Goal: Task Accomplishment & Management: Use online tool/utility

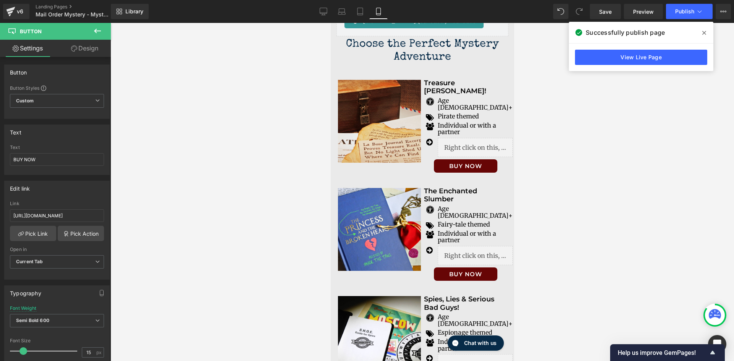
click at [700, 32] on span at bounding box center [704, 33] width 12 height 12
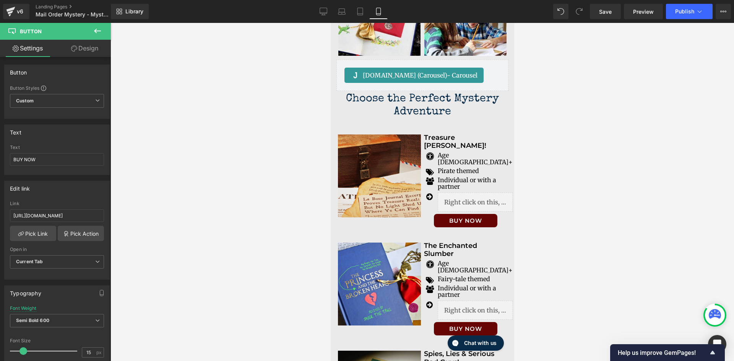
scroll to position [1425, 0]
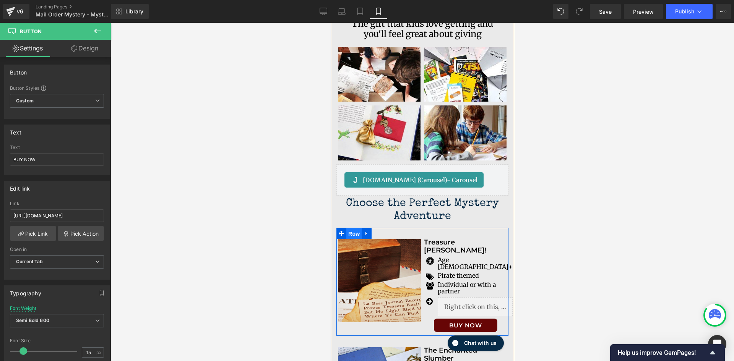
click at [352, 228] on span "Row" at bounding box center [353, 233] width 15 height 11
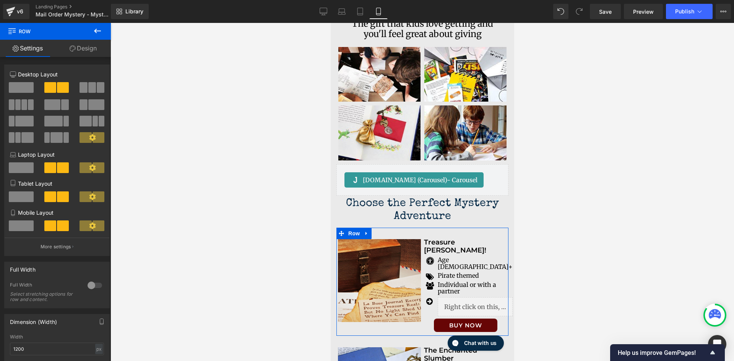
click at [92, 51] on link "Design" at bounding box center [82, 48] width 55 height 17
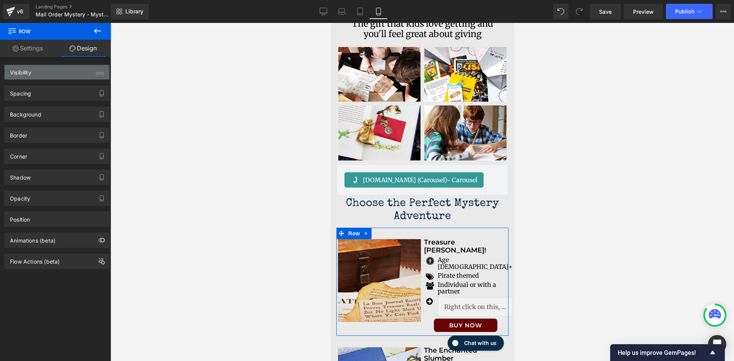
click at [81, 71] on div "Visibility (All)" at bounding box center [57, 72] width 105 height 15
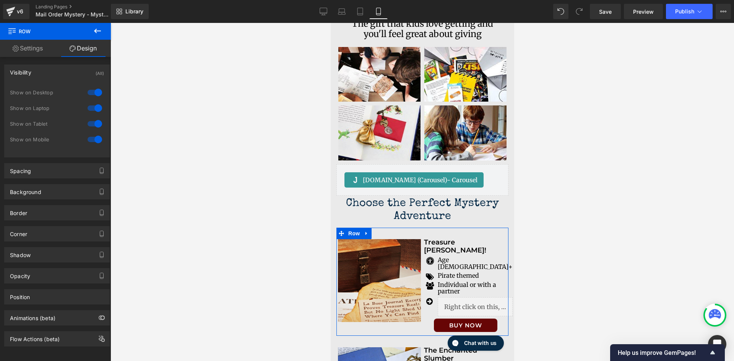
click at [98, 94] on div at bounding box center [95, 92] width 18 height 12
click at [92, 106] on div at bounding box center [95, 108] width 18 height 12
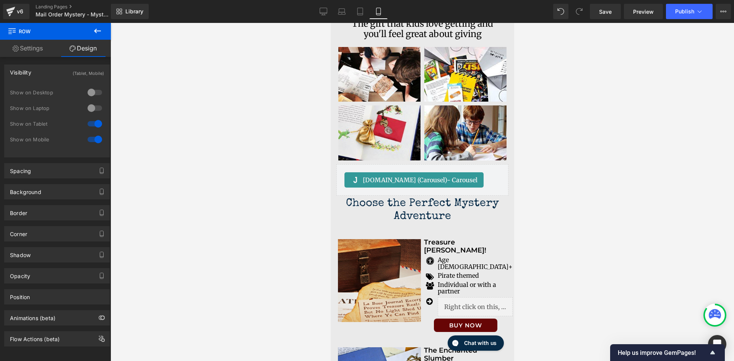
click at [102, 33] on button at bounding box center [97, 31] width 27 height 17
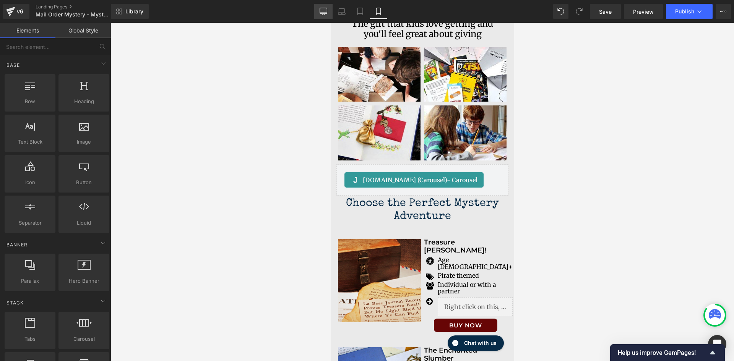
click at [326, 19] on div "Library Mobile Desktop Laptop Tablet Mobile Save Preview Publish Scheduled View…" at bounding box center [422, 11] width 623 height 23
click at [325, 13] on icon at bounding box center [323, 11] width 7 height 6
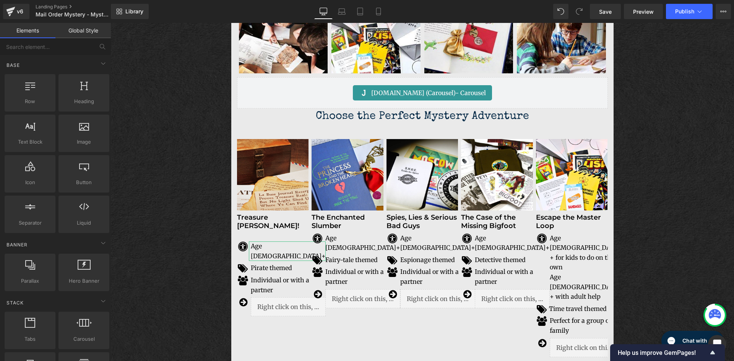
scroll to position [1133, 0]
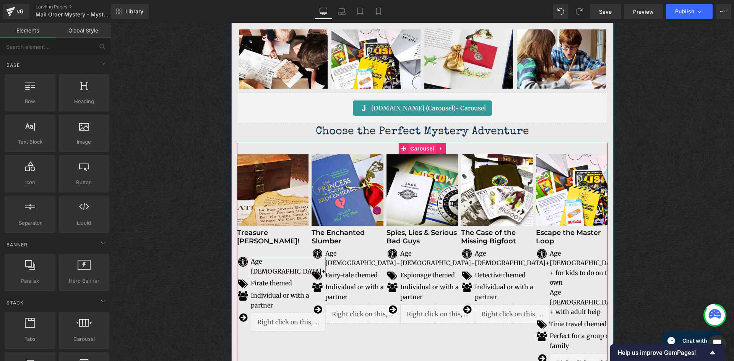
click at [419, 149] on span "Carousel" at bounding box center [422, 148] width 28 height 11
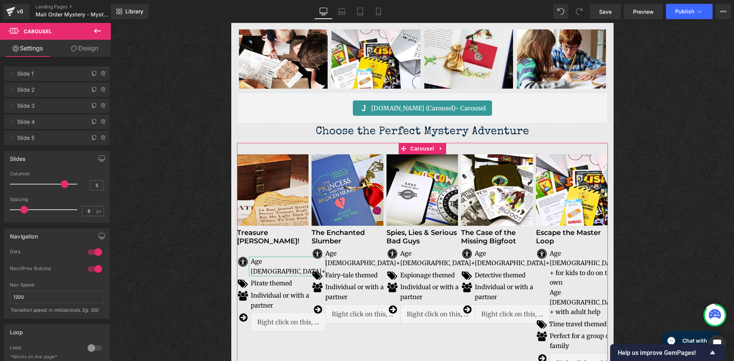
click at [86, 49] on link "Design" at bounding box center [84, 48] width 55 height 17
click at [0, 0] on div "Visibility" at bounding box center [0, 0] width 0 height 0
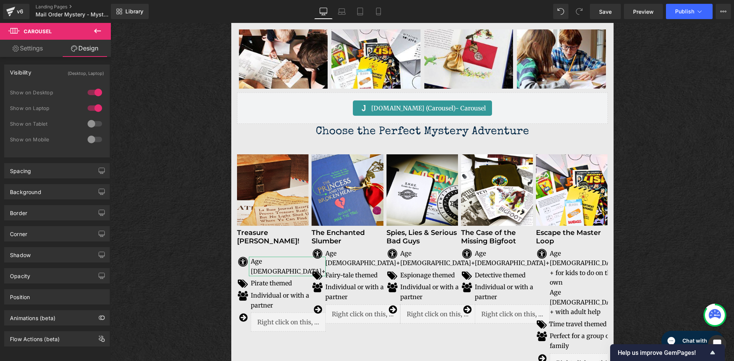
click at [96, 31] on icon at bounding box center [97, 31] width 7 height 5
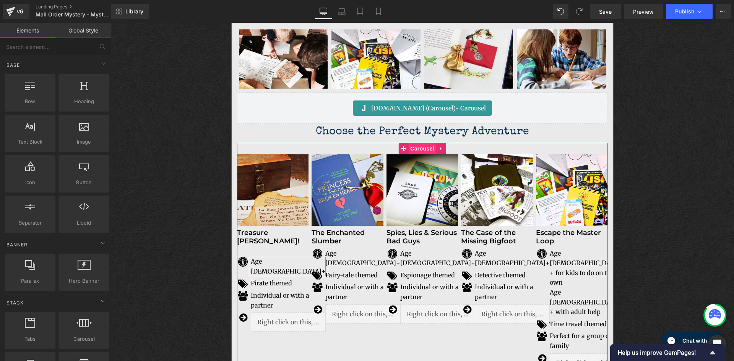
click at [418, 149] on span "Carousel" at bounding box center [422, 148] width 28 height 11
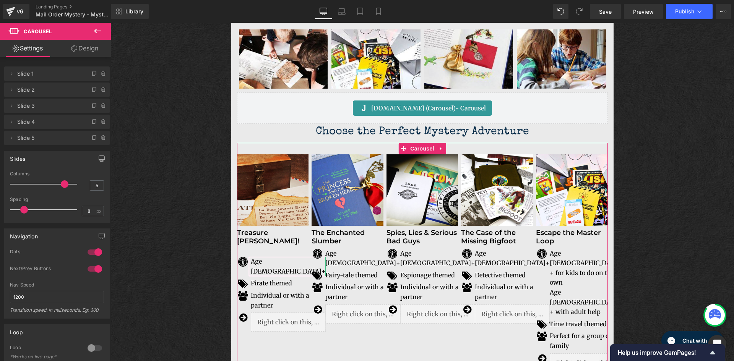
drag, startPoint x: 63, startPoint y: 187, endPoint x: 67, endPoint y: 187, distance: 4.2
click at [67, 187] on div at bounding box center [45, 184] width 63 height 15
drag, startPoint x: 98, startPoint y: 185, endPoint x: 87, endPoint y: 201, distance: 19.1
click at [90, 188] on input "5" at bounding box center [96, 186] width 13 height 10
click at [87, 213] on input "8" at bounding box center [88, 211] width 13 height 10
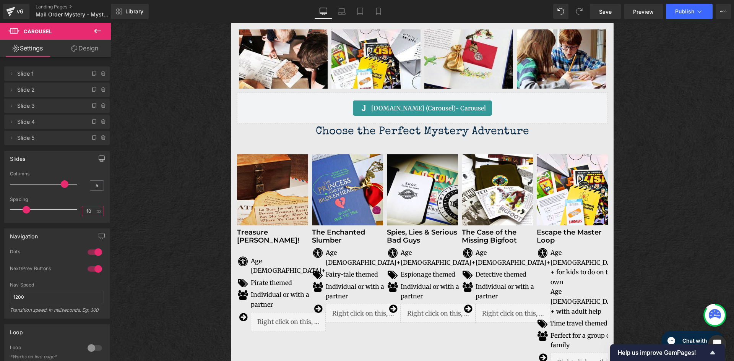
type input "10"
click at [88, 214] on input "10" at bounding box center [88, 211] width 13 height 10
drag, startPoint x: 89, startPoint y: 211, endPoint x: 70, endPoint y: 212, distance: 18.4
click at [70, 211] on div "Spacing 10 px" at bounding box center [57, 210] width 94 height 26
type input "15"
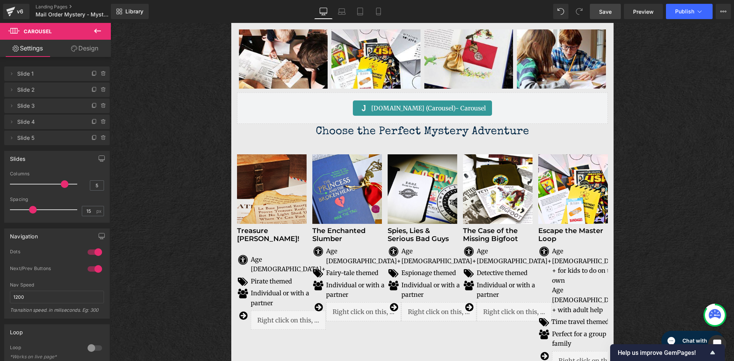
click at [606, 12] on span "Save" at bounding box center [605, 12] width 13 height 8
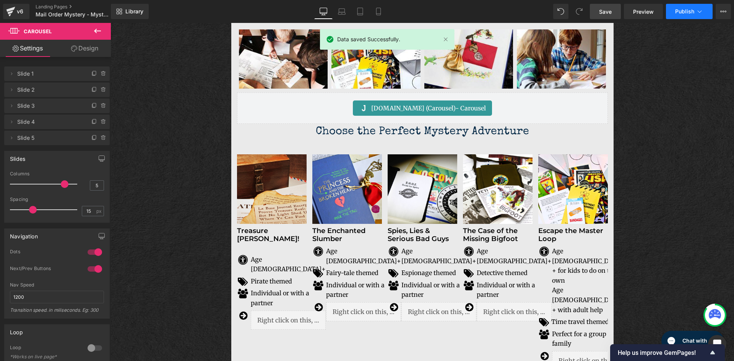
click at [688, 11] on span "Publish" at bounding box center [684, 11] width 19 height 6
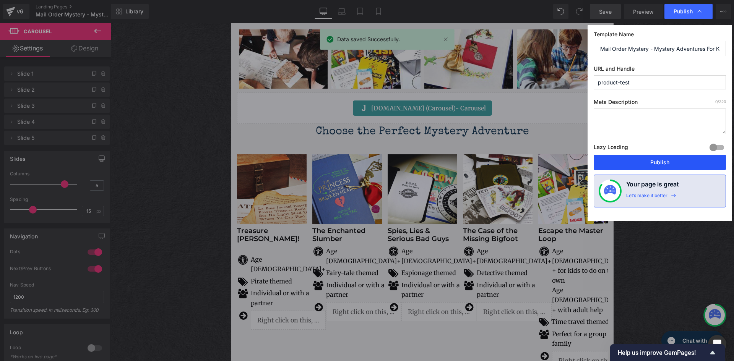
click at [657, 159] on button "Publish" at bounding box center [659, 162] width 132 height 15
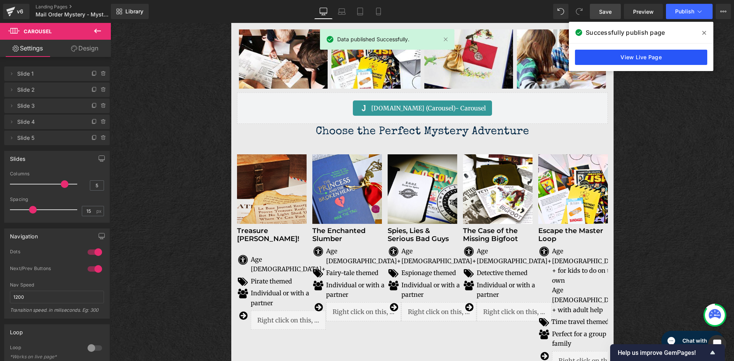
click at [643, 62] on link "View Live Page" at bounding box center [641, 57] width 132 height 15
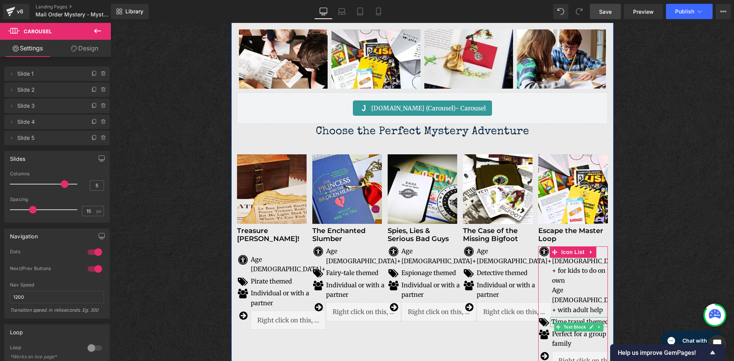
click at [575, 317] on p "Time travel themed" at bounding box center [586, 322] width 71 height 10
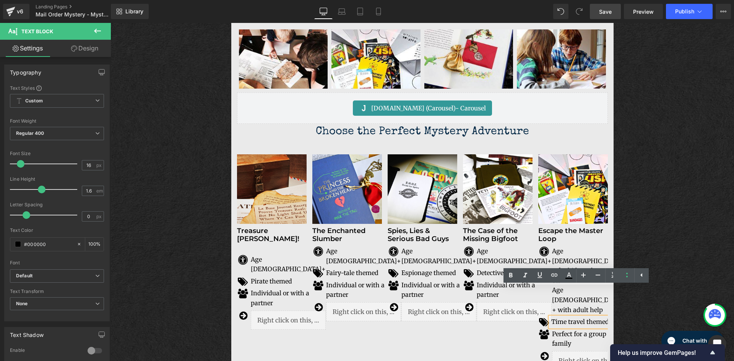
click at [575, 317] on p "Time travel themed" at bounding box center [586, 322] width 71 height 10
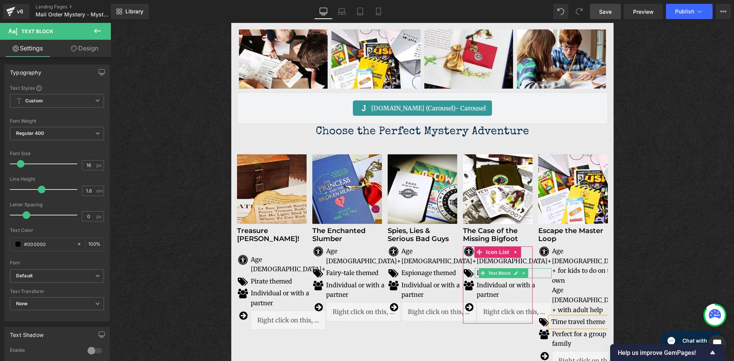
click at [526, 268] on p "Detective themed" at bounding box center [513, 273] width 75 height 10
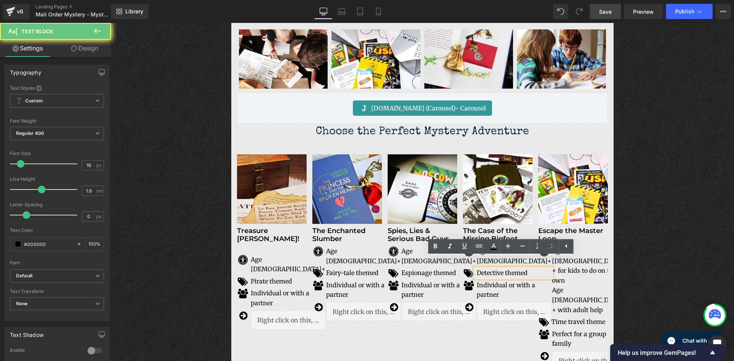
click at [526, 268] on p "Detective themed" at bounding box center [513, 273] width 75 height 10
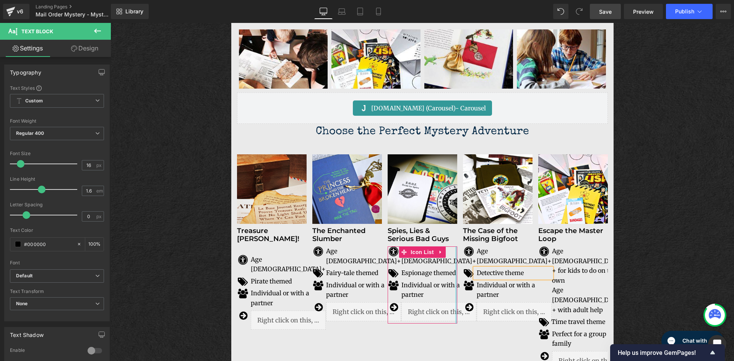
click at [455, 262] on div at bounding box center [456, 284] width 2 height 77
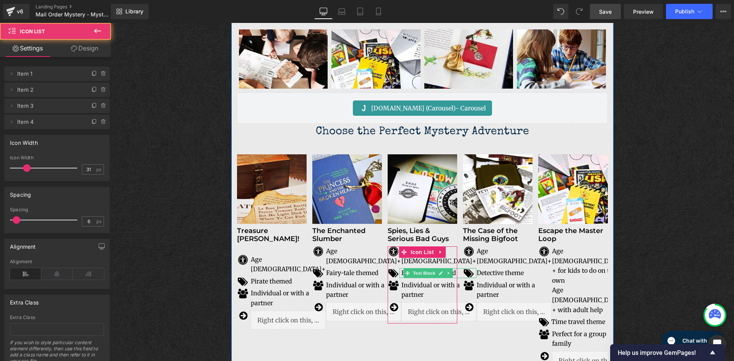
click at [452, 268] on p "Espionage themed" at bounding box center [438, 273] width 75 height 10
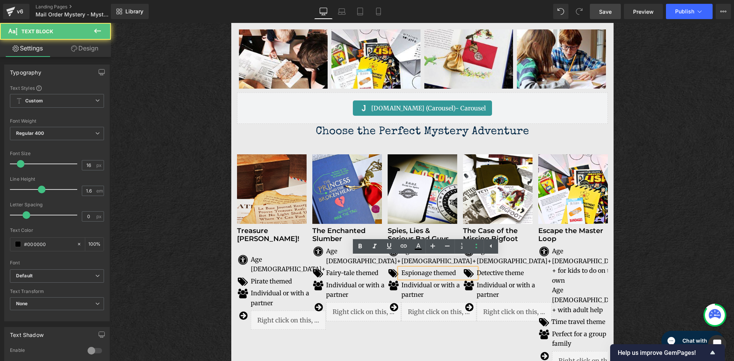
click at [442, 268] on p "Espionage themed" at bounding box center [438, 273] width 75 height 10
click at [453, 268] on p "Espionage themed" at bounding box center [438, 273] width 75 height 10
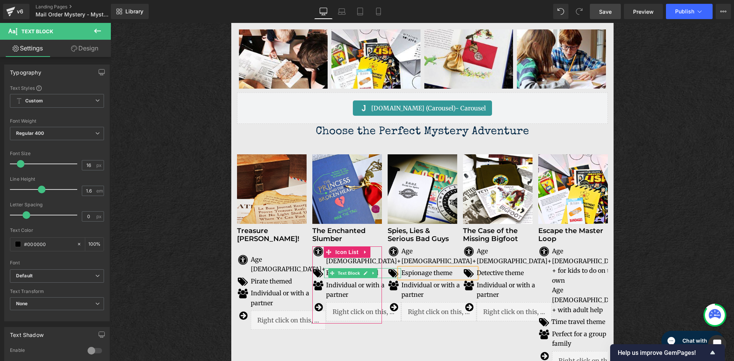
click at [374, 269] on link at bounding box center [373, 273] width 8 height 9
click at [328, 269] on link "Text Block" at bounding box center [344, 273] width 33 height 9
click at [326, 268] on p "Fairy-tale themed" at bounding box center [363, 273] width 75 height 10
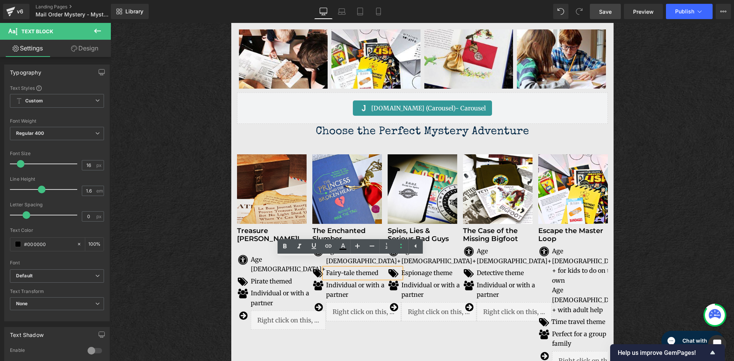
click at [377, 268] on p "Fairy-tale themed" at bounding box center [363, 273] width 75 height 10
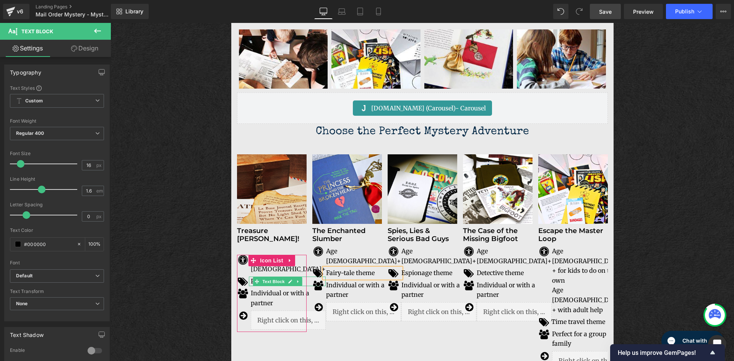
click at [251, 277] on p "Pirate themed" at bounding box center [288, 282] width 75 height 10
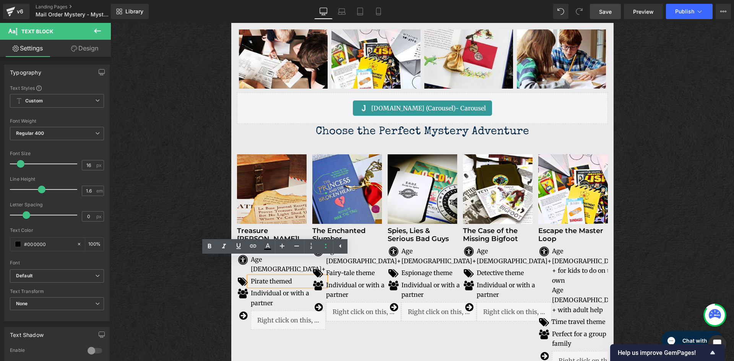
click at [295, 277] on p "Pirate themed" at bounding box center [288, 282] width 75 height 10
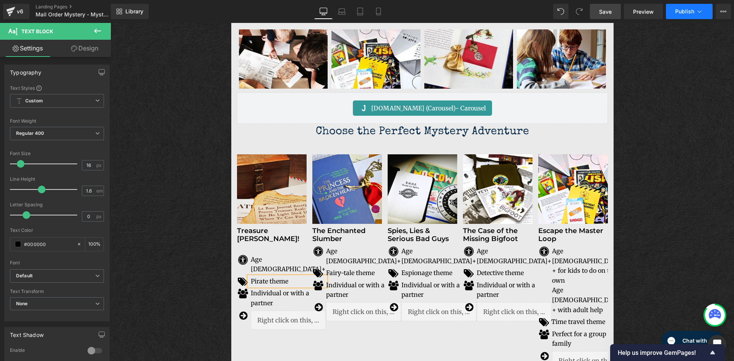
click at [681, 13] on span "Publish" at bounding box center [684, 11] width 19 height 6
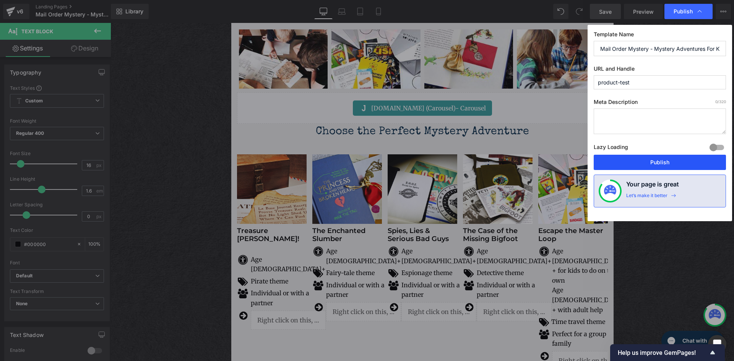
click at [662, 164] on button "Publish" at bounding box center [659, 162] width 132 height 15
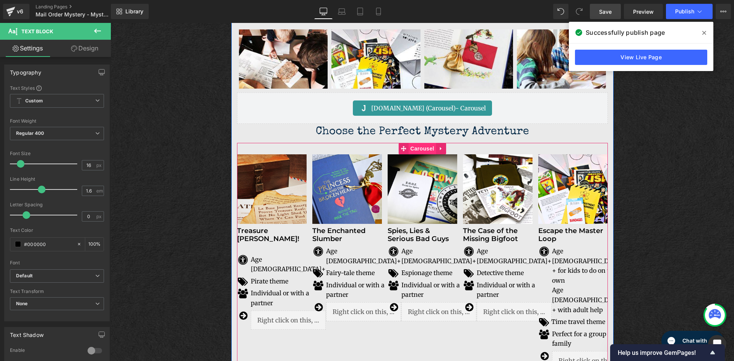
click at [419, 152] on span "Carousel" at bounding box center [422, 148] width 28 height 11
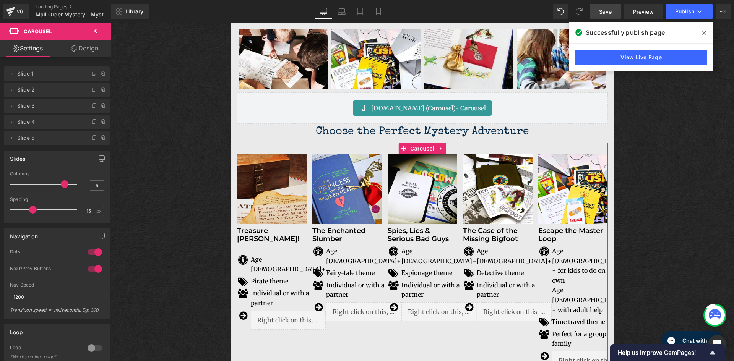
drag, startPoint x: 86, startPoint y: 48, endPoint x: 50, endPoint y: 84, distance: 50.8
click at [86, 48] on link "Design" at bounding box center [84, 48] width 55 height 17
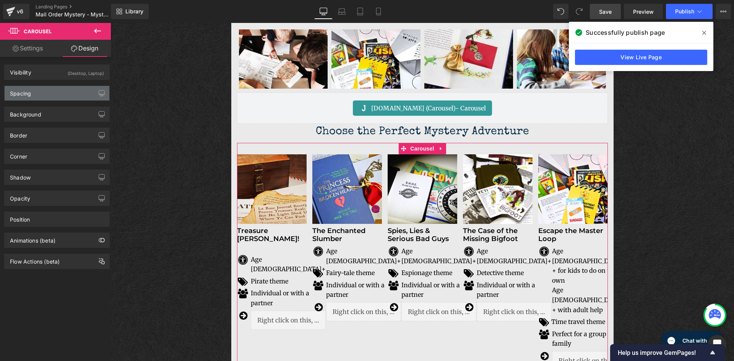
type input "0"
type input "30"
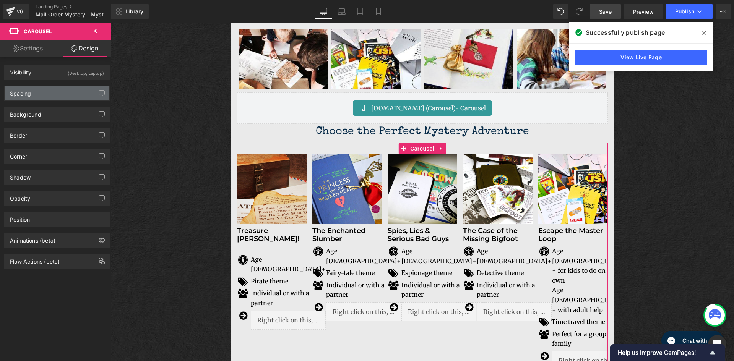
type input "0"
click at [48, 86] on div "Spacing" at bounding box center [57, 93] width 105 height 15
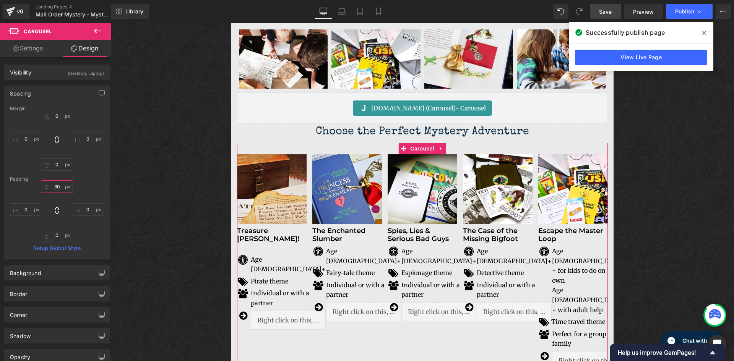
click at [60, 185] on input "30" at bounding box center [57, 186] width 32 height 13
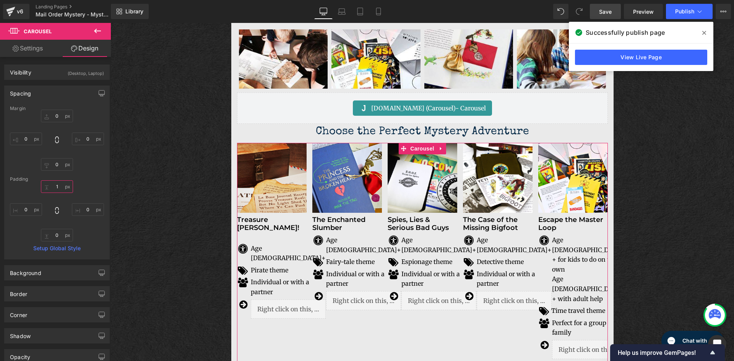
type input "15"
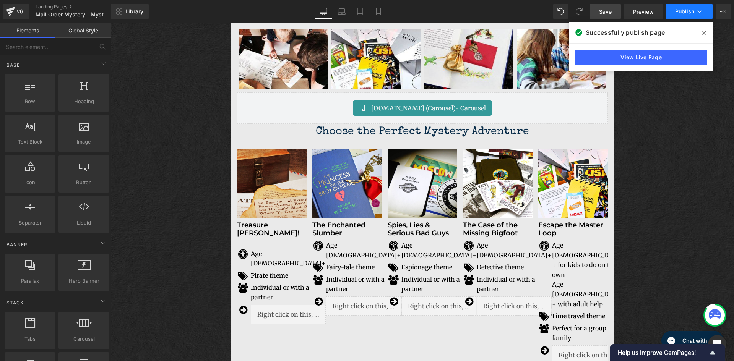
click at [693, 13] on span "Publish" at bounding box center [684, 11] width 19 height 6
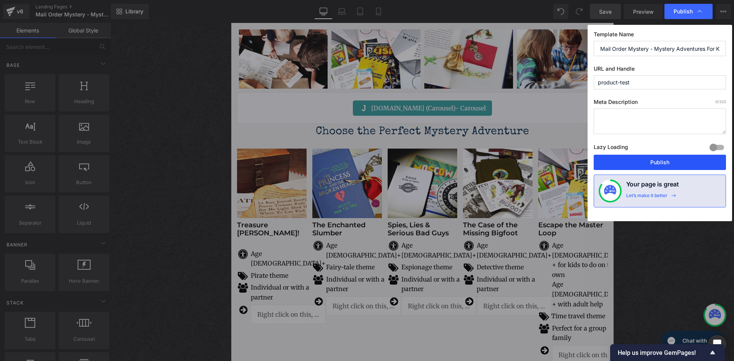
click at [673, 164] on button "Publish" at bounding box center [659, 162] width 132 height 15
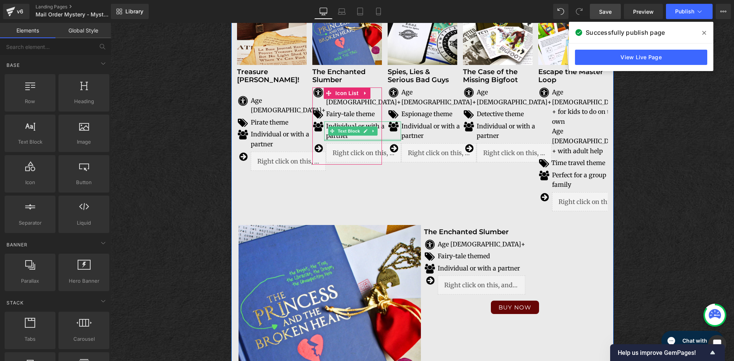
scroll to position [1324, 0]
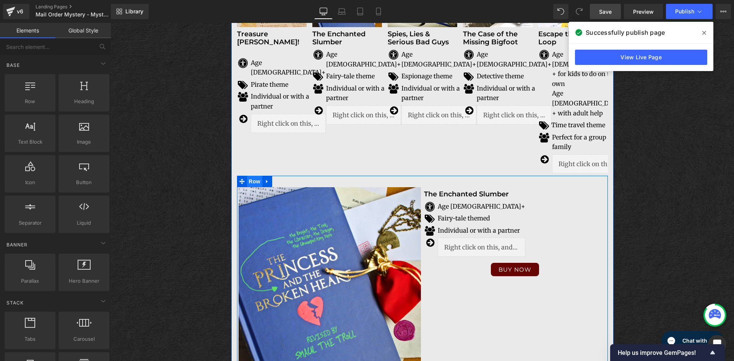
click at [252, 176] on span "Row" at bounding box center [254, 181] width 15 height 11
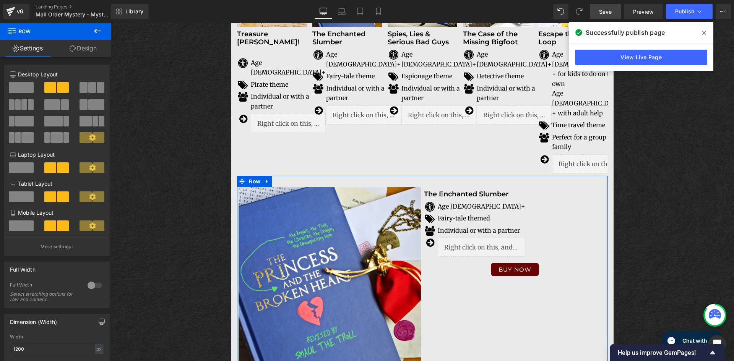
click at [81, 50] on link "Design" at bounding box center [82, 48] width 55 height 17
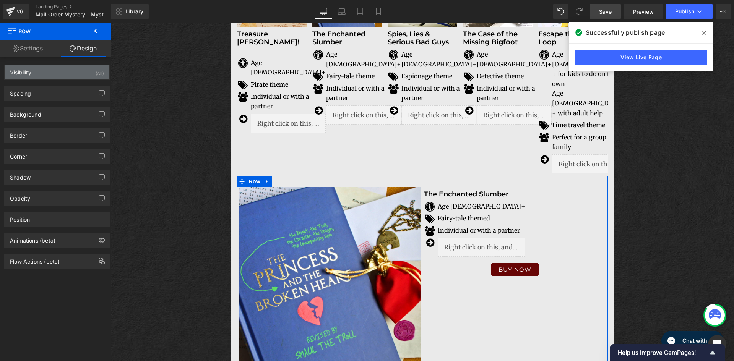
click at [74, 74] on div "Visibility (All)" at bounding box center [57, 72] width 105 height 15
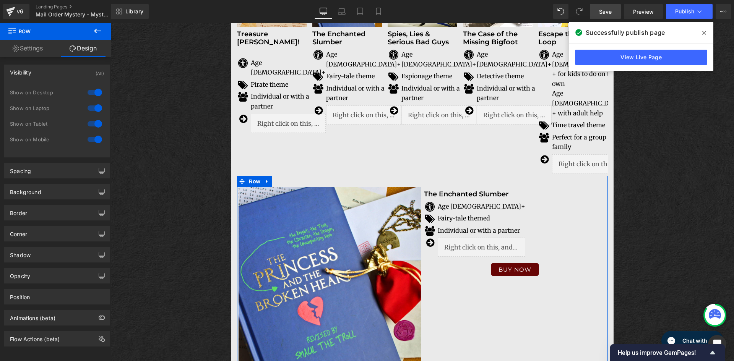
click at [93, 92] on div at bounding box center [95, 92] width 18 height 12
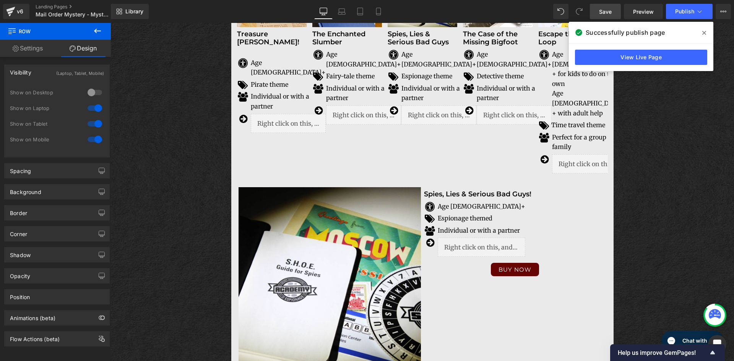
click at [94, 108] on div at bounding box center [95, 108] width 18 height 12
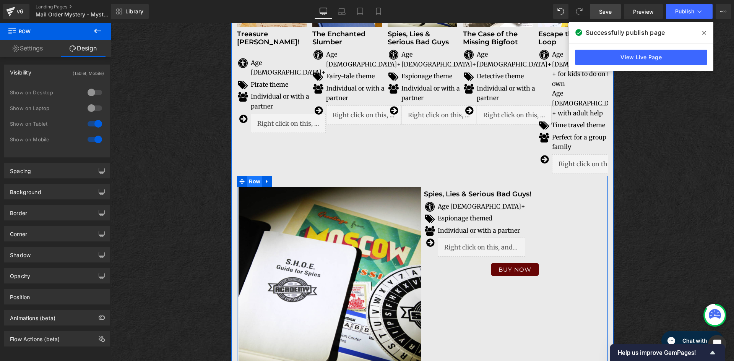
click at [249, 176] on span "Row" at bounding box center [254, 181] width 15 height 11
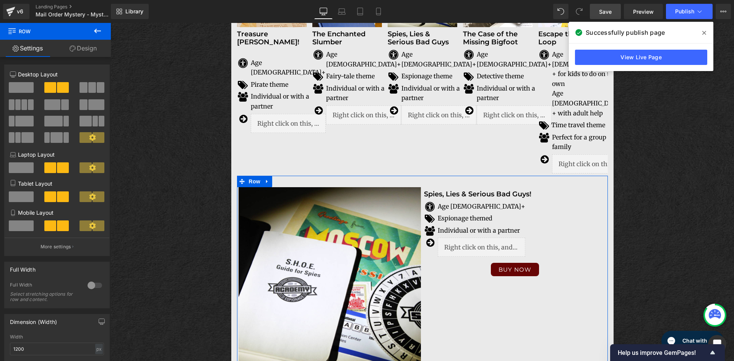
click at [82, 52] on link "Design" at bounding box center [82, 48] width 55 height 17
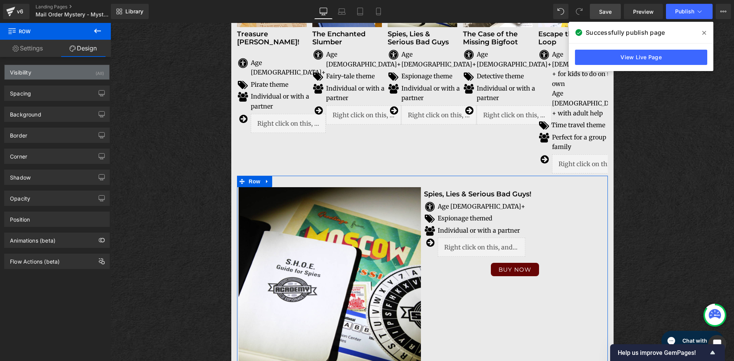
click at [84, 71] on div "Visibility (All)" at bounding box center [57, 72] width 105 height 15
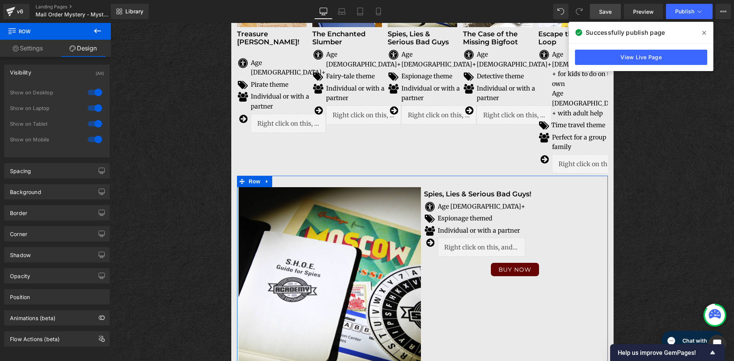
click at [97, 93] on div at bounding box center [95, 92] width 18 height 12
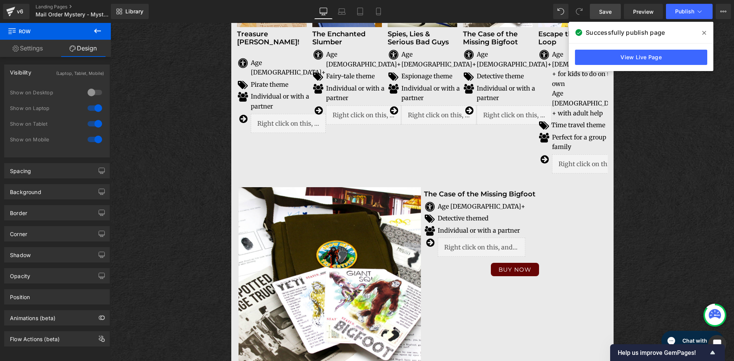
click at [95, 107] on div at bounding box center [95, 108] width 18 height 12
click at [98, 30] on icon at bounding box center [97, 30] width 9 height 9
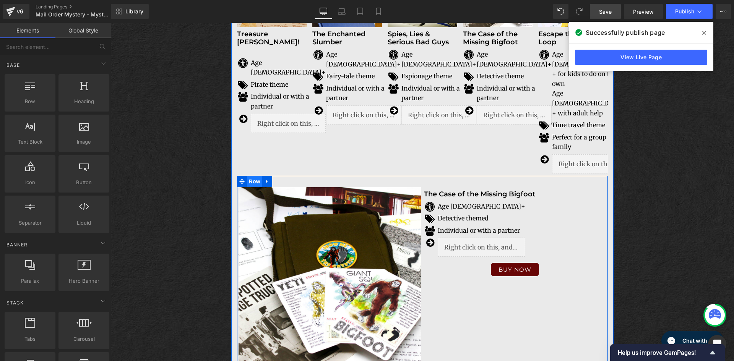
click at [256, 176] on span "Row" at bounding box center [254, 181] width 15 height 11
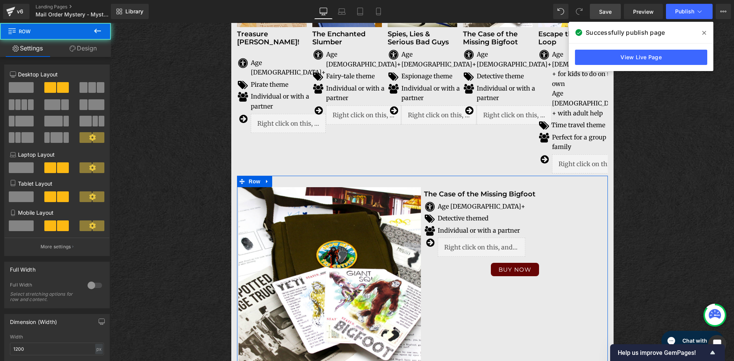
click at [94, 50] on link "Design" at bounding box center [82, 48] width 55 height 17
click at [0, 0] on icon "button" at bounding box center [0, 0] width 0 height 0
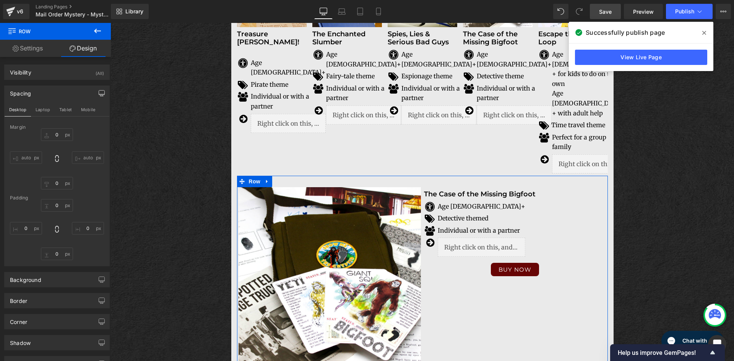
type input "0"
type input "30"
type input "0"
type input "10"
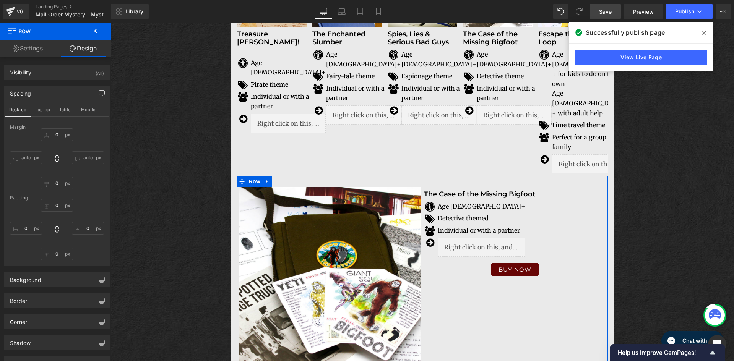
type input "0"
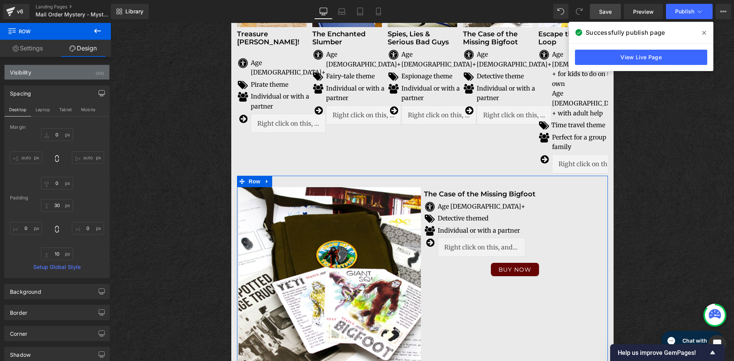
click at [99, 70] on div "(All)" at bounding box center [100, 71] width 8 height 13
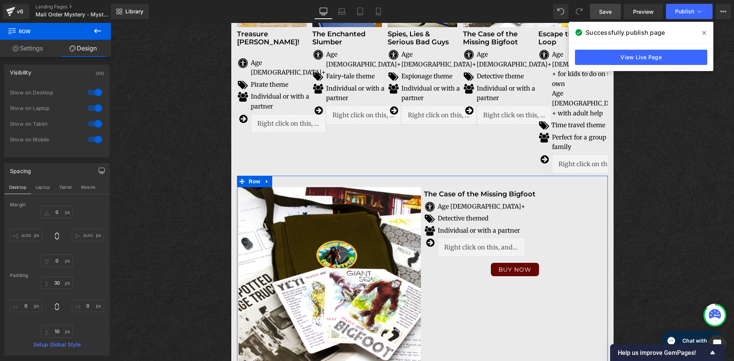
click at [96, 93] on div at bounding box center [95, 92] width 18 height 12
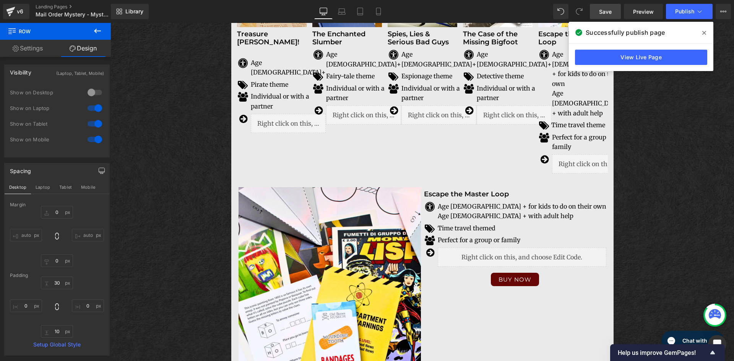
click at [96, 109] on div at bounding box center [95, 108] width 18 height 12
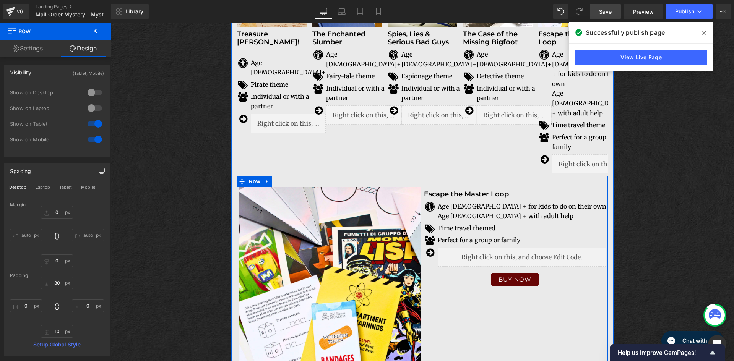
click at [249, 176] on span "Row" at bounding box center [254, 181] width 15 height 11
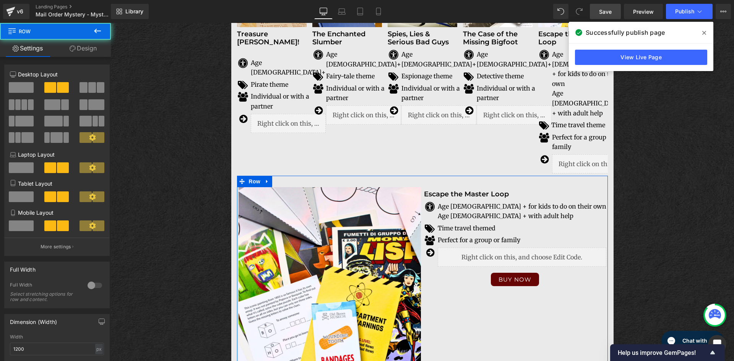
click at [89, 49] on link "Design" at bounding box center [82, 48] width 55 height 17
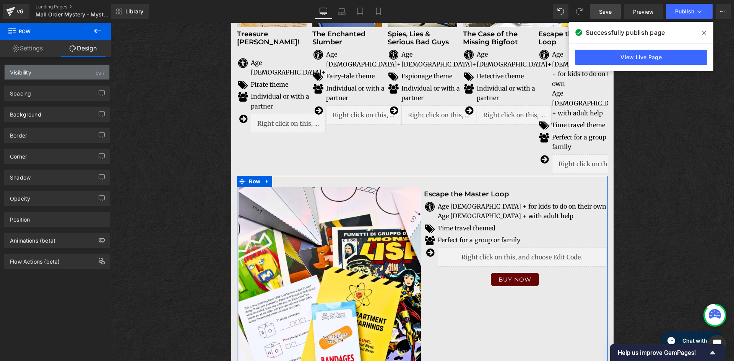
click at [79, 74] on div "Visibility (All)" at bounding box center [57, 72] width 105 height 15
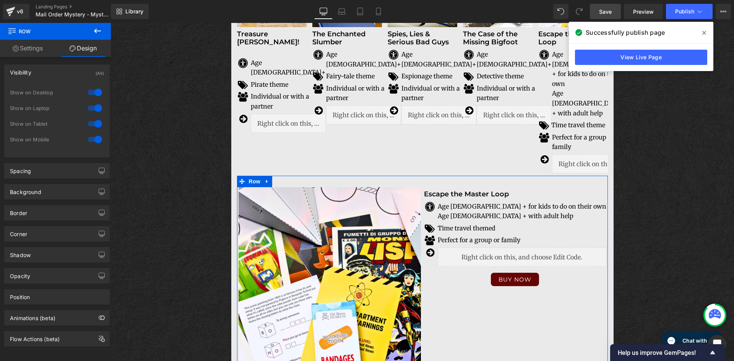
click at [89, 91] on div at bounding box center [95, 92] width 18 height 12
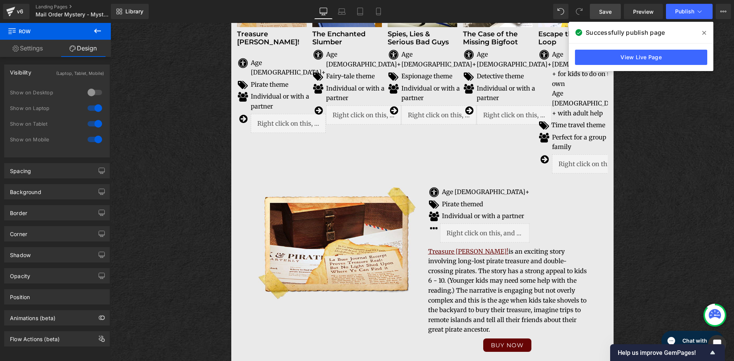
click at [92, 108] on div at bounding box center [95, 108] width 18 height 12
click at [95, 33] on icon at bounding box center [97, 30] width 9 height 9
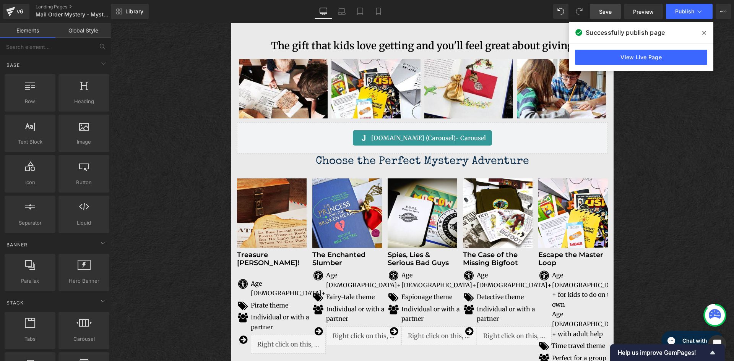
scroll to position [1095, 0]
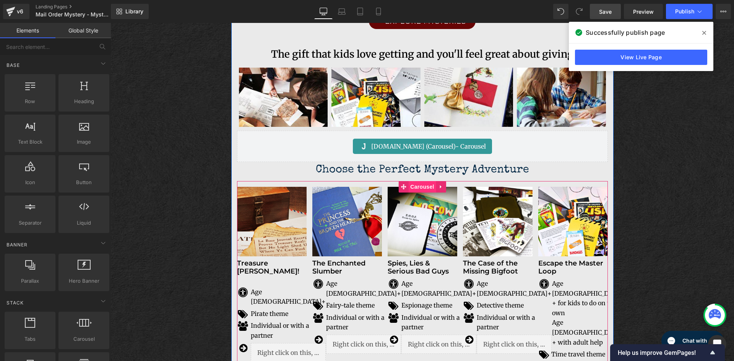
click at [410, 187] on span "Carousel" at bounding box center [422, 186] width 28 height 11
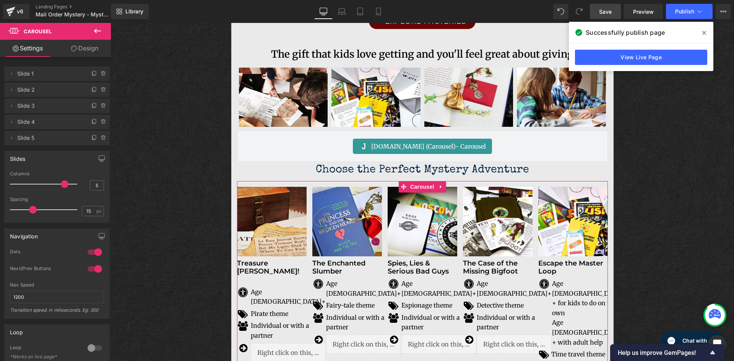
click at [88, 49] on link "Design" at bounding box center [84, 48] width 55 height 17
click at [0, 0] on div "Spacing" at bounding box center [0, 0] width 0 height 0
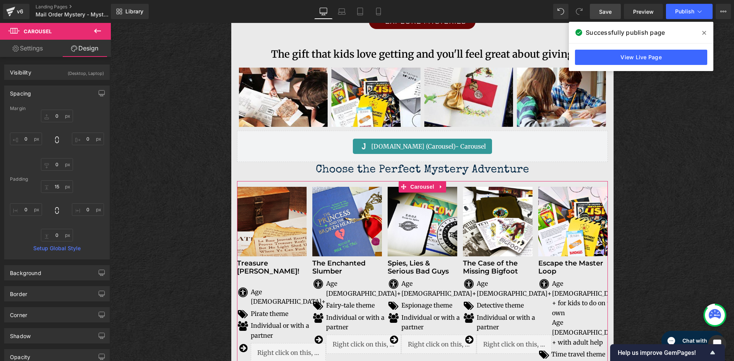
type input "0"
type input "15"
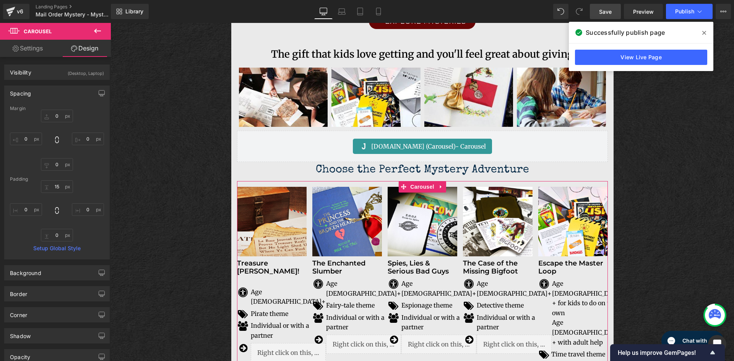
type input "0"
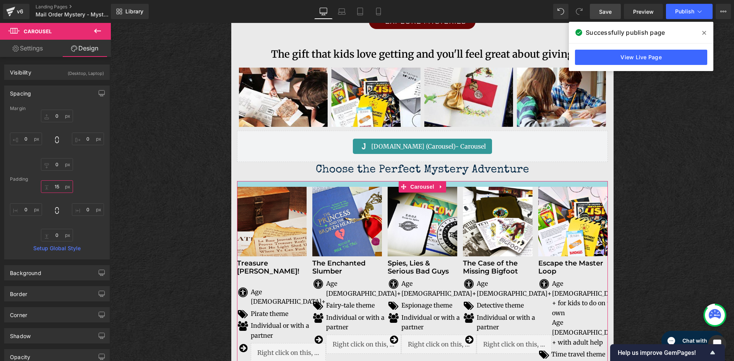
click at [59, 188] on input "15" at bounding box center [57, 186] width 32 height 13
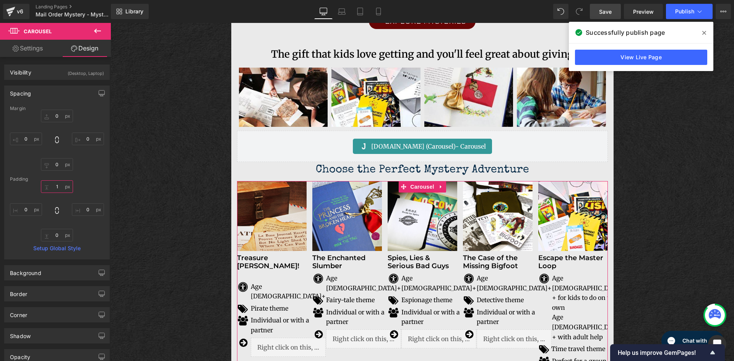
type input "10"
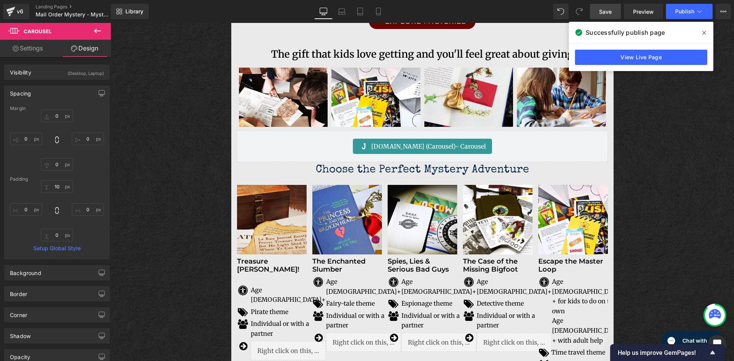
click at [97, 29] on icon at bounding box center [97, 30] width 9 height 9
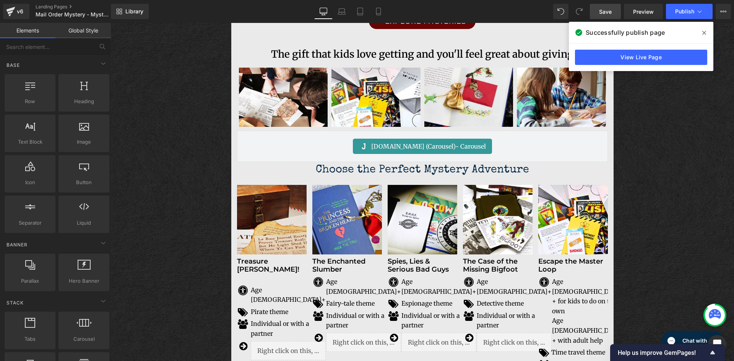
click at [599, 8] on span "Save" at bounding box center [605, 12] width 13 height 8
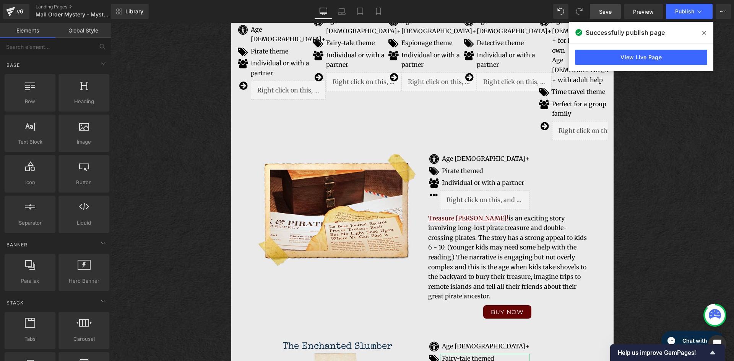
scroll to position [1362, 0]
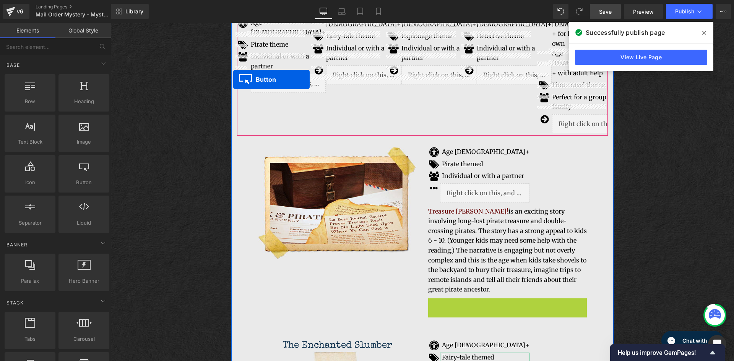
drag, startPoint x: 479, startPoint y: 267, endPoint x: 233, endPoint y: 79, distance: 309.9
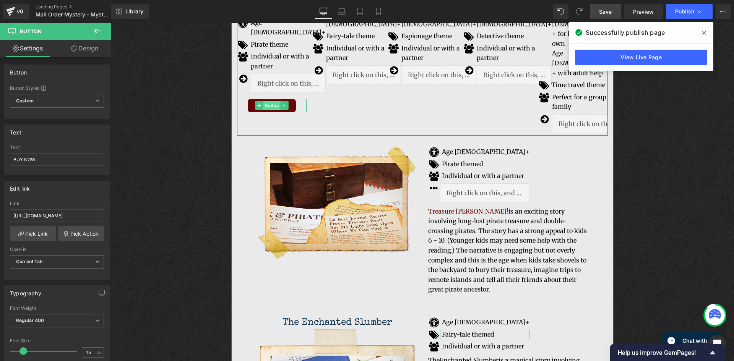
click at [270, 101] on span "Button" at bounding box center [272, 105] width 18 height 9
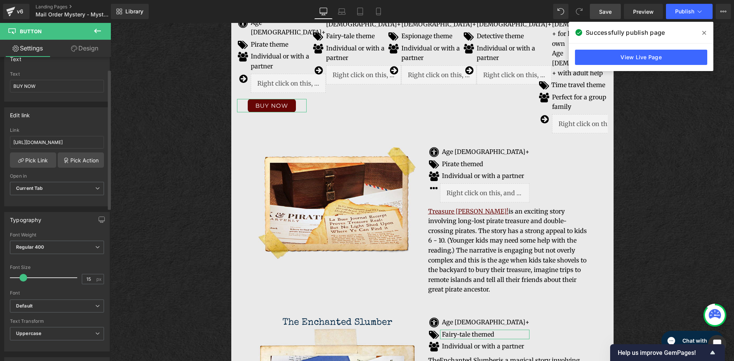
scroll to position [76, 0]
click at [95, 244] on icon at bounding box center [97, 244] width 5 height 5
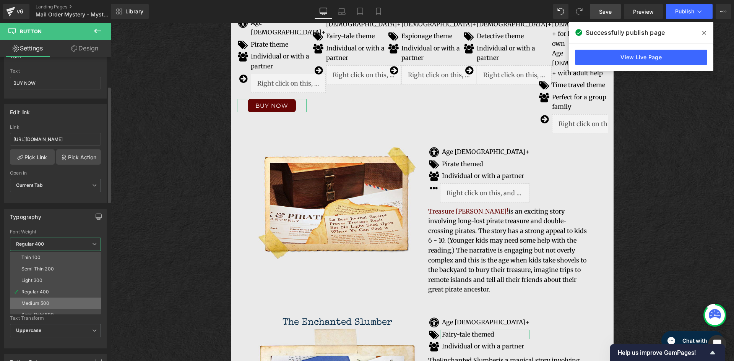
click at [50, 301] on li "Medium 500" at bounding box center [57, 303] width 94 height 11
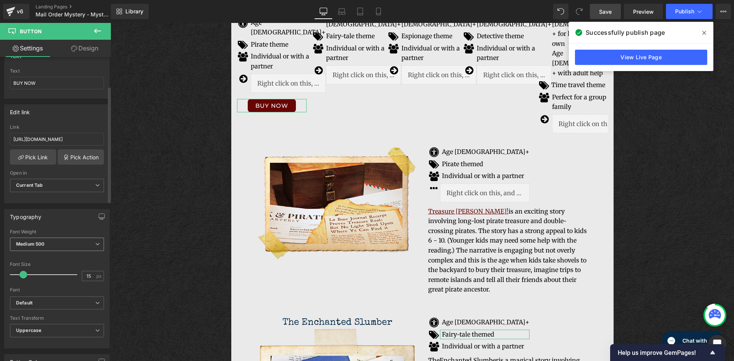
click at [99, 245] on span "Medium 500" at bounding box center [57, 244] width 94 height 13
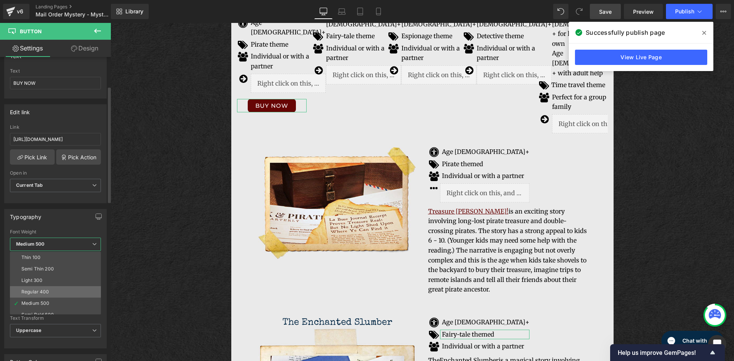
scroll to position [38, 0]
click at [49, 272] on li "Semi Bold 600" at bounding box center [57, 276] width 94 height 11
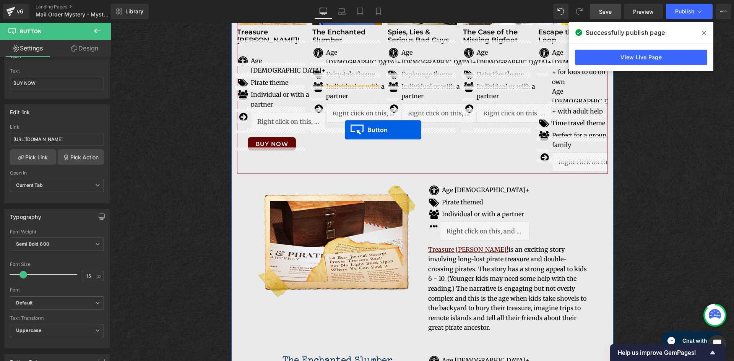
scroll to position [1309, 0]
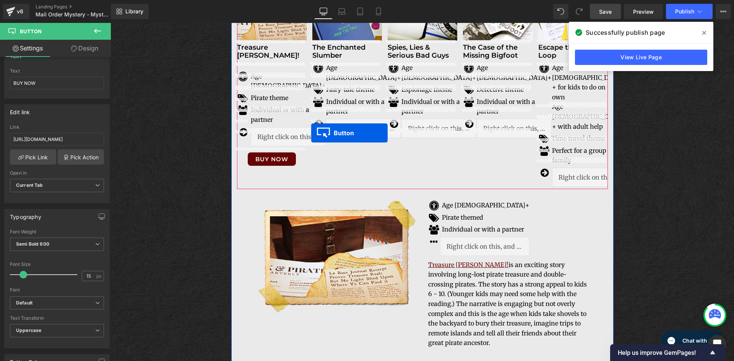
drag, startPoint x: 492, startPoint y: 349, endPoint x: 311, endPoint y: 133, distance: 281.8
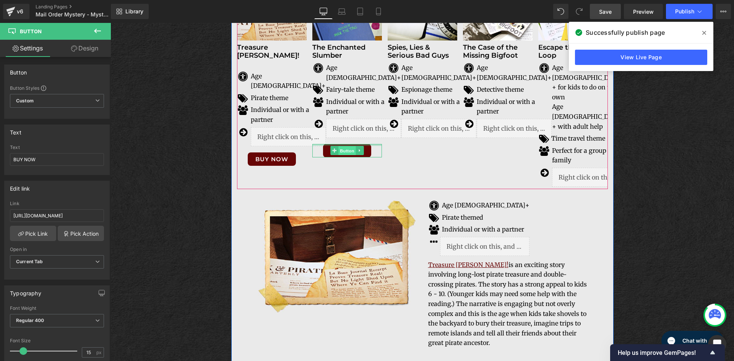
click at [339, 146] on span "Button" at bounding box center [347, 150] width 18 height 9
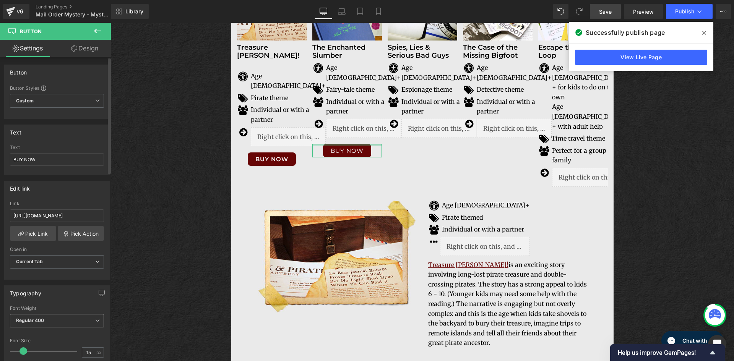
click at [95, 319] on icon at bounding box center [97, 320] width 5 height 5
click at [40, 329] on div "Semi Bold 600" at bounding box center [37, 327] width 32 height 5
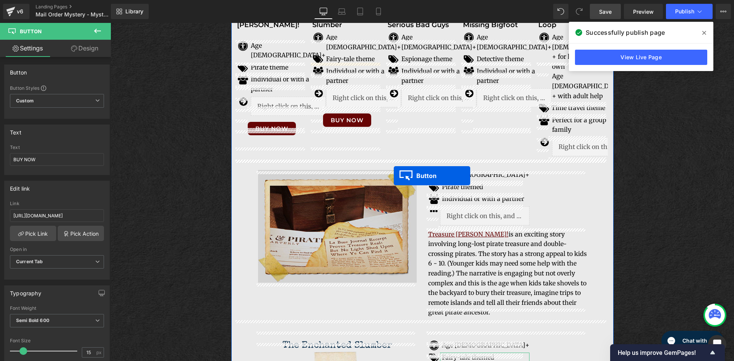
scroll to position [1309, 0]
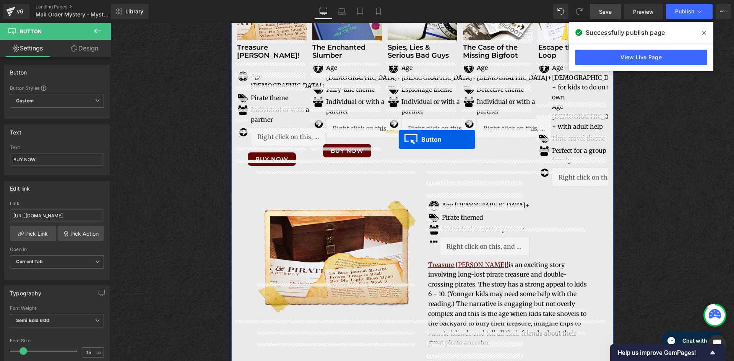
drag, startPoint x: 491, startPoint y: 284, endPoint x: 398, endPoint y: 139, distance: 172.0
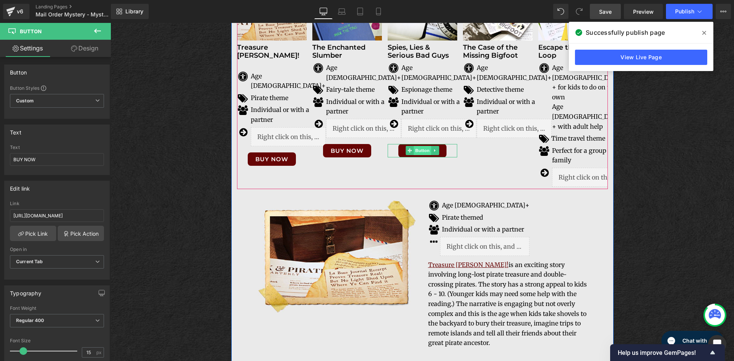
click at [413, 146] on span "Button" at bounding box center [422, 150] width 18 height 9
click at [418, 146] on span "Button" at bounding box center [422, 150] width 18 height 9
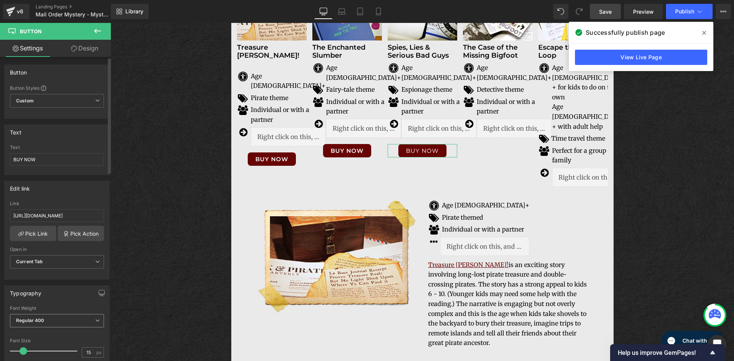
click at [96, 318] on icon at bounding box center [97, 320] width 5 height 5
click at [57, 353] on li "Semi Bold 600" at bounding box center [57, 352] width 94 height 11
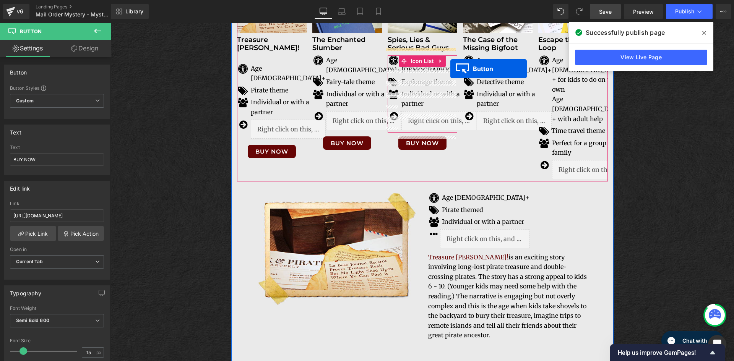
scroll to position [1301, 0]
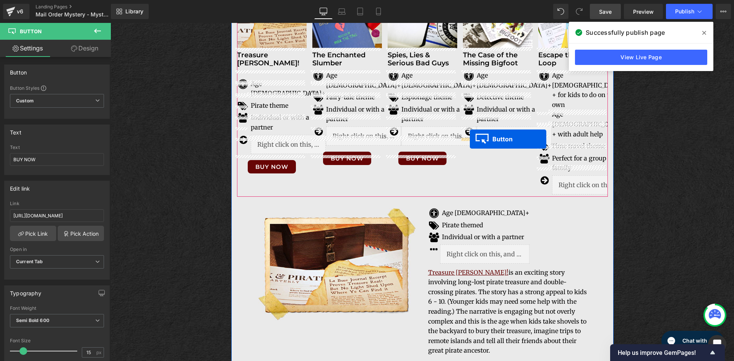
drag, startPoint x: 490, startPoint y: 297, endPoint x: 470, endPoint y: 139, distance: 159.5
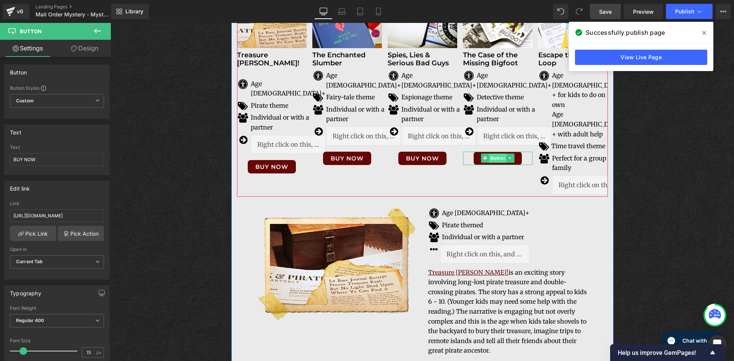
drag, startPoint x: 489, startPoint y: 147, endPoint x: 494, endPoint y: 150, distance: 5.0
click at [489, 154] on span "Button" at bounding box center [498, 158] width 18 height 9
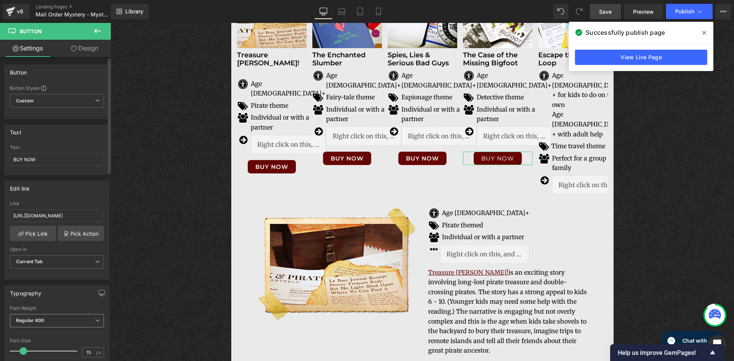
click at [95, 321] on icon at bounding box center [97, 320] width 5 height 5
click at [49, 330] on li "Semi Bold 600" at bounding box center [57, 327] width 94 height 11
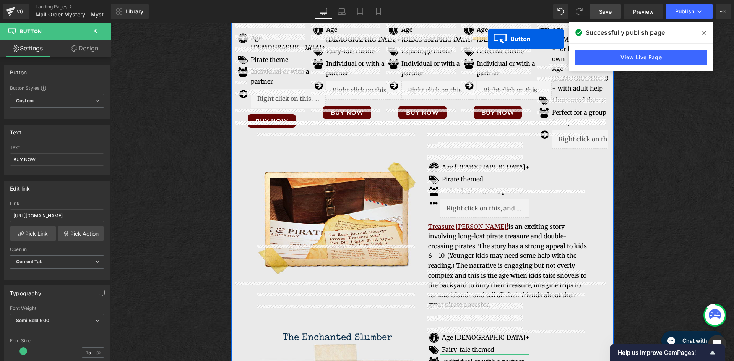
scroll to position [1331, 0]
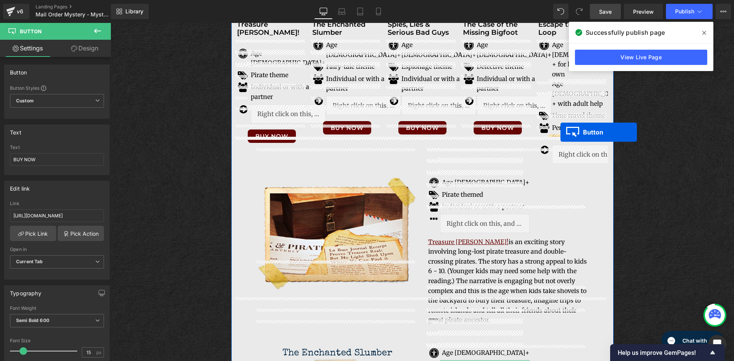
drag, startPoint x: 492, startPoint y: 271, endPoint x: 560, endPoint y: 132, distance: 155.0
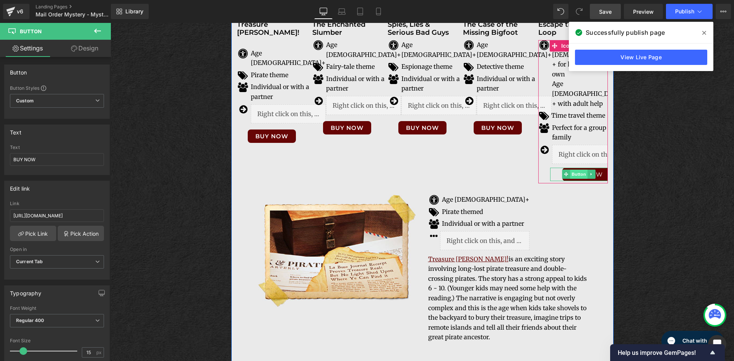
click at [578, 170] on span "Button" at bounding box center [579, 174] width 18 height 9
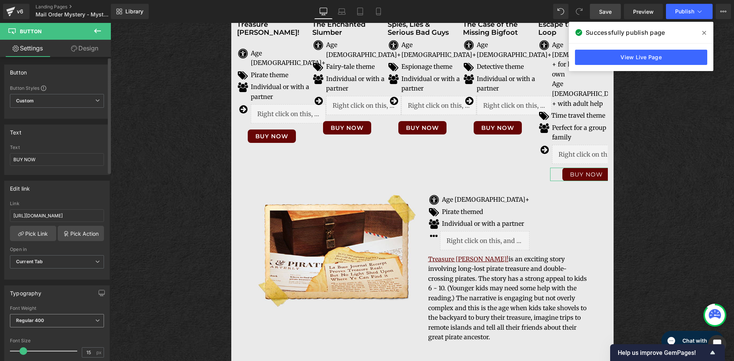
click at [95, 321] on icon at bounding box center [97, 320] width 5 height 5
click at [43, 329] on div "Semi Bold 600" at bounding box center [37, 327] width 32 height 5
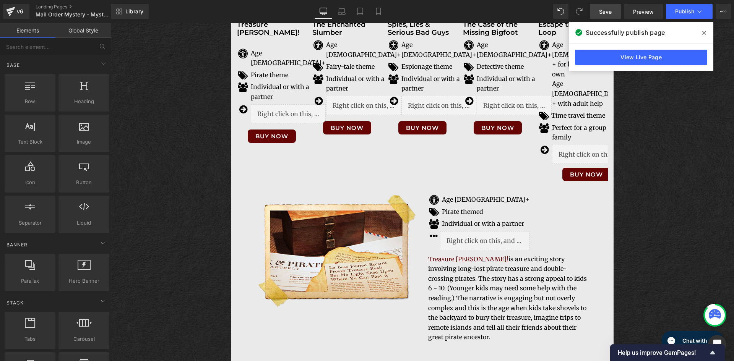
click at [704, 33] on icon at bounding box center [704, 33] width 4 height 4
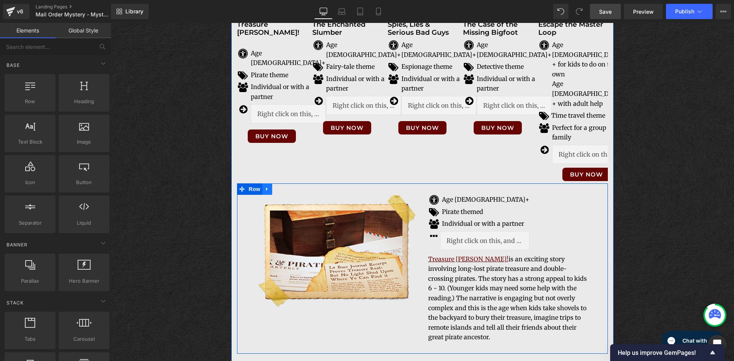
click at [265, 186] on icon at bounding box center [266, 189] width 5 height 6
click at [285, 186] on icon at bounding box center [286, 189] width 5 height 6
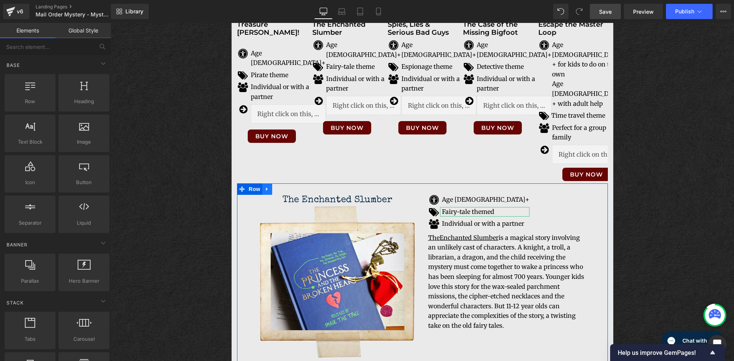
click at [264, 186] on icon at bounding box center [266, 189] width 5 height 6
click at [284, 183] on link at bounding box center [287, 188] width 10 height 11
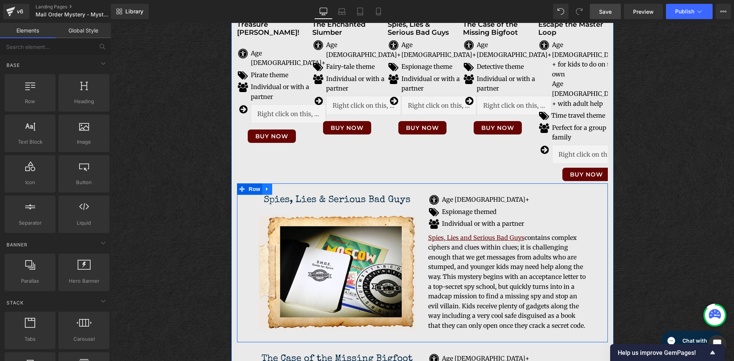
click at [265, 186] on icon at bounding box center [266, 189] width 5 height 6
click at [284, 186] on icon at bounding box center [286, 189] width 5 height 6
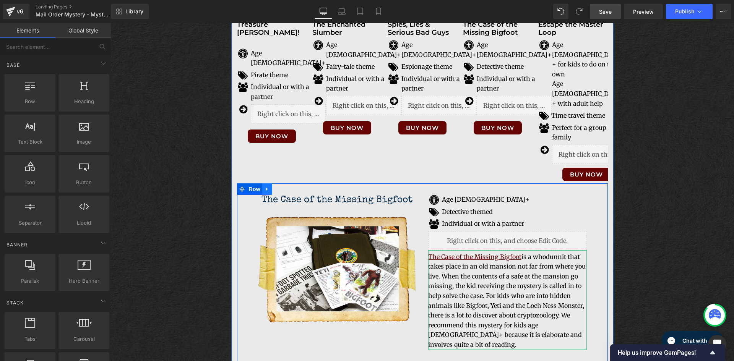
click at [266, 188] on icon at bounding box center [267, 189] width 2 height 3
click at [284, 186] on icon at bounding box center [286, 188] width 5 height 5
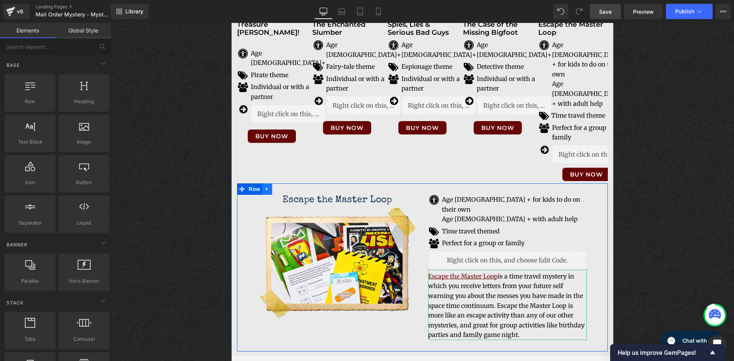
click at [265, 186] on icon at bounding box center [266, 189] width 5 height 6
click at [284, 186] on icon at bounding box center [286, 188] width 5 height 5
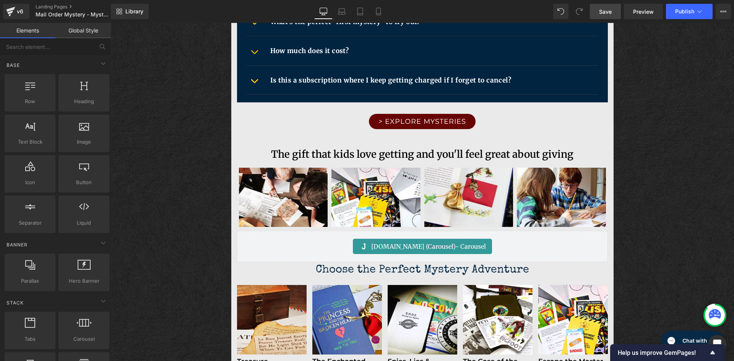
scroll to position [950, 0]
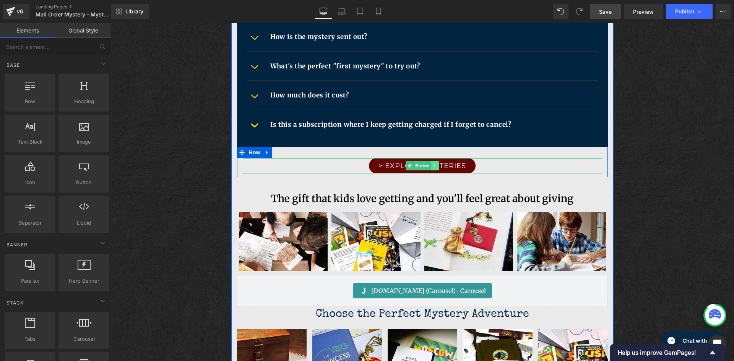
click at [431, 168] on link at bounding box center [435, 165] width 8 height 9
click at [427, 168] on link at bounding box center [431, 165] width 8 height 9
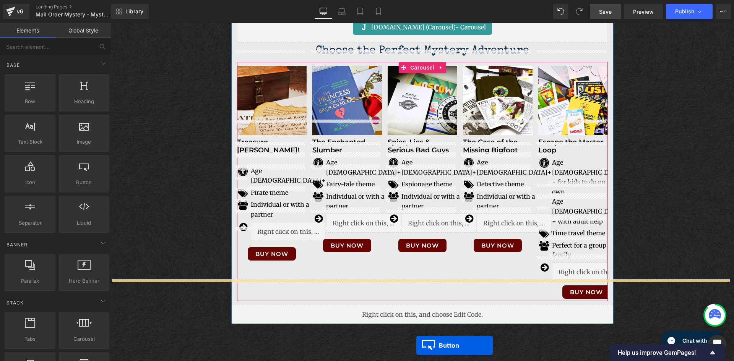
scroll to position [1286, 0]
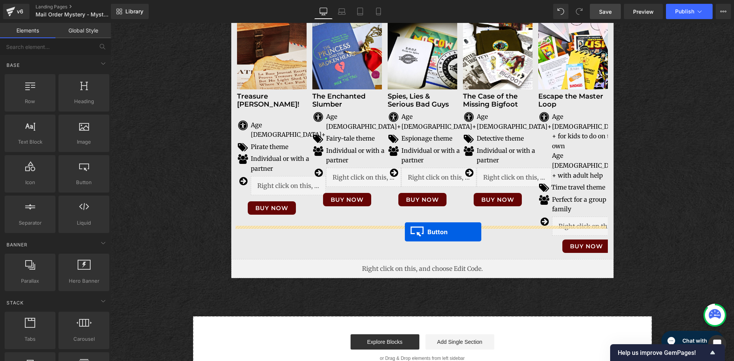
drag, startPoint x: 405, startPoint y: 190, endPoint x: 405, endPoint y: 232, distance: 42.0
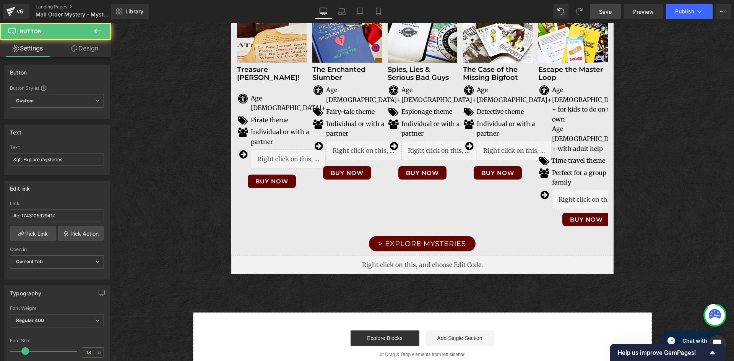
scroll to position [1260, 0]
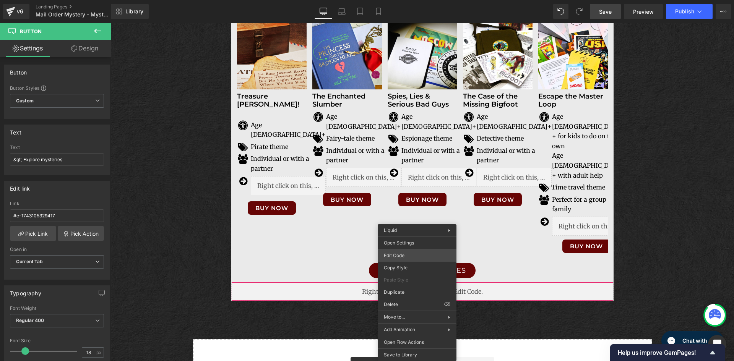
click at [421, 0] on div "Button You are previewing how the will restyle your page. You can not edit Elem…" at bounding box center [367, 0] width 734 height 0
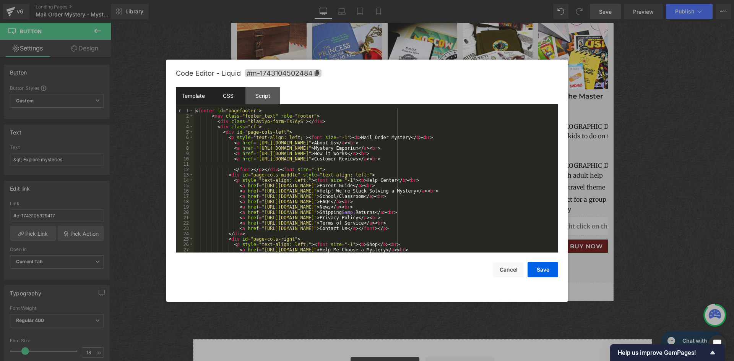
click at [225, 99] on div "CSS" at bounding box center [228, 95] width 35 height 17
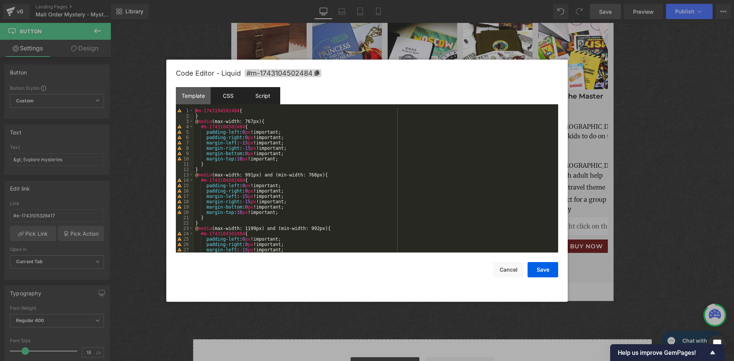
click at [261, 99] on div "Script" at bounding box center [262, 95] width 35 height 17
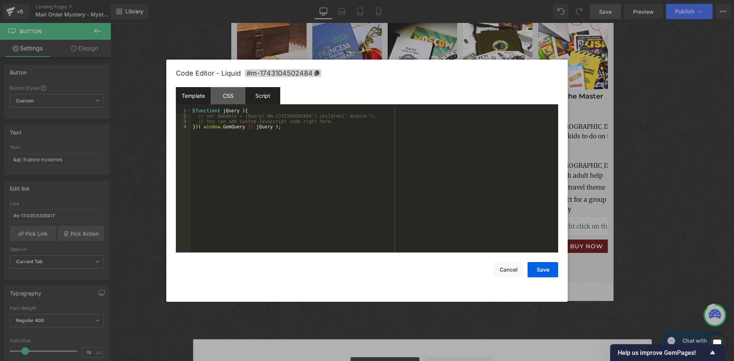
click at [194, 99] on div "Template" at bounding box center [193, 95] width 35 height 17
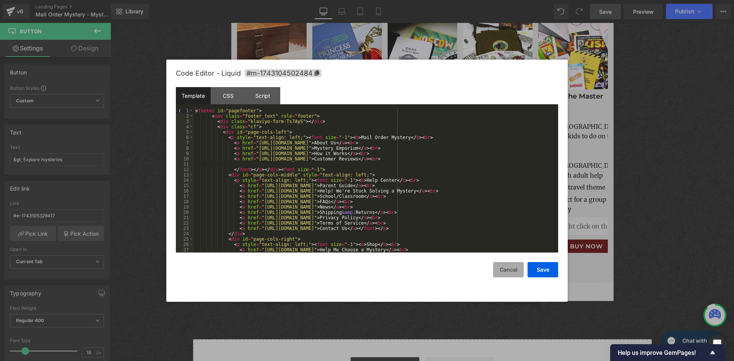
click at [504, 269] on button "Cancel" at bounding box center [508, 269] width 31 height 15
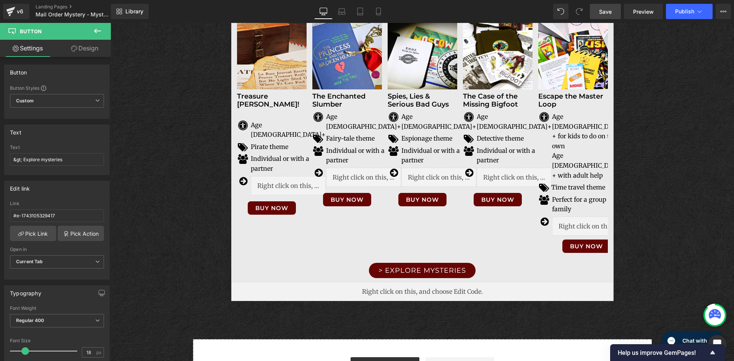
click at [102, 33] on icon at bounding box center [97, 30] width 9 height 9
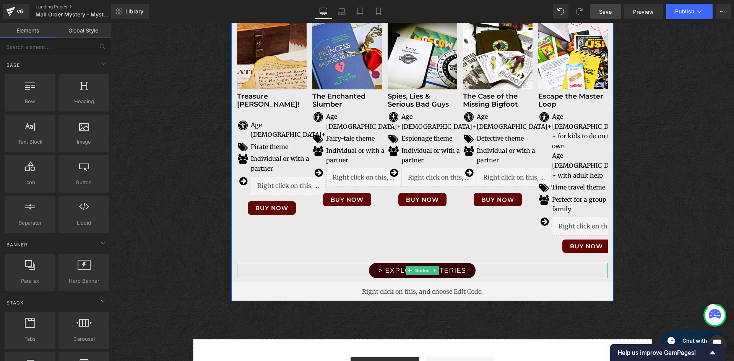
click at [389, 267] on span "> Explore mysteries" at bounding box center [421, 270] width 87 height 7
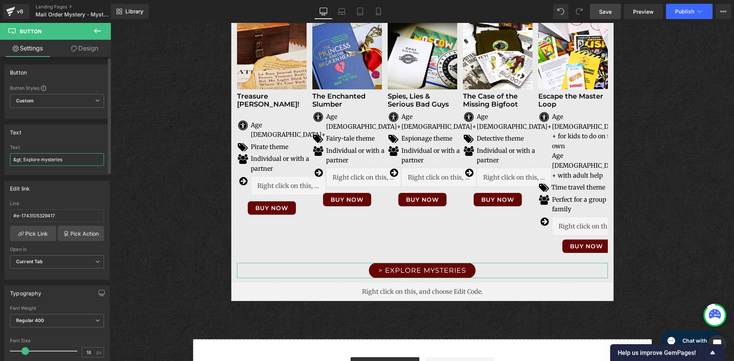
drag, startPoint x: 24, startPoint y: 158, endPoint x: 66, endPoint y: 165, distance: 42.6
click at [66, 162] on input "&gt; Explore mysteries" at bounding box center [57, 159] width 94 height 13
type input "&gt; HELP ME CHOOSE A MYSTERY"
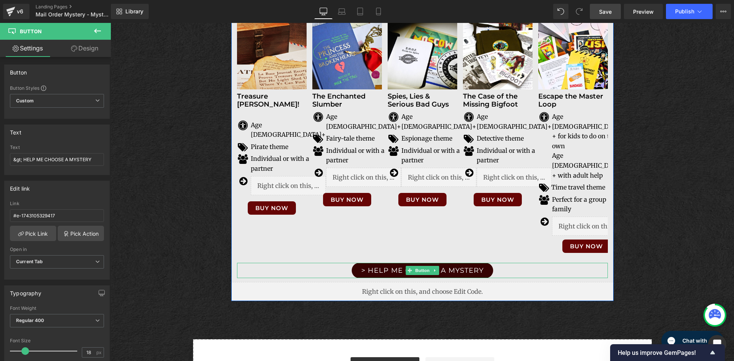
click at [411, 263] on link "> HELP ME CHOOSE A MYSTERY" at bounding box center [421, 270] width 141 height 15
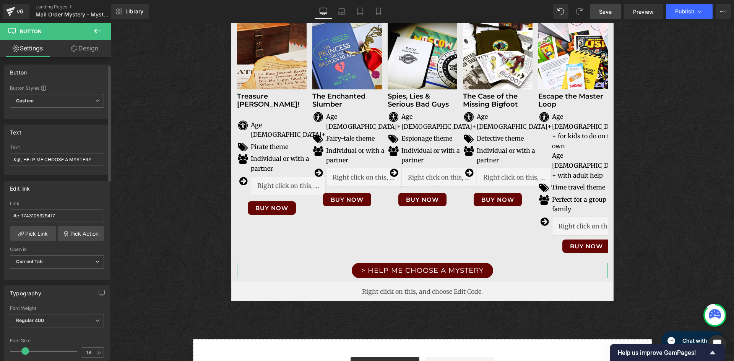
scroll to position [38, 0]
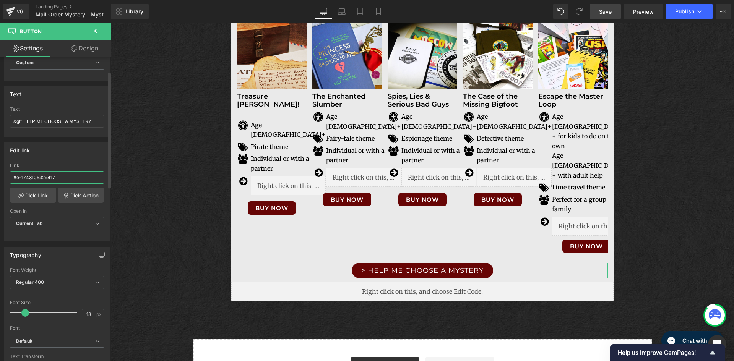
drag, startPoint x: 72, startPoint y: 179, endPoint x: 0, endPoint y: 177, distance: 72.2
click at [0, 177] on div "Edit link #e-1743105329417 Link #e-1743105329417 Pick Link Pick Action Current …" at bounding box center [57, 189] width 114 height 105
paste input "[URL][DOMAIN_NAME]"
type input "[URL][DOMAIN_NAME]"
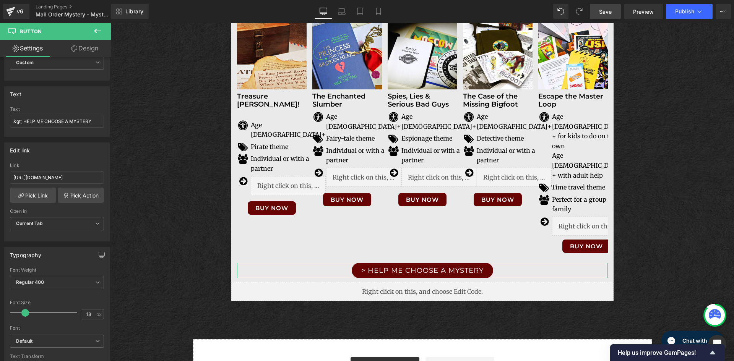
click at [92, 50] on link "Design" at bounding box center [84, 48] width 55 height 17
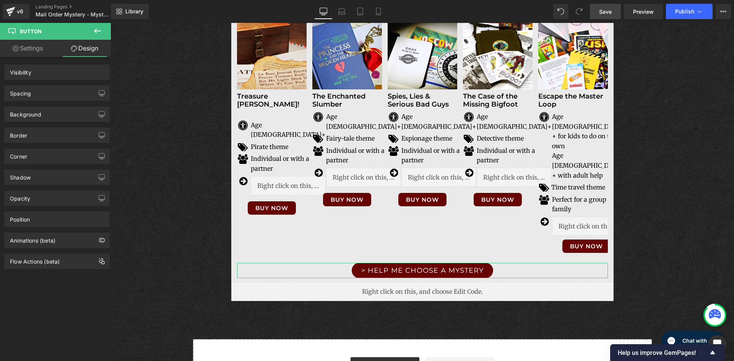
scroll to position [0, 0]
click at [54, 92] on div "Spacing" at bounding box center [57, 93] width 105 height 15
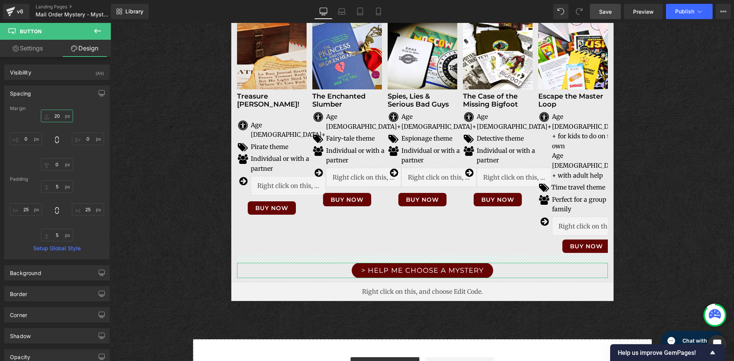
click at [55, 118] on input "20" at bounding box center [57, 116] width 32 height 13
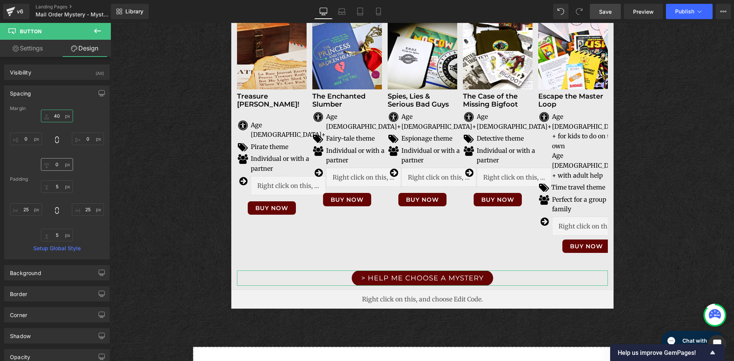
type input "40"
click at [62, 166] on input "0" at bounding box center [57, 164] width 32 height 13
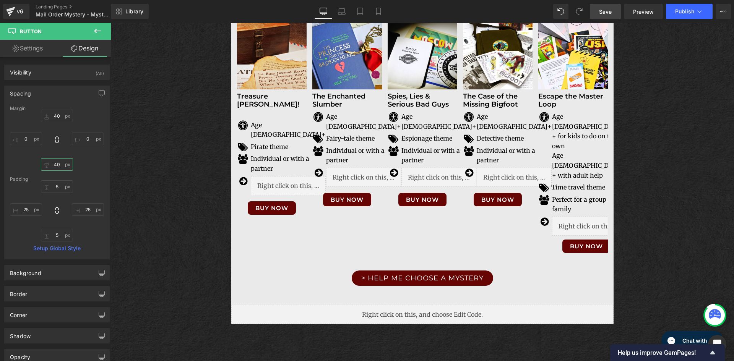
type input "40"
click at [608, 9] on span "Save" at bounding box center [605, 12] width 13 height 8
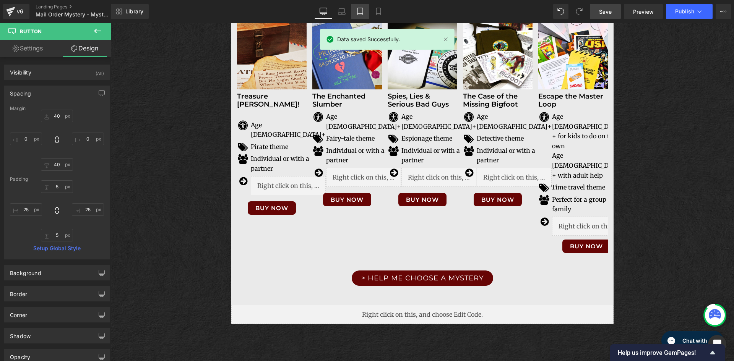
click at [359, 14] on icon at bounding box center [360, 12] width 8 height 8
type input "40"
type input "0"
type input "40"
type input "0"
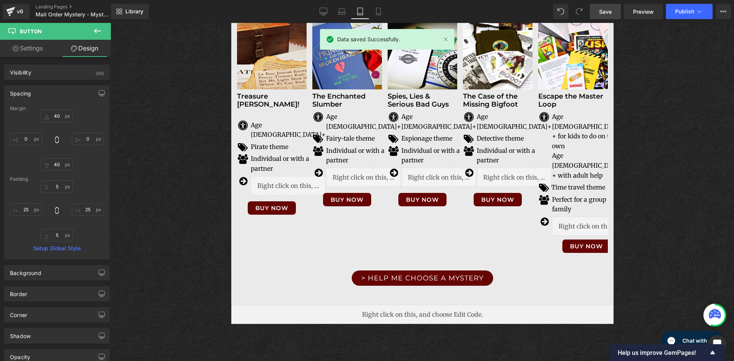
type input "5"
type input "25"
type input "5"
type input "25"
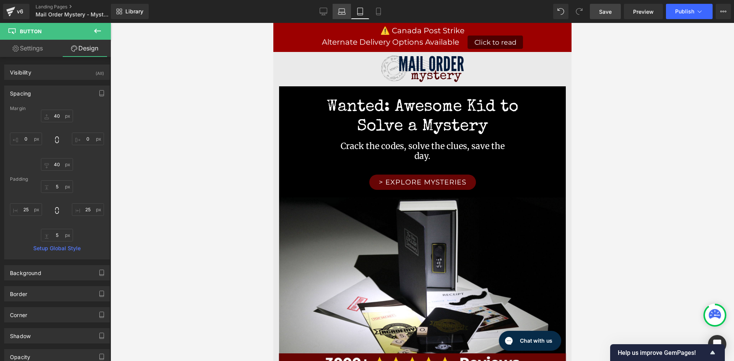
click at [339, 9] on icon at bounding box center [342, 10] width 6 height 3
type input "40"
type input "0"
type input "40"
type input "0"
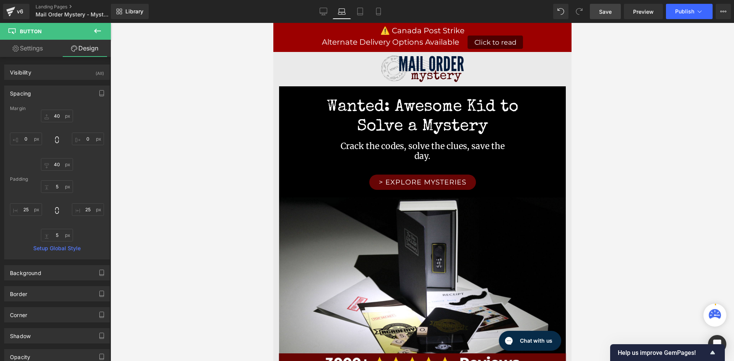
type input "5"
type input "25"
type input "5"
type input "25"
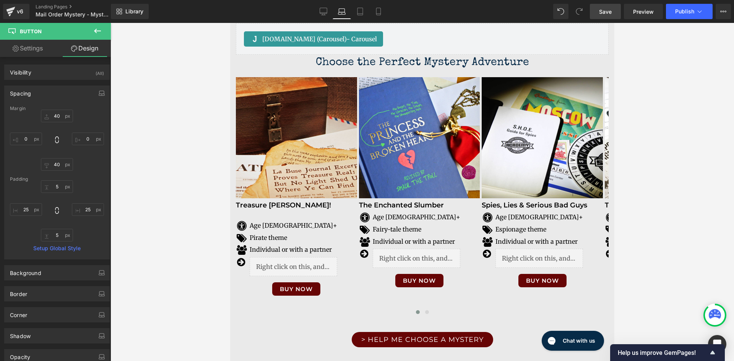
scroll to position [1228, 0]
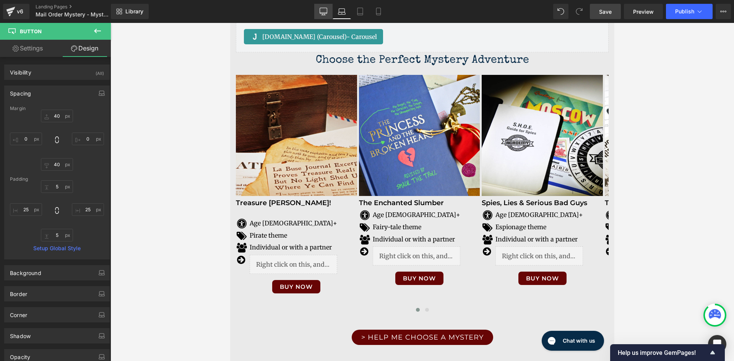
click at [320, 15] on icon at bounding box center [323, 12] width 8 height 8
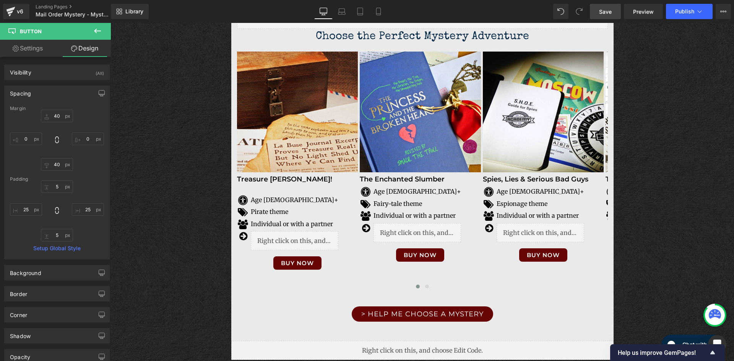
type input "40"
type input "0"
type input "40"
type input "0"
type input "5"
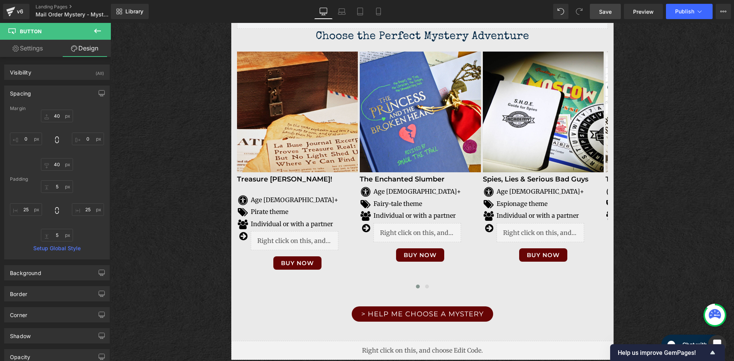
type input "25"
type input "5"
type input "25"
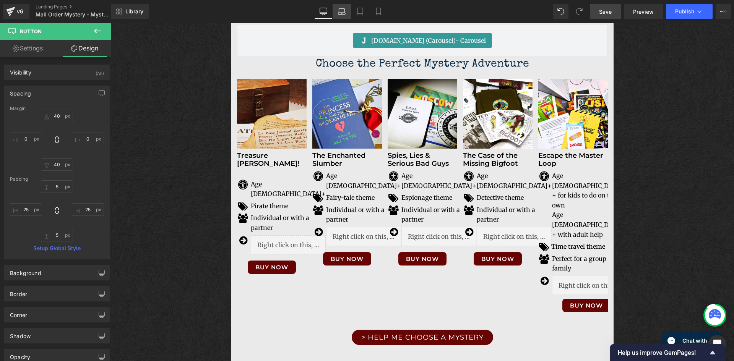
click at [347, 17] on link "Laptop" at bounding box center [341, 11] width 18 height 15
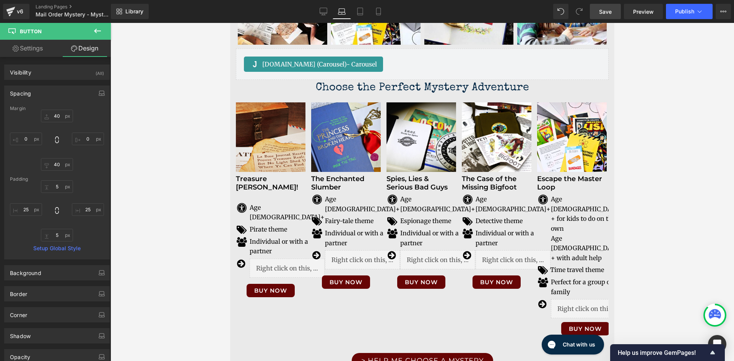
type input "40"
type input "0"
type input "40"
type input "0"
type input "5"
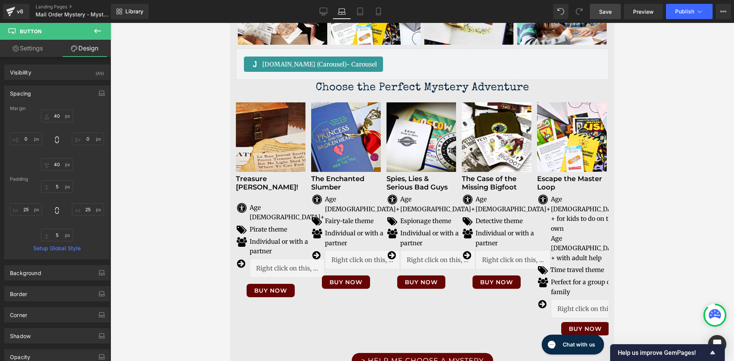
type input "25"
type input "5"
type input "25"
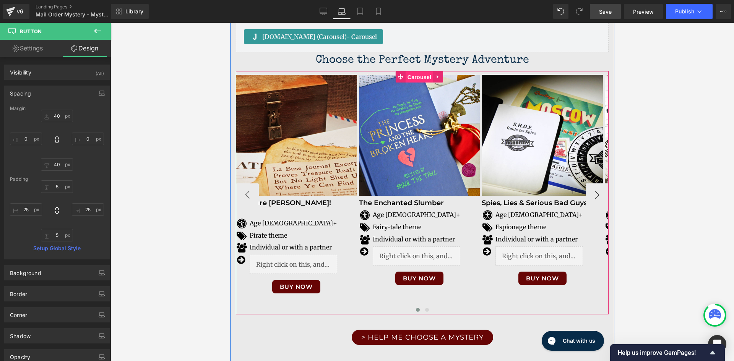
click at [408, 82] on span "Carousel" at bounding box center [419, 76] width 28 height 11
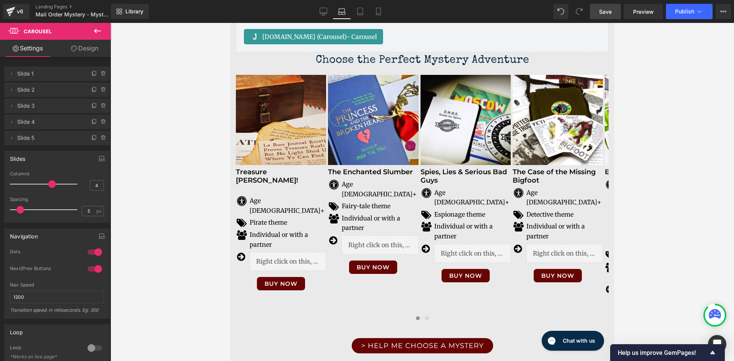
type input "5"
drag, startPoint x: 40, startPoint y: 185, endPoint x: 61, endPoint y: 184, distance: 21.1
click at [56, 184] on span at bounding box center [52, 184] width 8 height 8
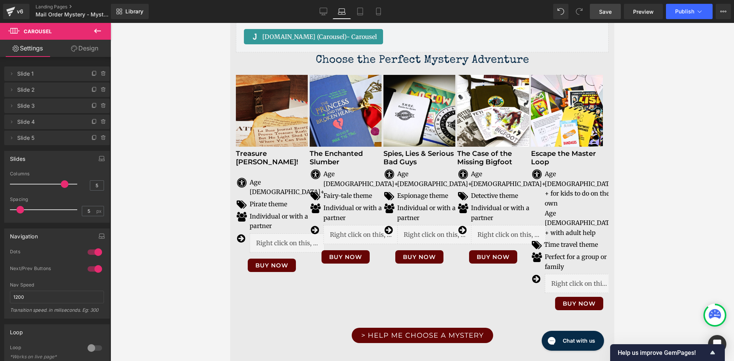
click at [601, 13] on span "Save" at bounding box center [605, 12] width 13 height 8
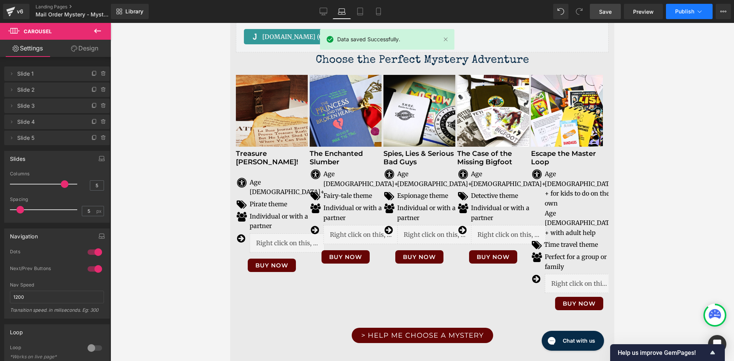
click at [694, 15] on button "Publish" at bounding box center [689, 11] width 47 height 15
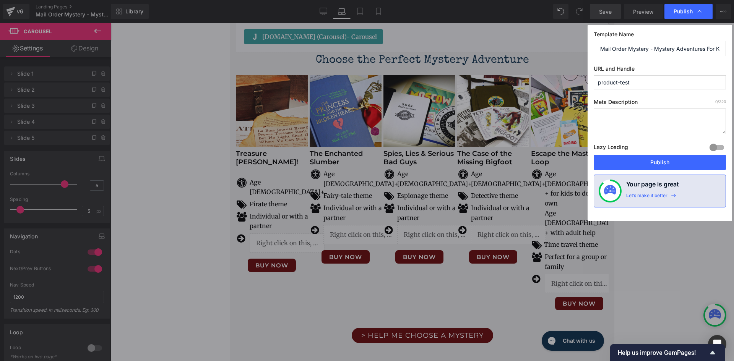
click at [671, 163] on button "Publish" at bounding box center [659, 162] width 132 height 15
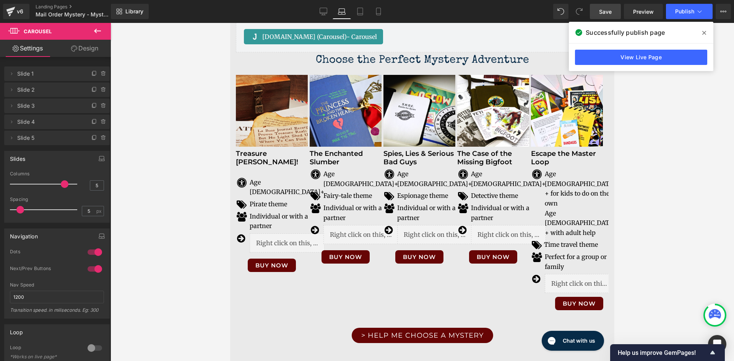
click at [562, 199] on span "Text Block" at bounding box center [574, 203] width 25 height 9
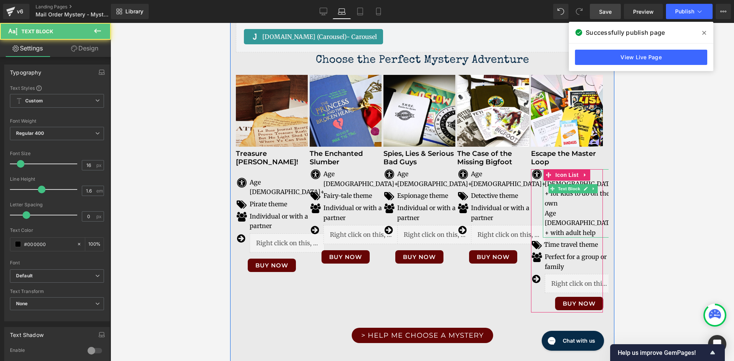
click at [581, 209] on p "Age [DEMOGRAPHIC_DATA] + with adult help" at bounding box center [579, 223] width 71 height 29
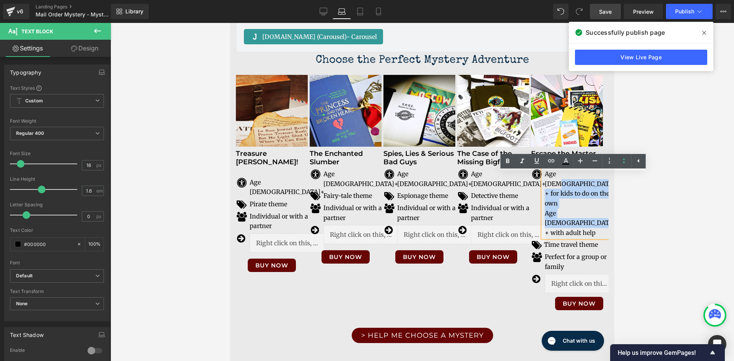
drag, startPoint x: 569, startPoint y: 178, endPoint x: 580, endPoint y: 208, distance: 31.8
click at [580, 208] on div "Age [DEMOGRAPHIC_DATA] + for kids to do on their own Age [DEMOGRAPHIC_DATA] + w…" at bounding box center [579, 203] width 73 height 68
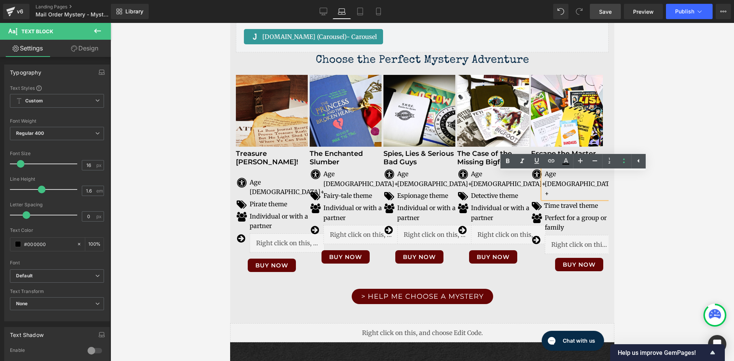
click at [628, 232] on div at bounding box center [421, 192] width 623 height 338
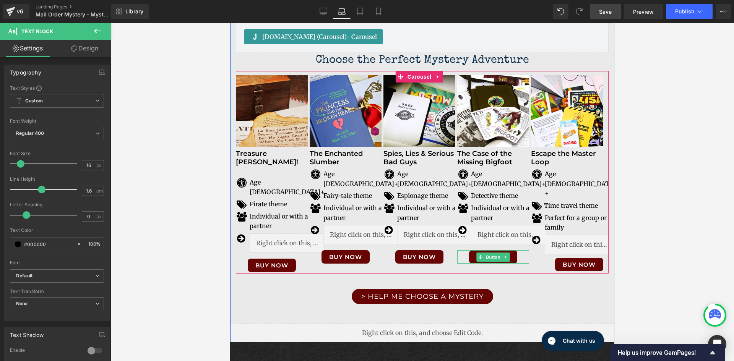
drag, startPoint x: 496, startPoint y: 252, endPoint x: 511, endPoint y: 270, distance: 24.1
click at [496, 253] on span "Button" at bounding box center [493, 257] width 18 height 9
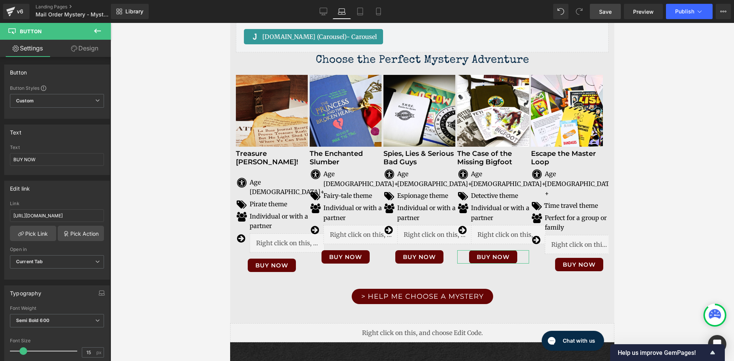
click at [76, 50] on icon at bounding box center [74, 48] width 6 height 6
click at [0, 0] on div "Spacing" at bounding box center [0, 0] width 0 height 0
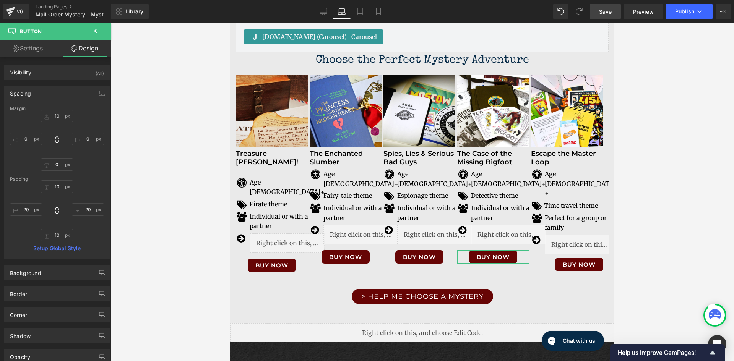
type input "10"
type input "0"
type input "10"
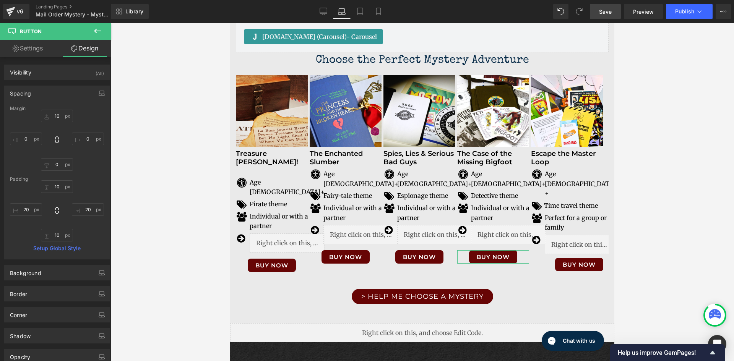
type input "20"
type input "10"
type input "20"
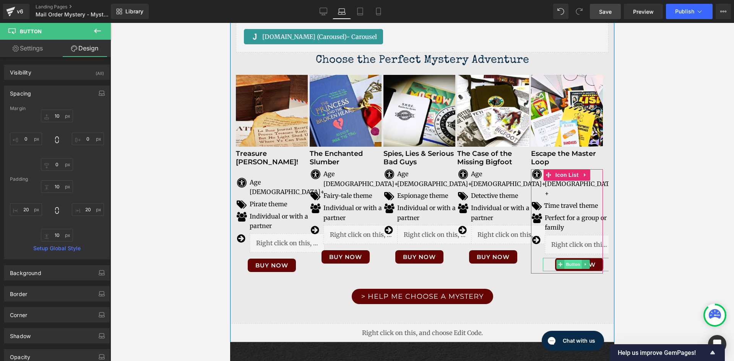
click at [577, 260] on span "Button" at bounding box center [573, 264] width 18 height 9
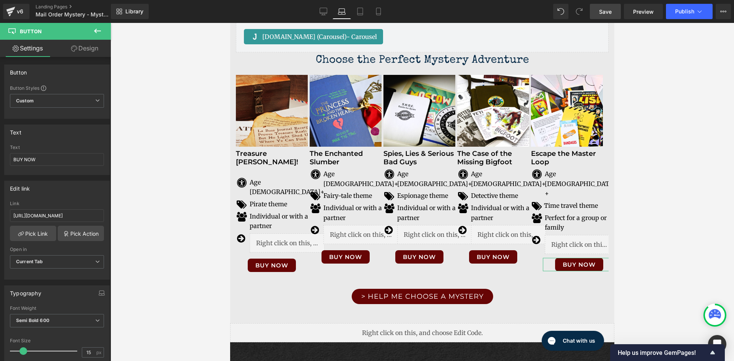
click at [88, 50] on link "Design" at bounding box center [84, 48] width 55 height 17
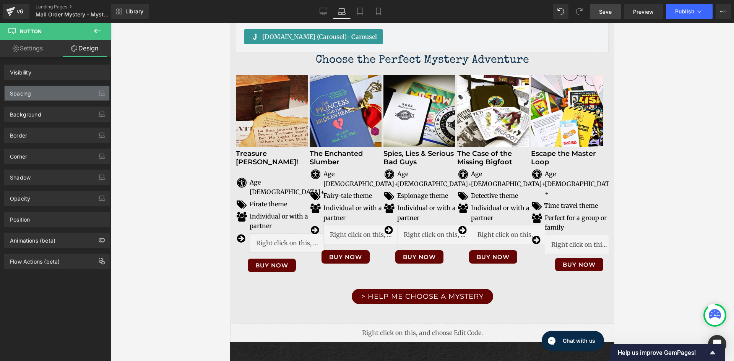
click at [61, 92] on div "Spacing" at bounding box center [57, 93] width 105 height 15
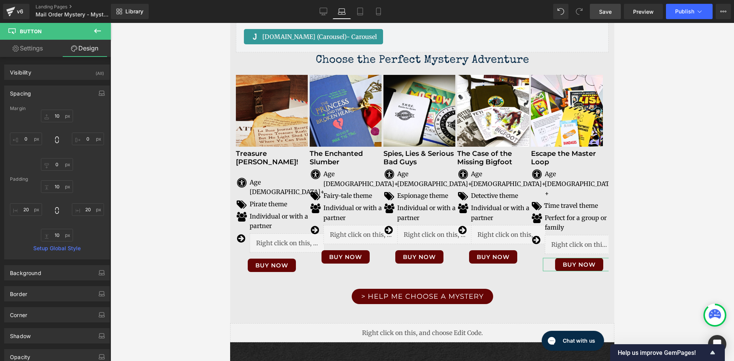
type input "10"
type input "0"
type input "10"
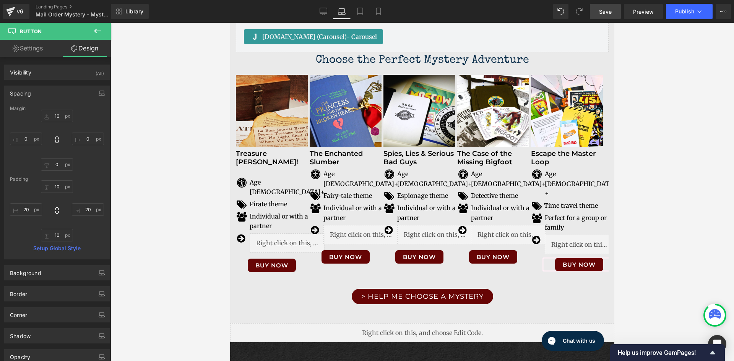
type input "20"
type input "10"
type input "20"
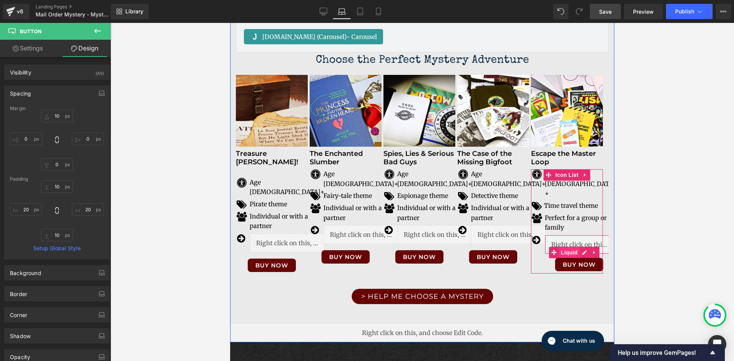
click at [572, 247] on span "Liquid" at bounding box center [569, 252] width 21 height 11
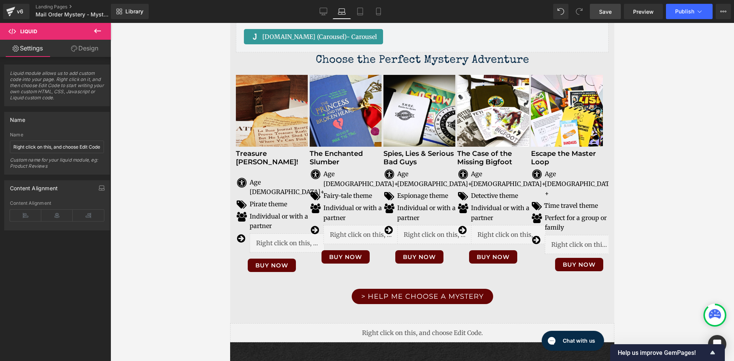
click at [669, 176] on div at bounding box center [421, 192] width 623 height 338
click at [606, 16] on link "Save" at bounding box center [604, 11] width 31 height 15
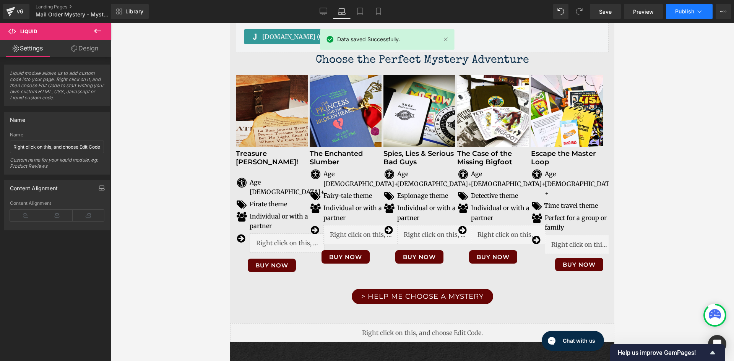
click at [699, 13] on icon at bounding box center [699, 12] width 8 height 8
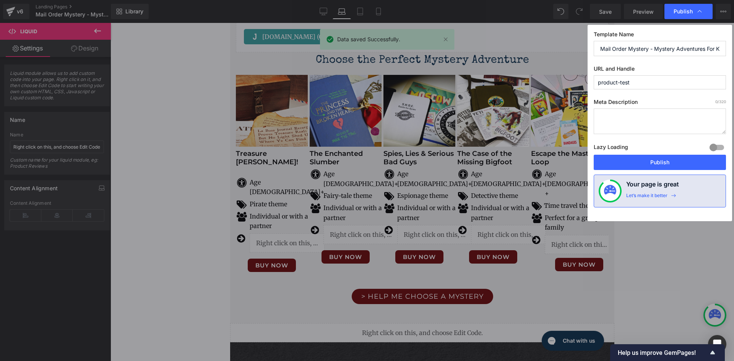
click at [661, 159] on button "Publish" at bounding box center [659, 162] width 132 height 15
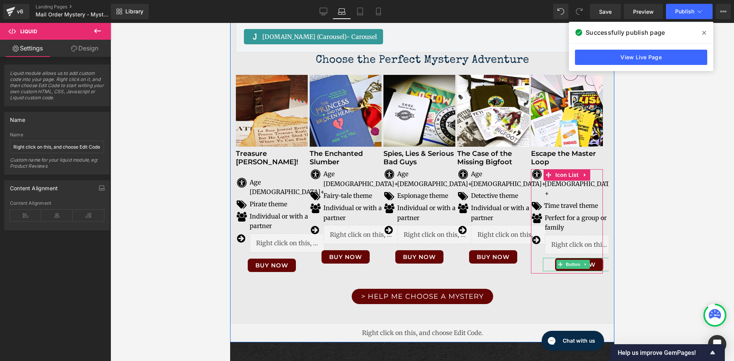
click at [583, 262] on icon at bounding box center [585, 264] width 4 height 5
click at [561, 260] on link "Button" at bounding box center [556, 264] width 25 height 9
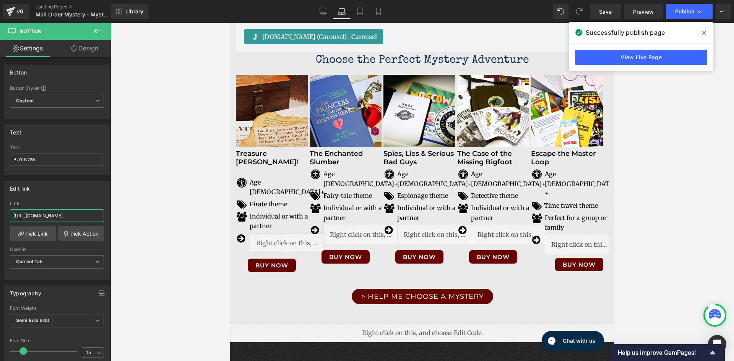
scroll to position [0, 100]
drag, startPoint x: 15, startPoint y: 216, endPoint x: 178, endPoint y: 224, distance: 164.1
click at [178, 224] on div "Button You are previewing how the will restyle your page. You can not edit Elem…" at bounding box center [367, 187] width 734 height 374
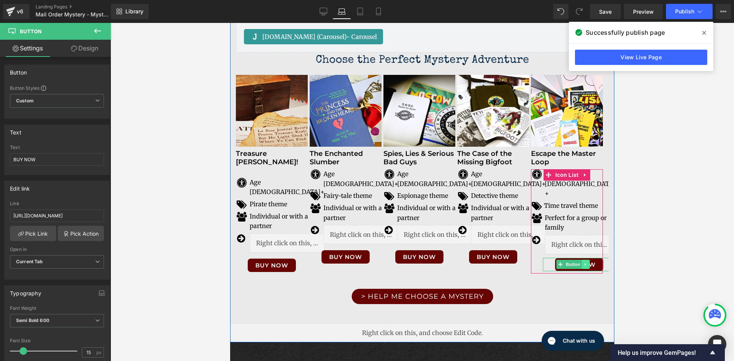
click at [587, 260] on link at bounding box center [585, 264] width 8 height 9
click at [590, 262] on icon at bounding box center [589, 264] width 4 height 5
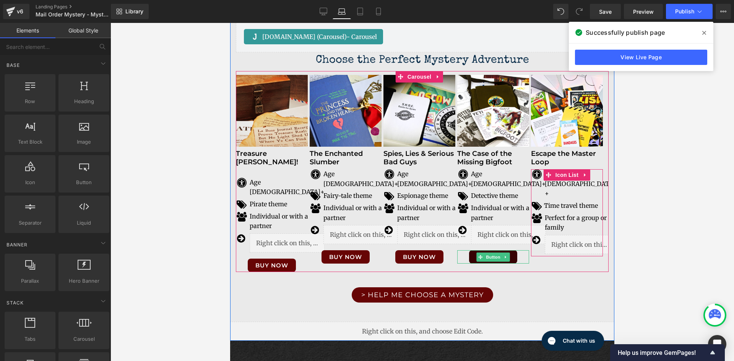
click at [507, 255] on icon at bounding box center [506, 257] width 4 height 5
click at [502, 255] on icon at bounding box center [501, 257] width 4 height 5
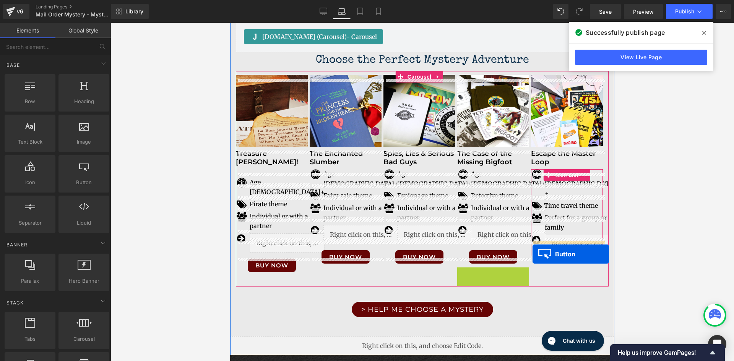
drag, startPoint x: 479, startPoint y: 268, endPoint x: 532, endPoint y: 254, distance: 54.5
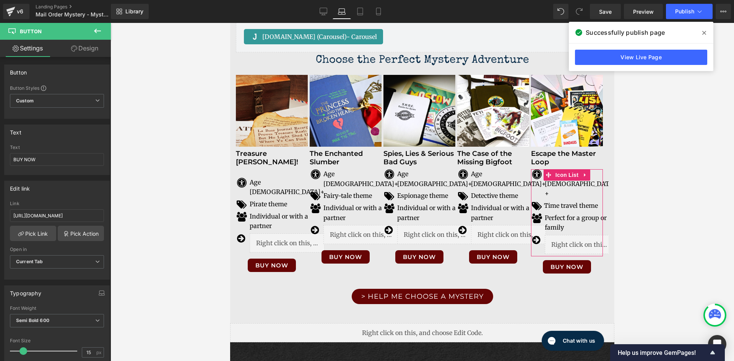
click at [652, 243] on div at bounding box center [421, 192] width 623 height 338
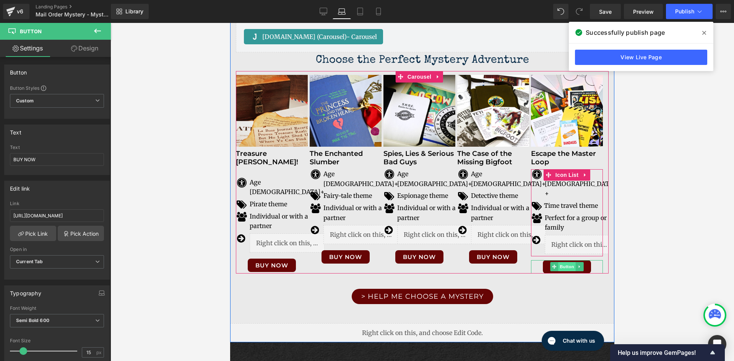
click at [568, 262] on span "Button" at bounding box center [567, 266] width 18 height 9
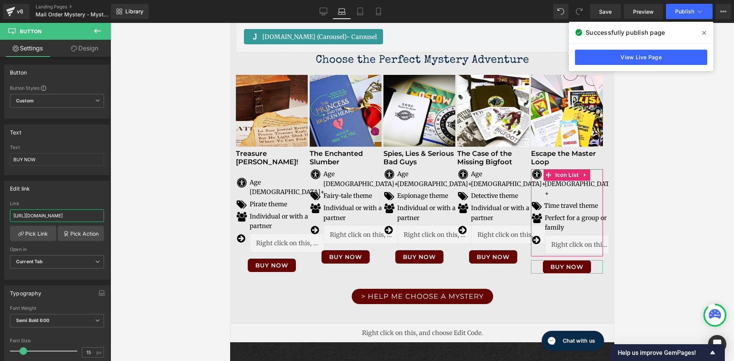
scroll to position [0, 118]
drag, startPoint x: 13, startPoint y: 215, endPoint x: 133, endPoint y: 219, distance: 120.0
click at [133, 218] on div "Button You are previewing how the will restyle your page. You can not edit Elem…" at bounding box center [367, 187] width 734 height 374
paste input "escape-the-master-loop"
type input "[URL][DOMAIN_NAME]"
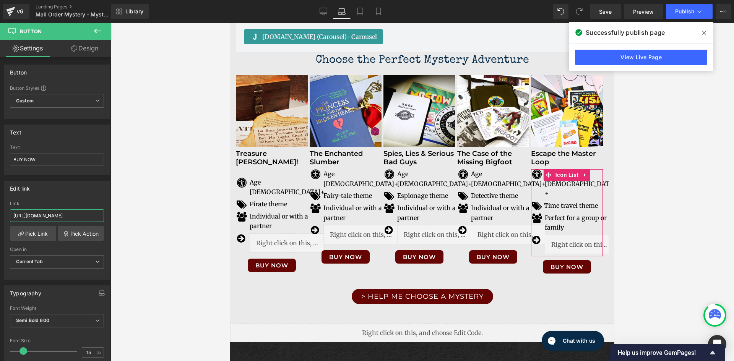
scroll to position [0, 100]
click at [97, 31] on icon at bounding box center [97, 31] width 7 height 5
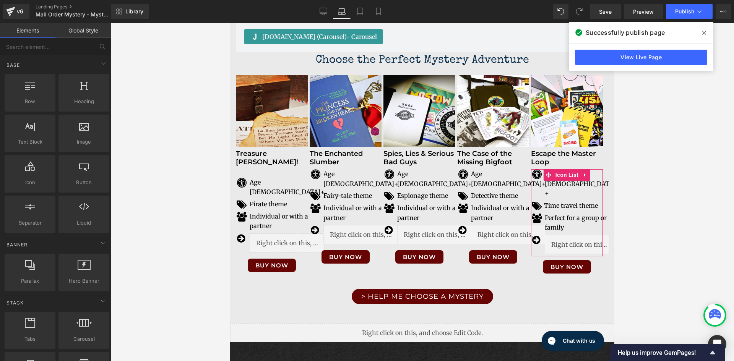
scroll to position [0, 0]
click at [658, 207] on div at bounding box center [421, 192] width 623 height 338
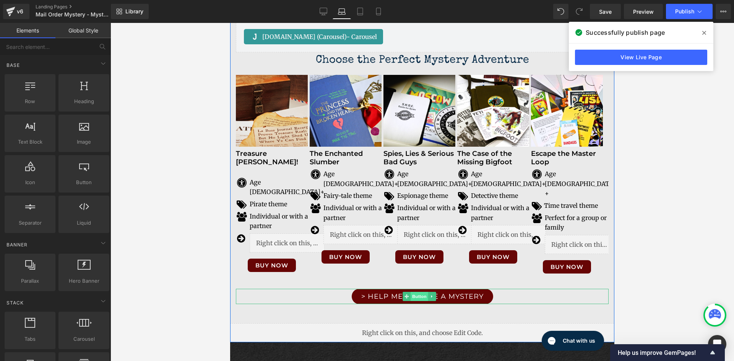
drag, startPoint x: 294, startPoint y: 26, endPoint x: 414, endPoint y: 283, distance: 283.7
click at [414, 292] on span "Button" at bounding box center [419, 296] width 18 height 9
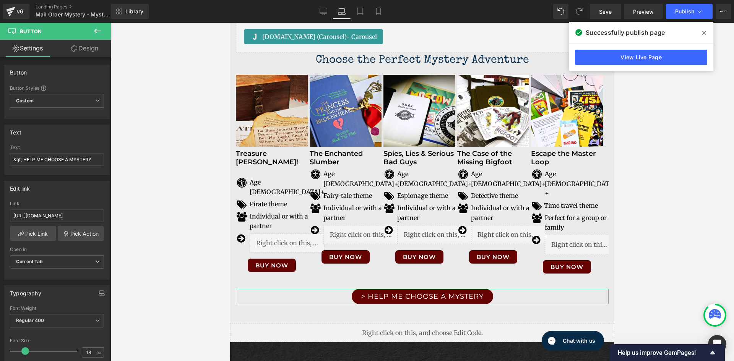
drag, startPoint x: 94, startPoint y: 49, endPoint x: 45, endPoint y: 84, distance: 60.2
click at [94, 49] on link "Design" at bounding box center [84, 48] width 55 height 17
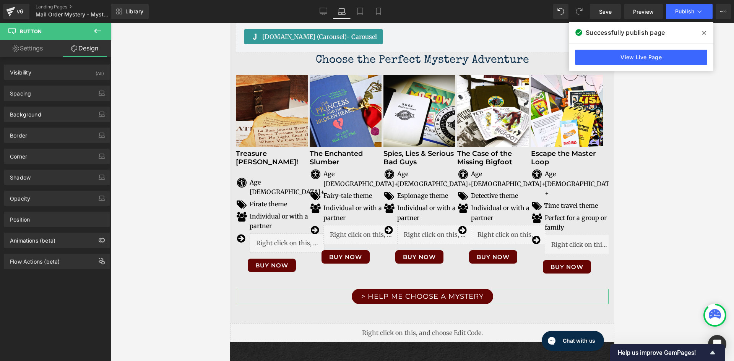
type input "40"
type input "0"
type input "40"
type input "0"
type input "5"
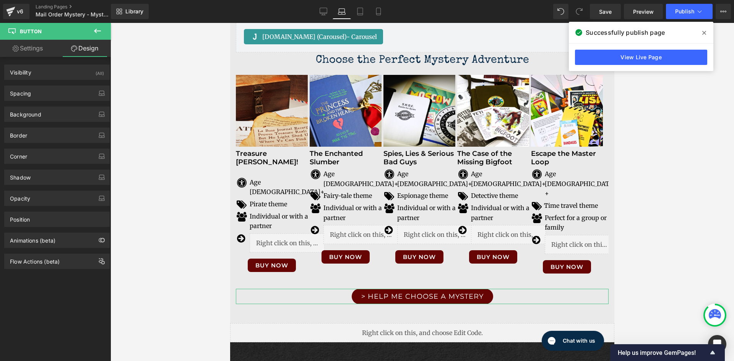
type input "25"
type input "5"
type input "25"
click at [45, 96] on div "Spacing" at bounding box center [57, 93] width 105 height 15
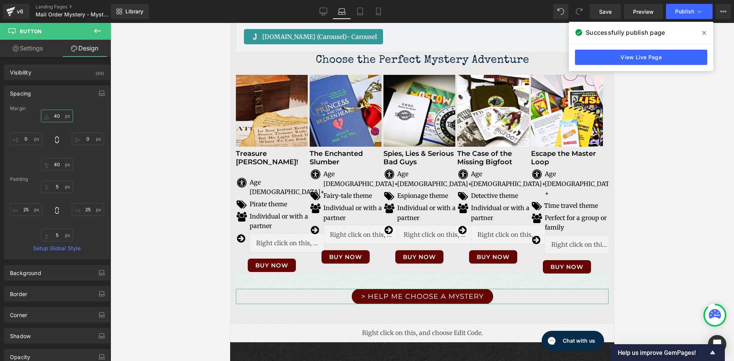
click at [57, 115] on input "40" at bounding box center [57, 116] width 32 height 13
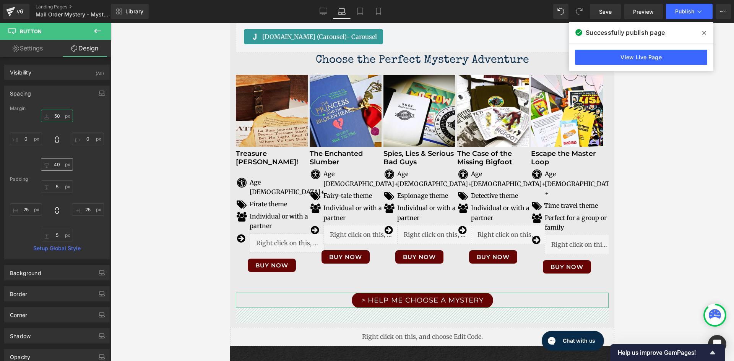
type input "50"
click at [53, 166] on input "40" at bounding box center [57, 164] width 32 height 13
type input "50"
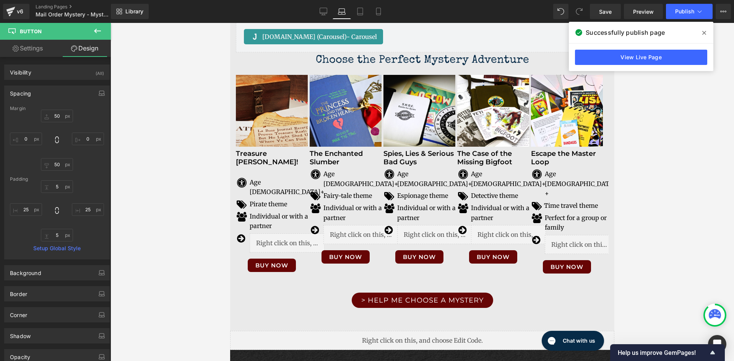
click at [97, 29] on icon at bounding box center [97, 30] width 9 height 9
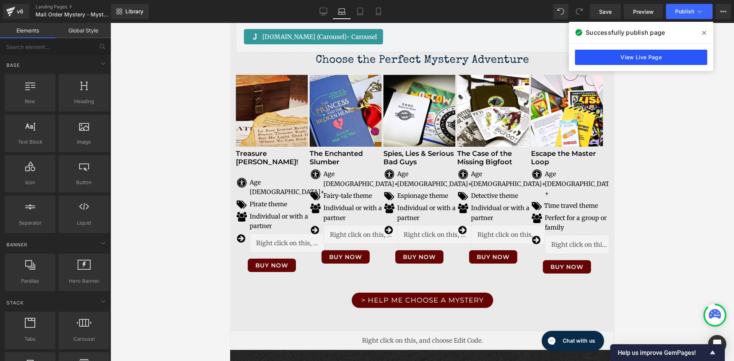
drag, startPoint x: 614, startPoint y: 13, endPoint x: 655, endPoint y: 62, distance: 63.7
click at [614, 13] on link "Save" at bounding box center [604, 11] width 31 height 15
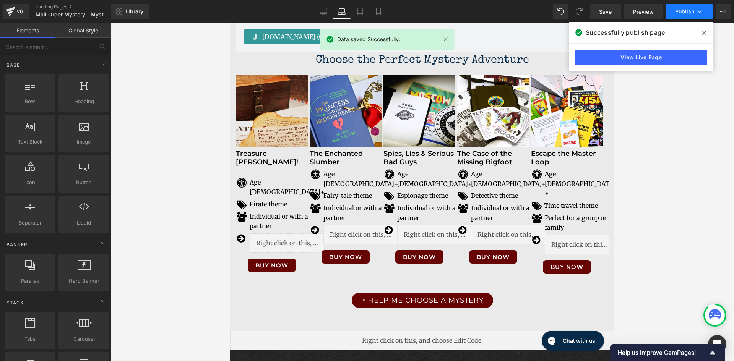
click at [684, 8] on span "Publish" at bounding box center [684, 11] width 19 height 6
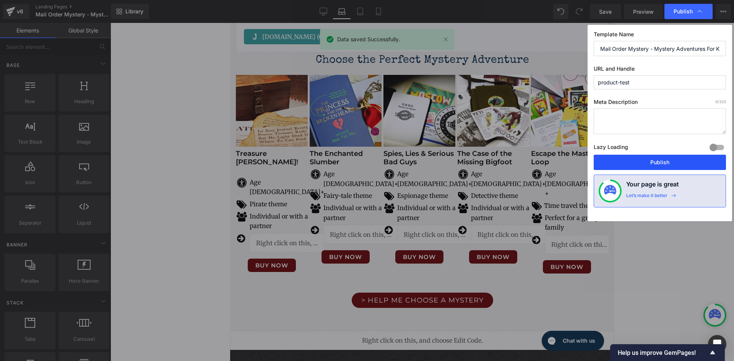
click at [678, 161] on button "Publish" at bounding box center [659, 162] width 132 height 15
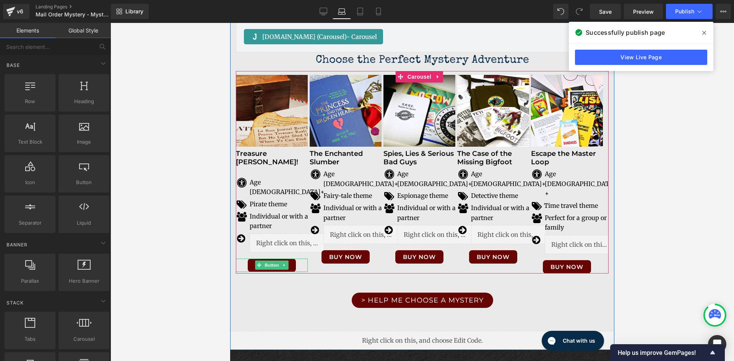
drag, startPoint x: 271, startPoint y: 254, endPoint x: 298, endPoint y: 283, distance: 39.5
click at [271, 261] on span "Button" at bounding box center [272, 265] width 18 height 9
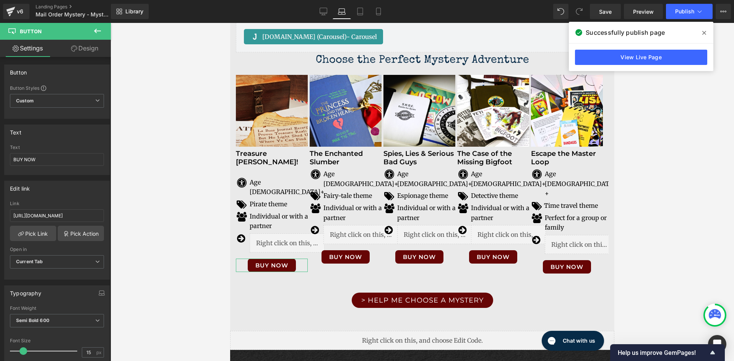
click at [91, 51] on link "Design" at bounding box center [84, 48] width 55 height 17
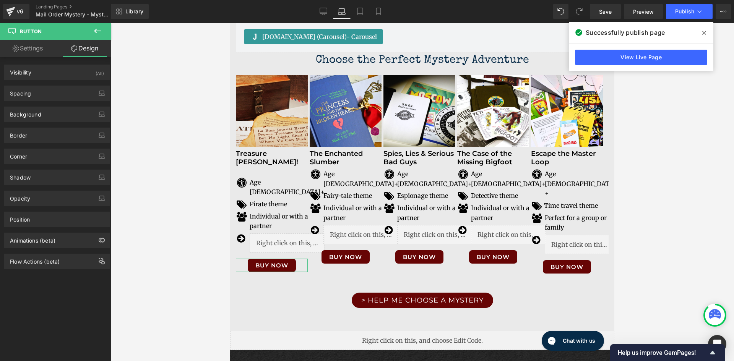
type input "10"
type input "0"
type input "10"
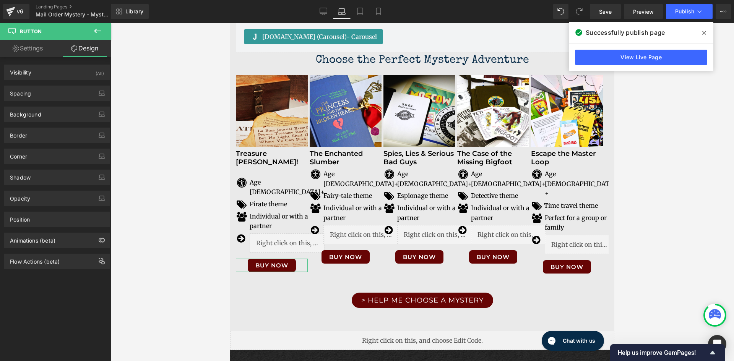
type input "20"
type input "10"
type input "20"
click at [63, 92] on div "Spacing" at bounding box center [57, 93] width 105 height 15
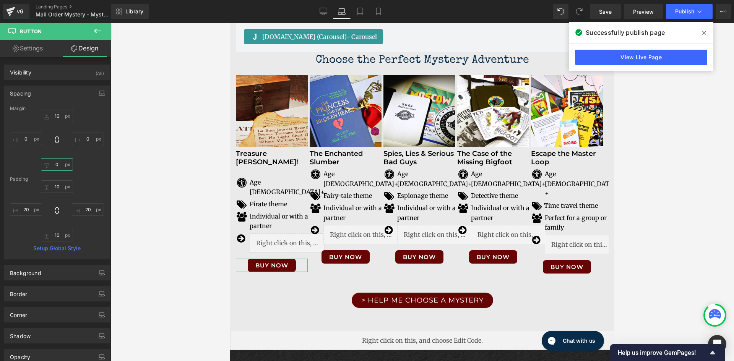
click at [55, 164] on input "0" at bounding box center [57, 164] width 32 height 13
type input "5"
click at [661, 106] on div at bounding box center [421, 192] width 623 height 338
click at [689, 11] on span "Publish" at bounding box center [684, 11] width 19 height 6
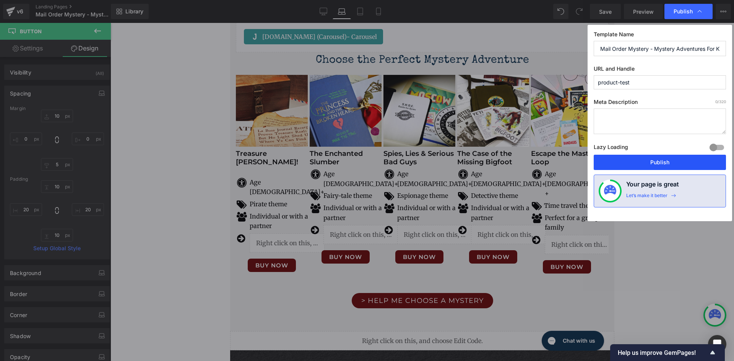
click at [669, 161] on button "Publish" at bounding box center [659, 162] width 132 height 15
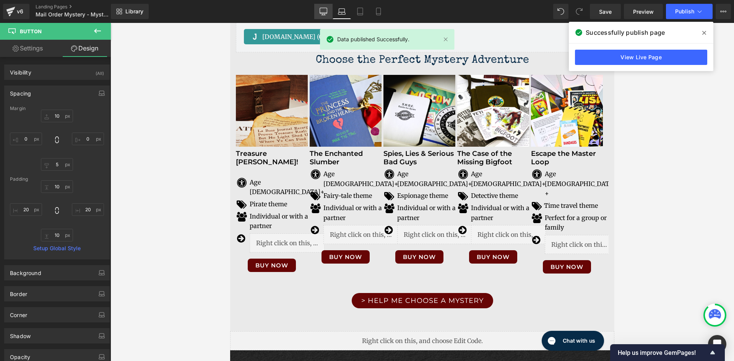
click at [319, 15] on link "Desktop" at bounding box center [323, 11] width 18 height 15
type input "10"
type input "0"
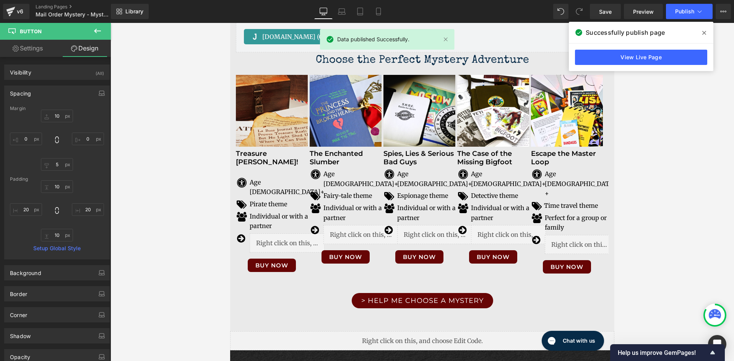
type input "10"
type input "20"
type input "10"
type input "20"
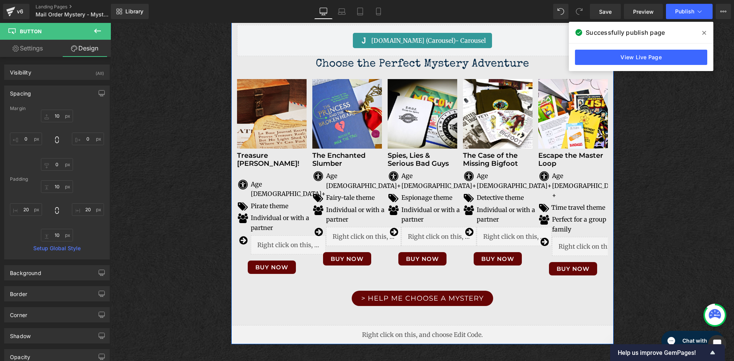
click at [265, 262] on span "Button" at bounding box center [273, 266] width 18 height 9
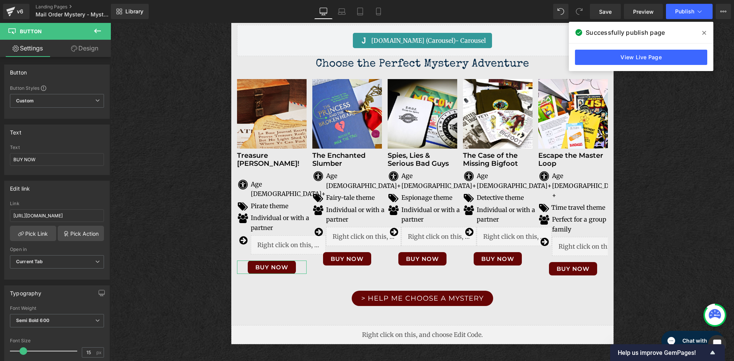
click at [82, 46] on link "Design" at bounding box center [84, 48] width 55 height 17
click at [0, 0] on div "Spacing" at bounding box center [0, 0] width 0 height 0
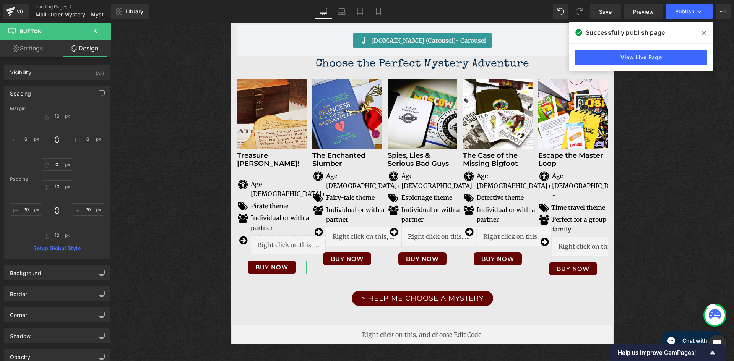
type input "10"
type input "0"
type input "10"
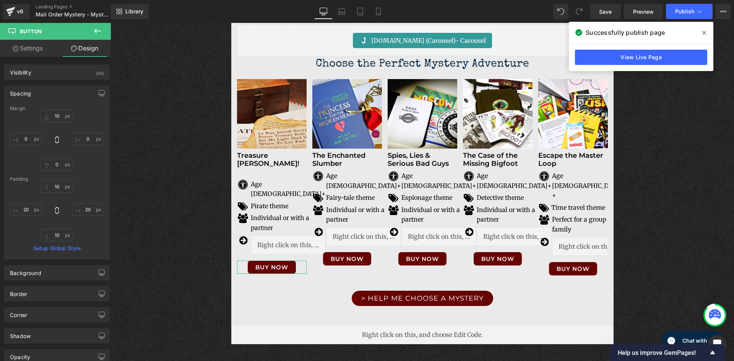
type input "20"
type input "10"
type input "20"
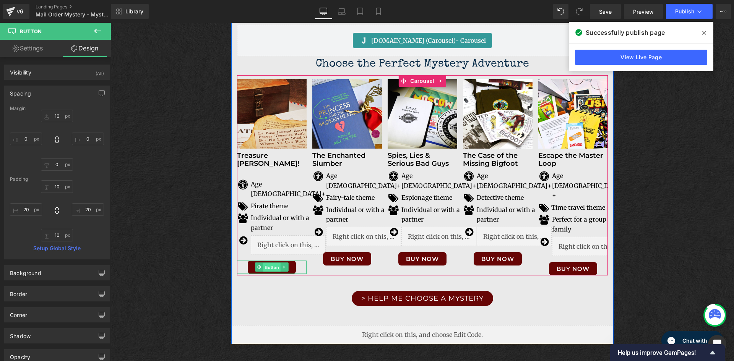
click at [272, 263] on span "Button" at bounding box center [272, 267] width 18 height 9
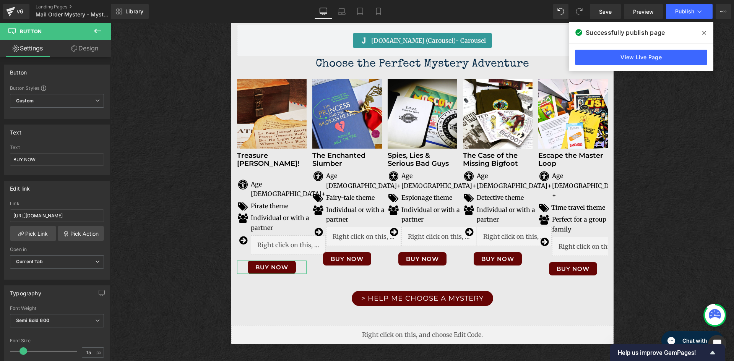
click at [87, 53] on link "Design" at bounding box center [84, 48] width 55 height 17
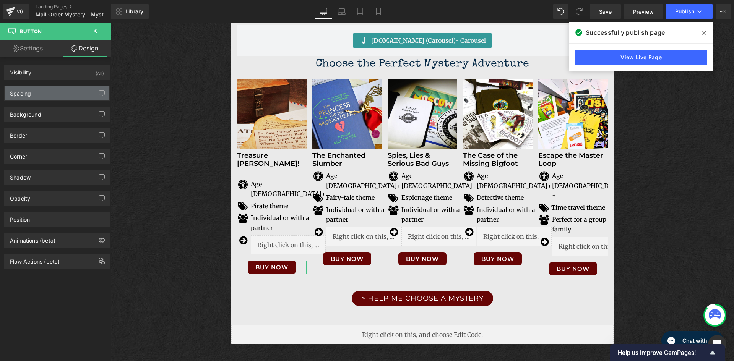
click at [52, 93] on div "Spacing" at bounding box center [57, 93] width 105 height 15
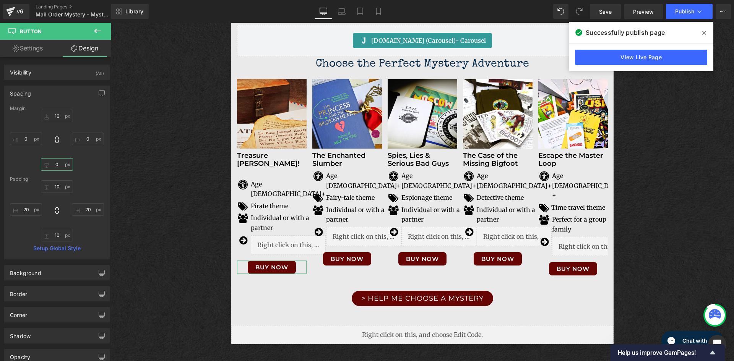
click at [58, 165] on input "0" at bounding box center [57, 164] width 32 height 13
type input "5"
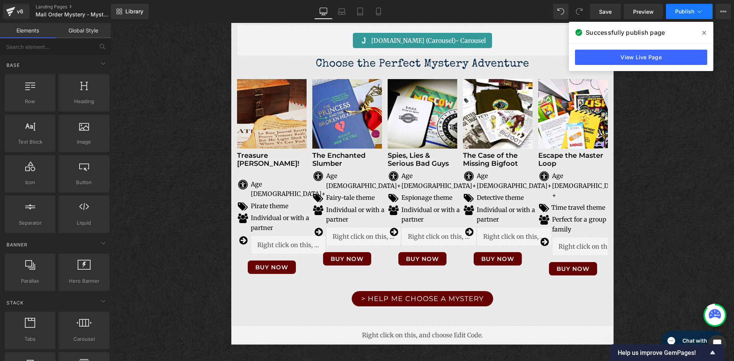
click at [690, 11] on span "Publish" at bounding box center [684, 11] width 19 height 6
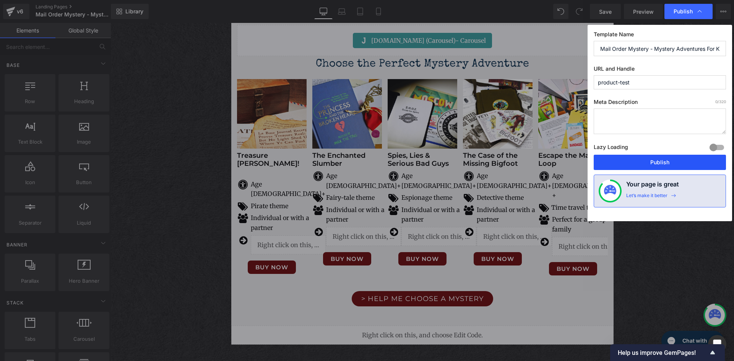
click at [667, 160] on button "Publish" at bounding box center [659, 162] width 132 height 15
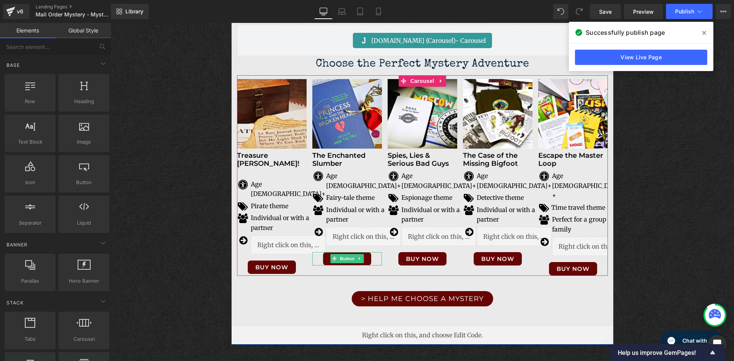
drag, startPoint x: 344, startPoint y: 248, endPoint x: 368, endPoint y: 256, distance: 25.4
click at [344, 254] on span "Button" at bounding box center [347, 258] width 18 height 9
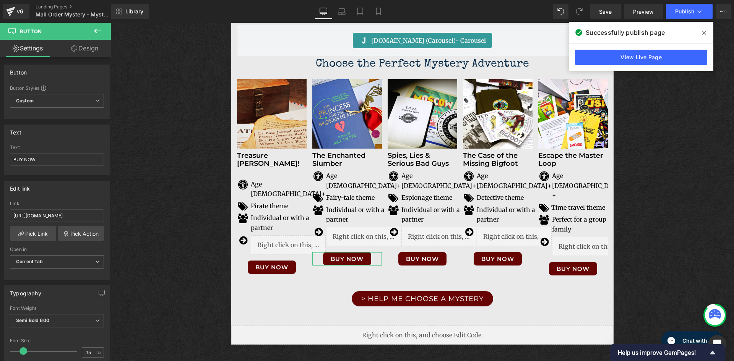
click at [92, 52] on link "Design" at bounding box center [84, 48] width 55 height 17
click at [0, 0] on div "Spacing" at bounding box center [0, 0] width 0 height 0
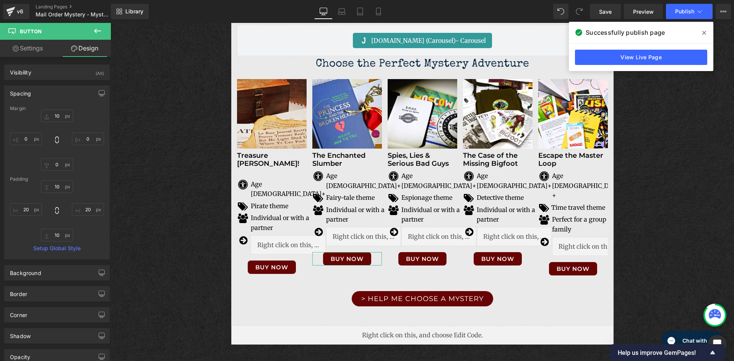
type input "10"
type input "0"
type input "10"
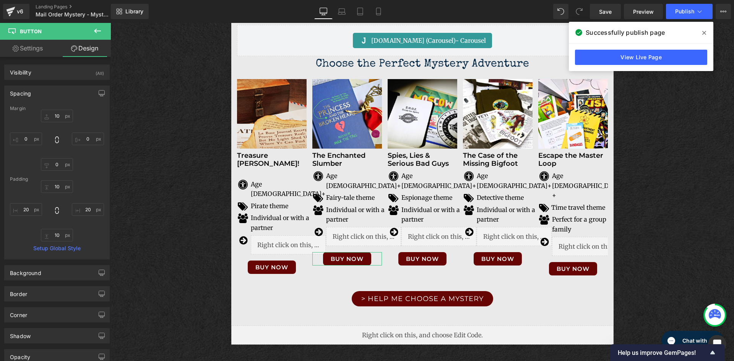
type input "20"
type input "10"
type input "20"
click at [62, 165] on input "0" at bounding box center [57, 164] width 32 height 13
type input "5"
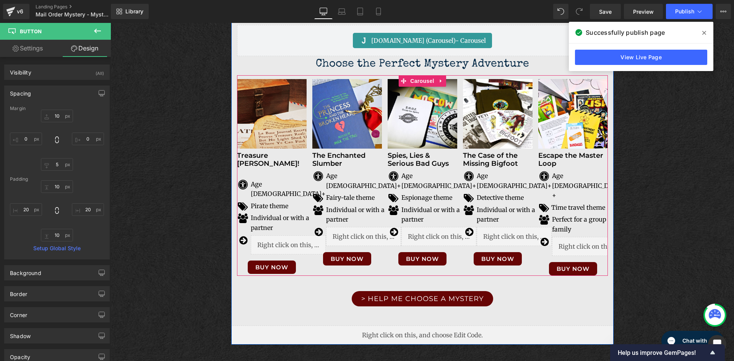
click at [266, 262] on span "Button" at bounding box center [272, 266] width 18 height 9
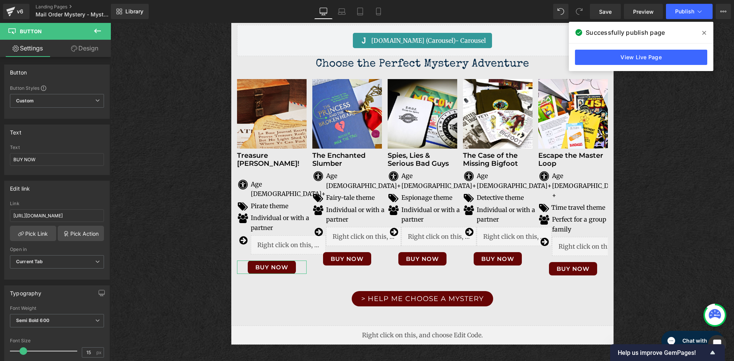
click at [82, 47] on link "Design" at bounding box center [84, 48] width 55 height 17
click at [0, 0] on div "Spacing" at bounding box center [0, 0] width 0 height 0
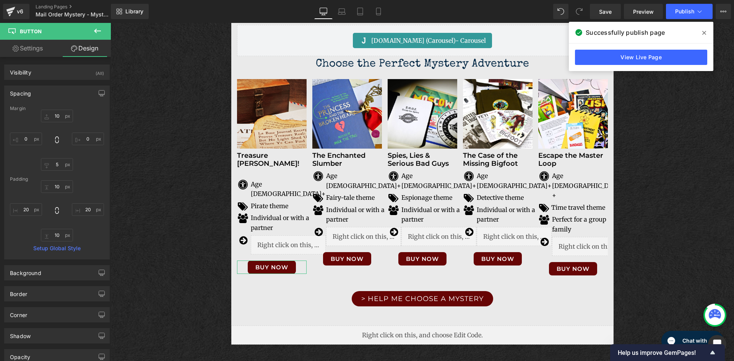
type input "10"
type input "0"
type input "5"
type input "0"
type input "10"
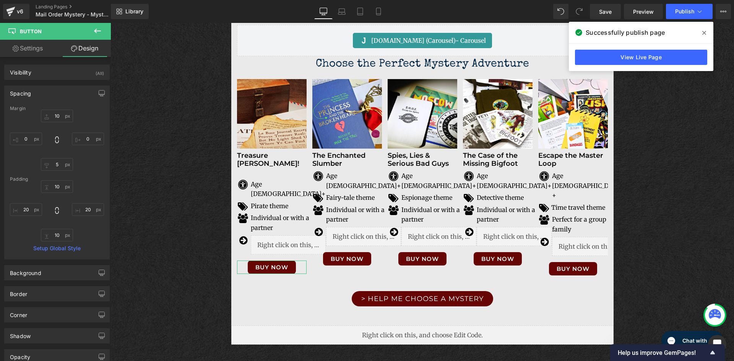
type input "20"
type input "10"
type input "20"
drag, startPoint x: 411, startPoint y: 247, endPoint x: 232, endPoint y: 93, distance: 236.2
click at [413, 254] on span "Button" at bounding box center [422, 258] width 18 height 9
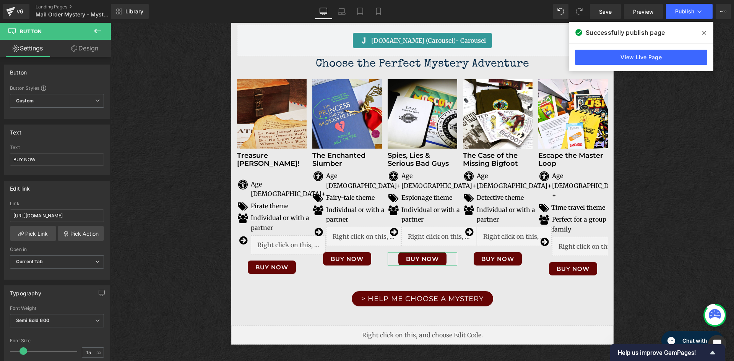
click at [97, 47] on link "Design" at bounding box center [84, 48] width 55 height 17
click at [0, 0] on div "Spacing" at bounding box center [0, 0] width 0 height 0
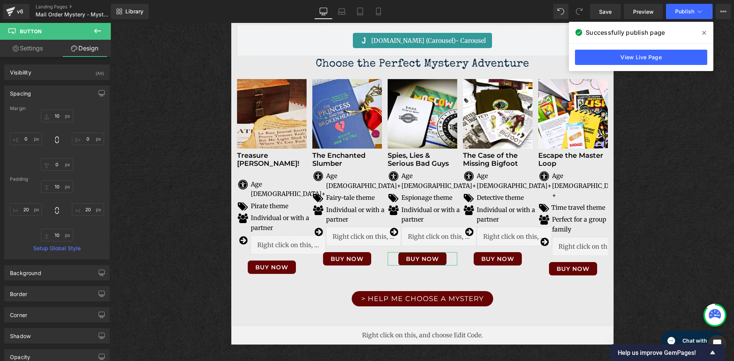
type input "10"
type input "0"
type input "10"
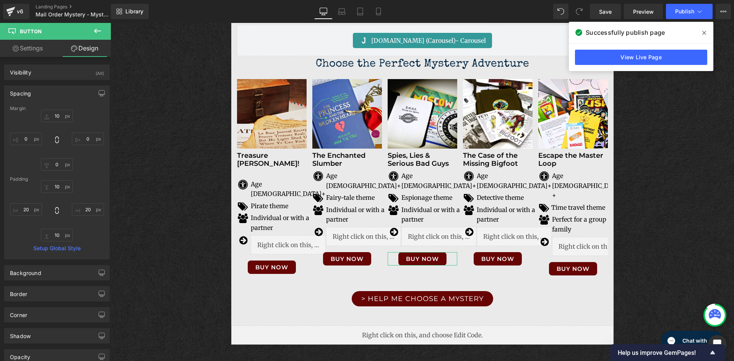
type input "20"
type input "10"
type input "20"
click at [56, 165] on input "0" at bounding box center [57, 164] width 32 height 13
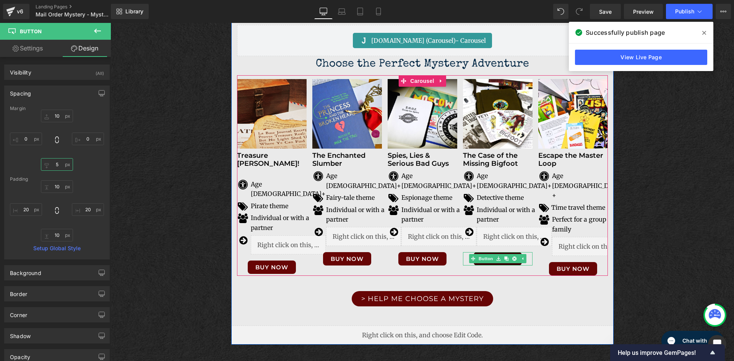
type input "5"
drag, startPoint x: 492, startPoint y: 249, endPoint x: 498, endPoint y: 256, distance: 8.9
click at [494, 254] on link at bounding box center [498, 258] width 8 height 9
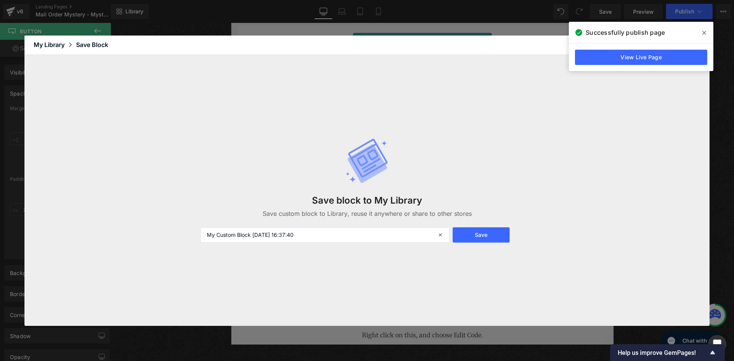
click at [702, 33] on icon at bounding box center [704, 33] width 4 height 6
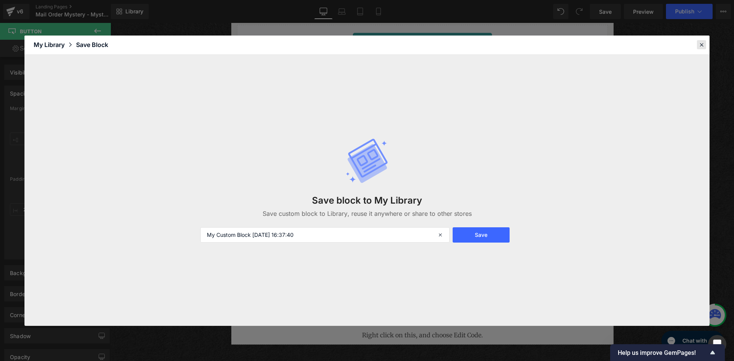
click at [702, 43] on icon at bounding box center [701, 44] width 7 height 7
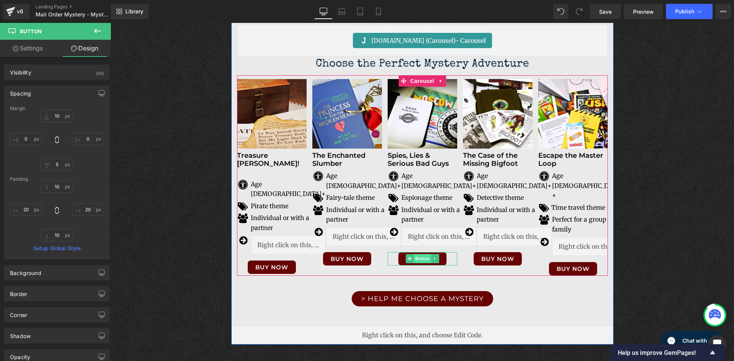
click at [413, 254] on span "Button" at bounding box center [422, 258] width 18 height 9
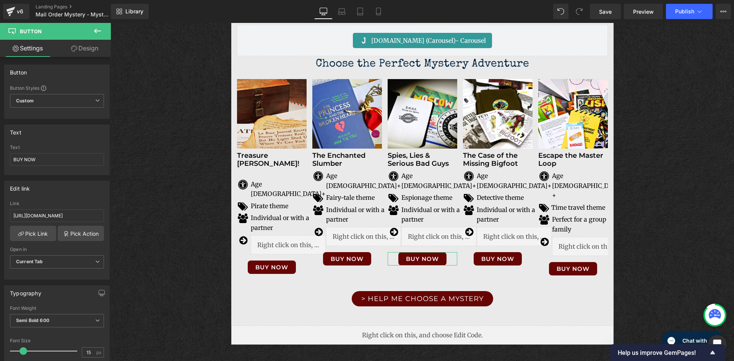
click at [87, 50] on link "Design" at bounding box center [84, 48] width 55 height 17
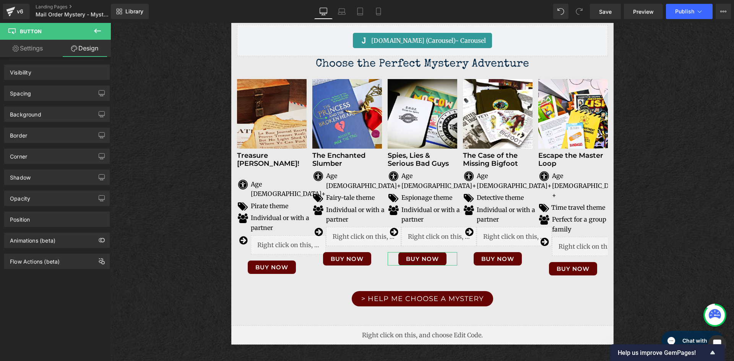
click at [53, 92] on div "Spacing" at bounding box center [57, 93] width 105 height 15
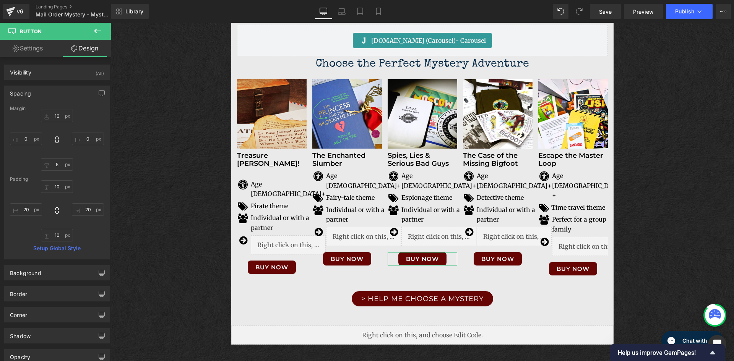
type input "10"
type input "0"
type input "5"
type input "0"
type input "10"
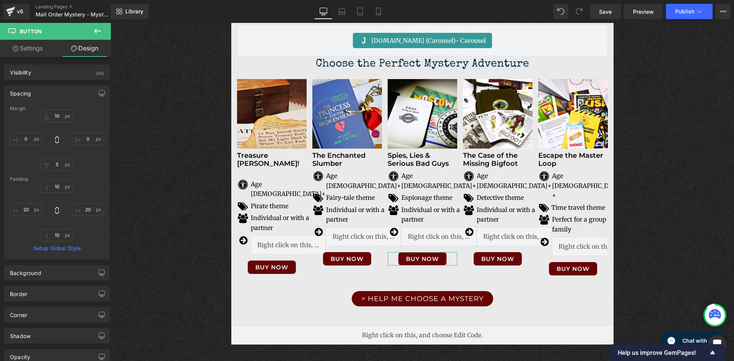
type input "20"
type input "10"
type input "20"
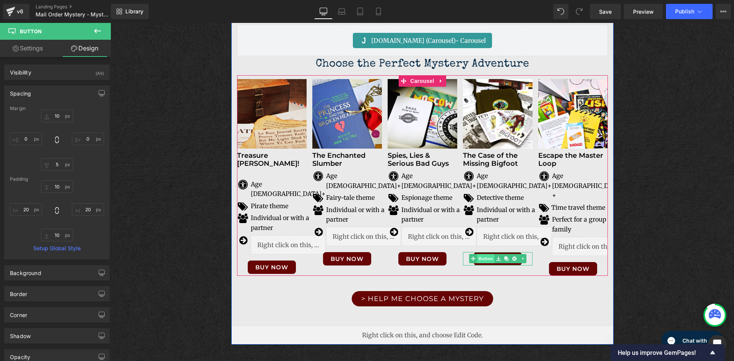
click at [491, 254] on span "Button" at bounding box center [486, 258] width 18 height 9
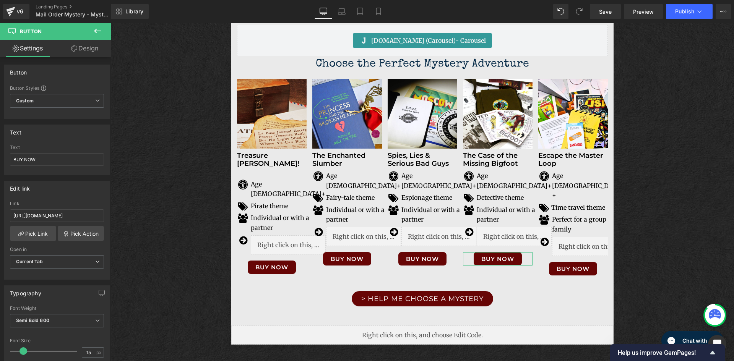
click at [87, 50] on link "Design" at bounding box center [84, 48] width 55 height 17
click at [0, 0] on div "Spacing" at bounding box center [0, 0] width 0 height 0
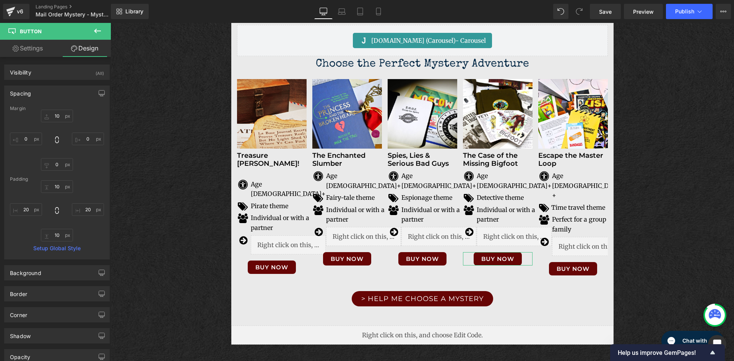
type input "10"
type input "0"
type input "10"
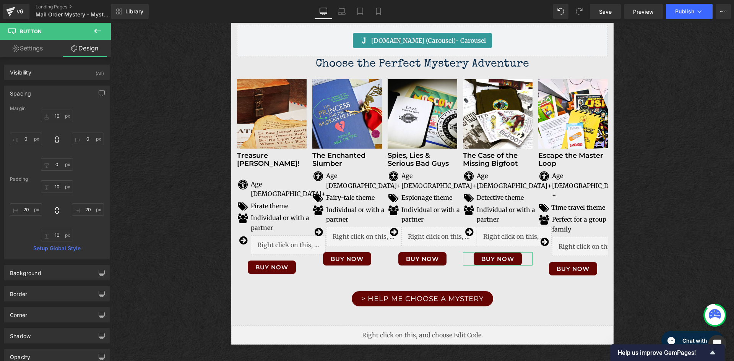
type input "20"
type input "10"
type input "20"
click at [56, 165] on input "0" at bounding box center [57, 164] width 32 height 13
type input "5"
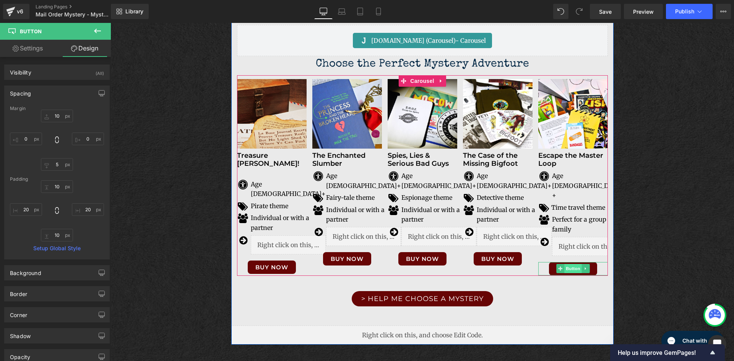
click at [564, 264] on span "Button" at bounding box center [573, 268] width 18 height 9
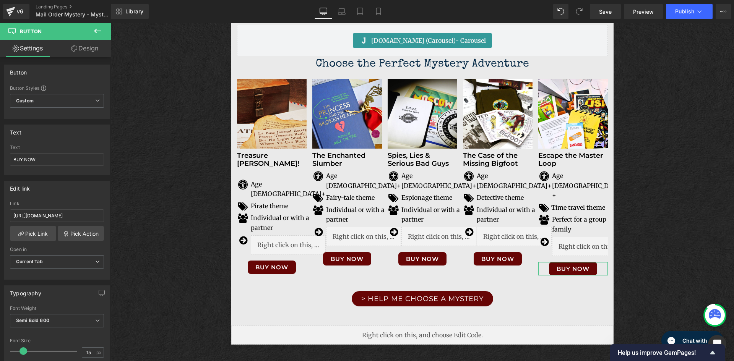
drag, startPoint x: 90, startPoint y: 51, endPoint x: 45, endPoint y: 94, distance: 62.7
click at [90, 50] on link "Design" at bounding box center [84, 48] width 55 height 17
click at [0, 0] on div "Spacing" at bounding box center [0, 0] width 0 height 0
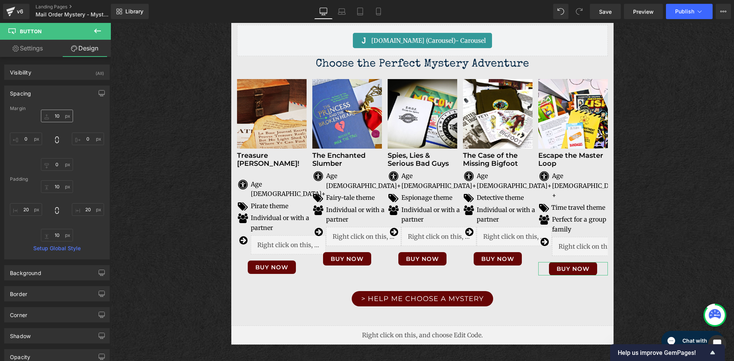
type input "10"
type input "0"
type input "10"
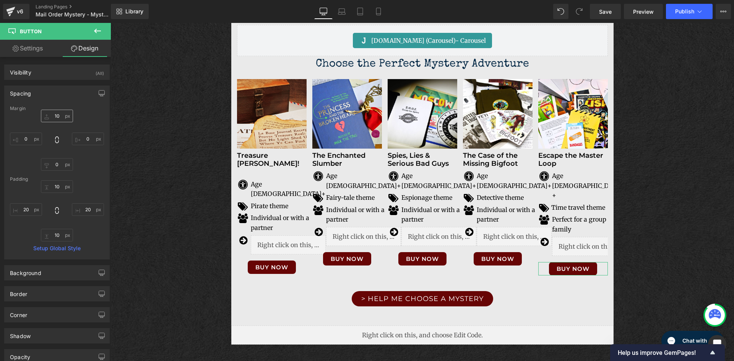
type input "20"
type input "10"
type input "20"
click at [56, 166] on input "0" at bounding box center [57, 164] width 32 height 13
type input "5"
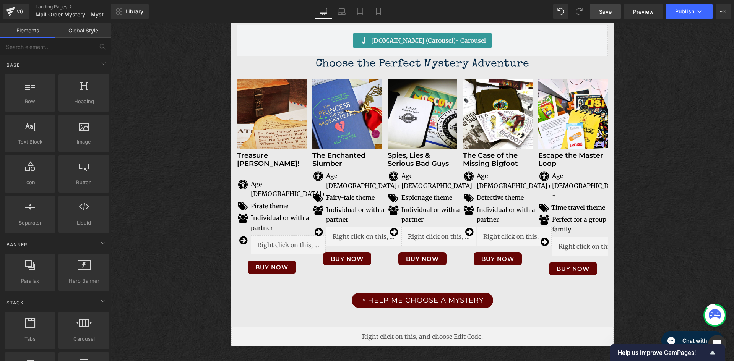
click at [602, 13] on span "Save" at bounding box center [605, 12] width 13 height 8
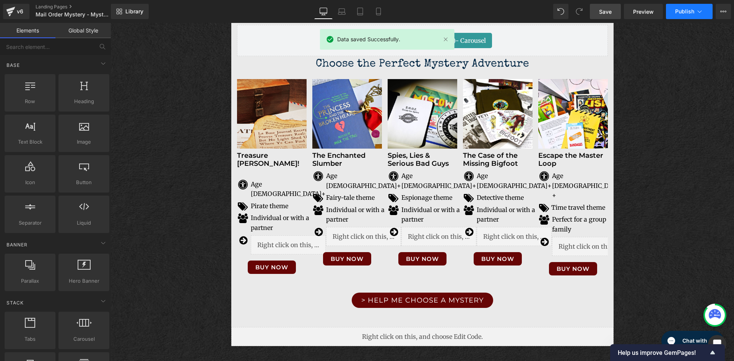
click at [690, 11] on span "Publish" at bounding box center [684, 11] width 19 height 6
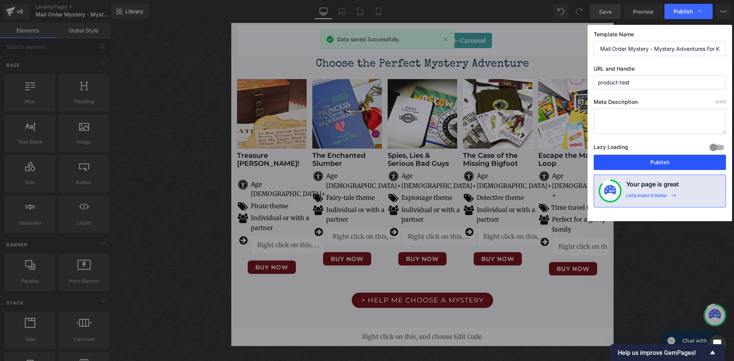
click at [664, 167] on button "Publish" at bounding box center [659, 162] width 132 height 15
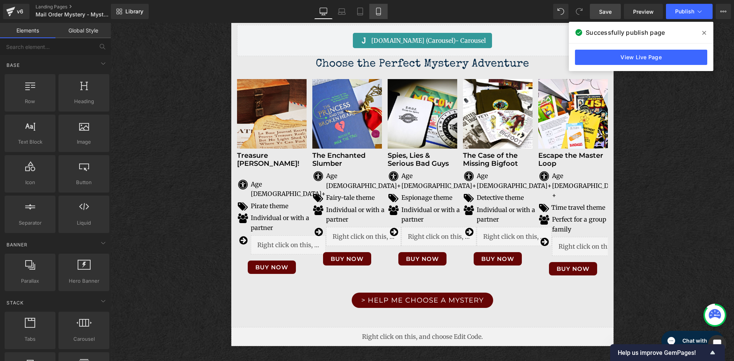
click at [382, 14] on icon at bounding box center [378, 12] width 8 height 8
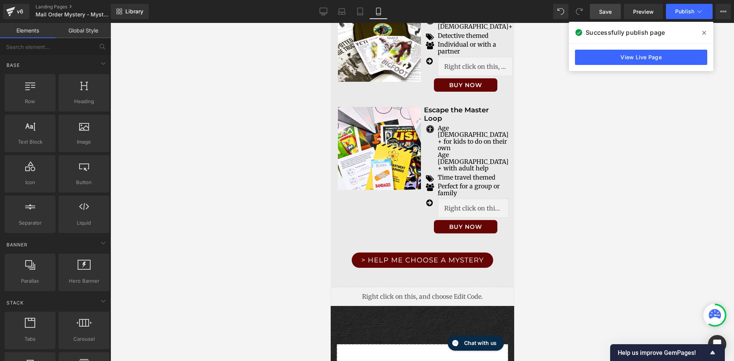
scroll to position [1994, 0]
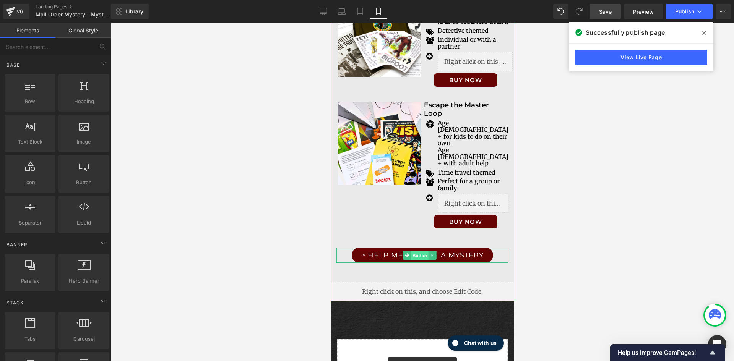
click at [416, 251] on span "Button" at bounding box center [419, 255] width 18 height 9
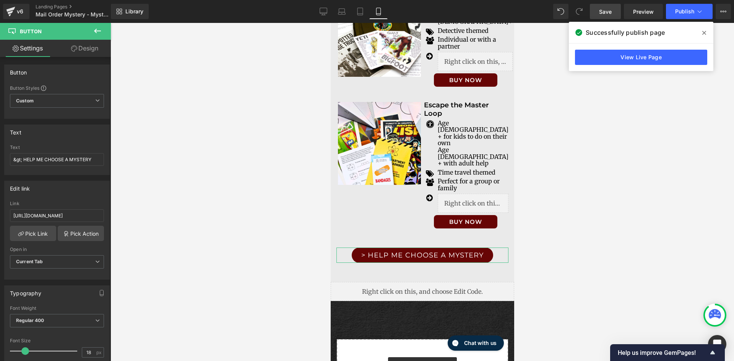
click at [97, 52] on link "Design" at bounding box center [84, 48] width 55 height 17
click at [0, 0] on div "Spacing" at bounding box center [0, 0] width 0 height 0
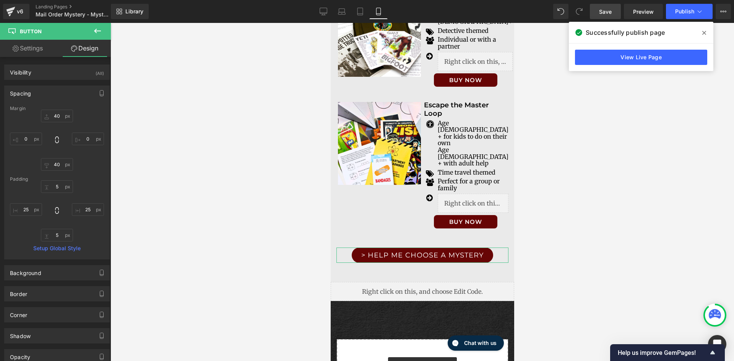
type input "40"
type input "0"
type input "40"
type input "0"
type input "5"
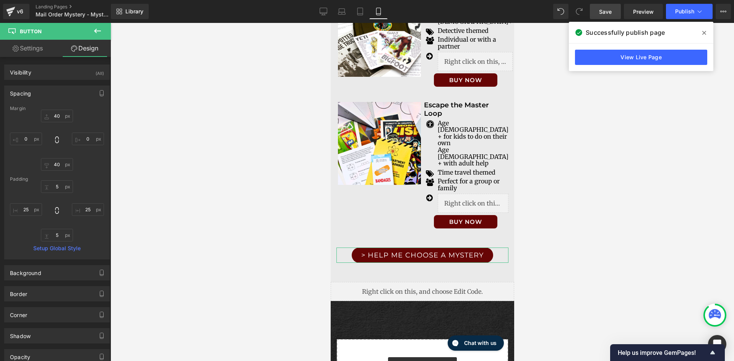
type input "25"
type input "5"
type input "25"
click at [54, 188] on input "5" at bounding box center [57, 186] width 32 height 13
type input "10"
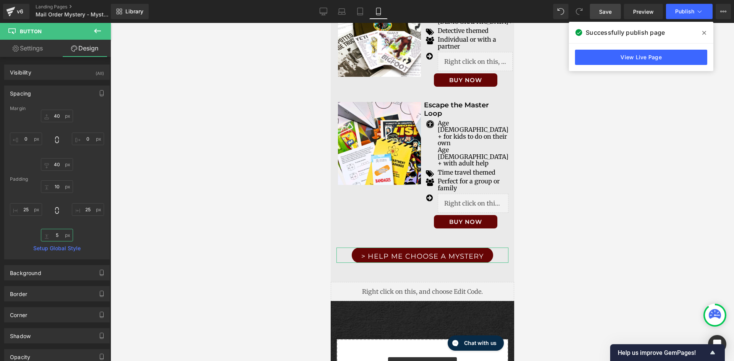
click at [57, 239] on input "5" at bounding box center [57, 235] width 32 height 13
type input "10"
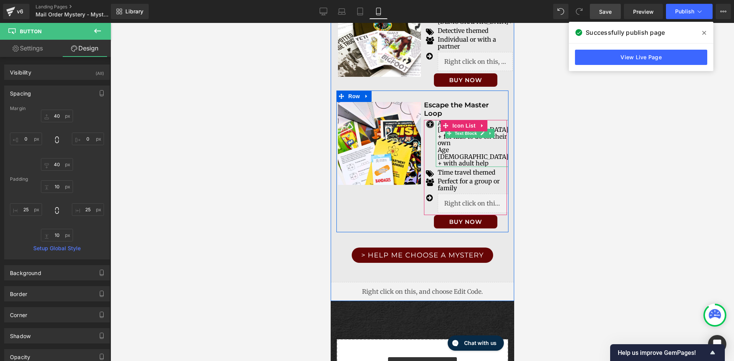
drag, startPoint x: 437, startPoint y: 91, endPoint x: 451, endPoint y: 104, distance: 19.2
click at [437, 147] on p "Age [DEMOGRAPHIC_DATA] + with adult help" at bounding box center [472, 157] width 71 height 20
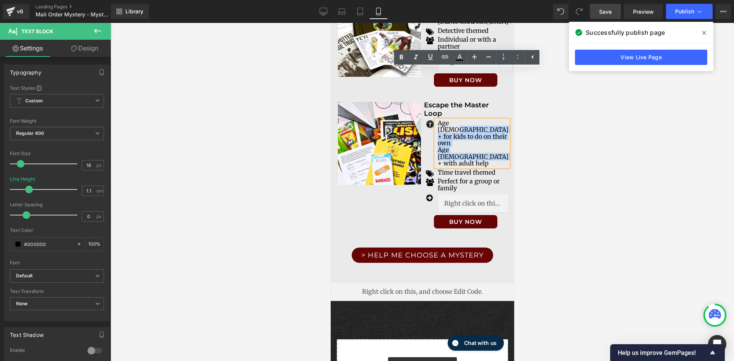
drag, startPoint x: 452, startPoint y: 92, endPoint x: 459, endPoint y: 71, distance: 21.9
click at [459, 120] on div "Age [DEMOGRAPHIC_DATA] + for kids to do on their own Age [DEMOGRAPHIC_DATA] + …" at bounding box center [471, 143] width 73 height 47
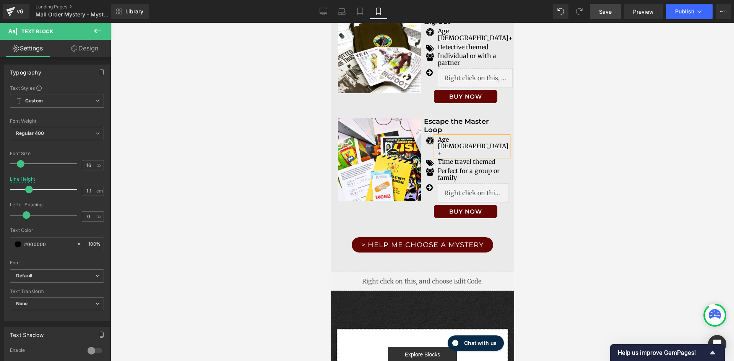
click at [557, 139] on div at bounding box center [421, 192] width 623 height 338
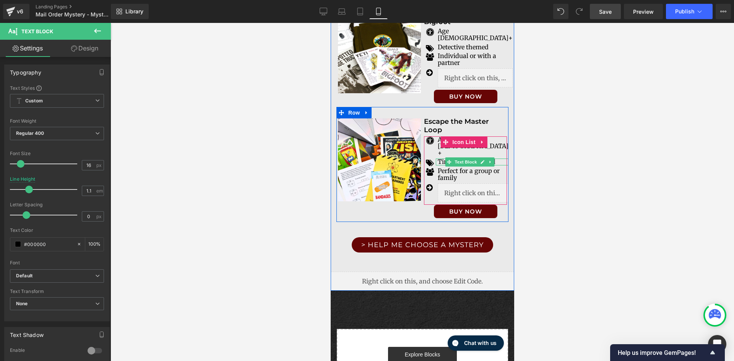
click at [495, 159] on p "Time travel themed" at bounding box center [472, 162] width 71 height 7
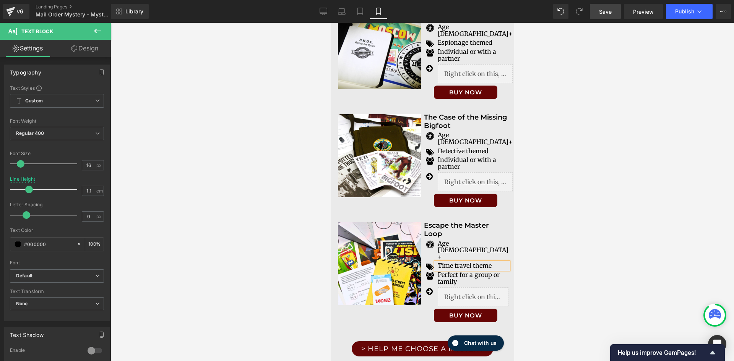
scroll to position [1749, 0]
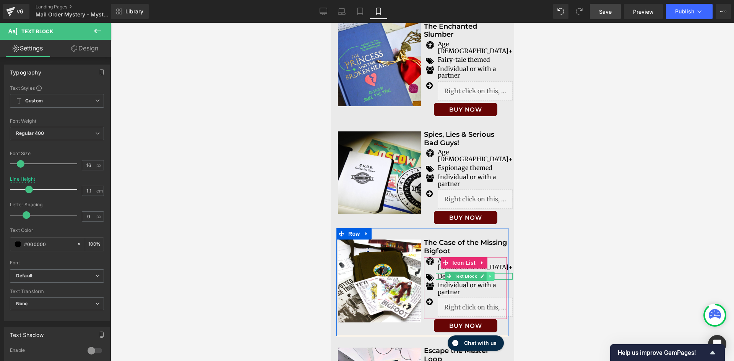
click at [489, 274] on icon at bounding box center [490, 276] width 4 height 5
click at [435, 273] on div "Detective themed Text Block" at bounding box center [473, 276] width 77 height 7
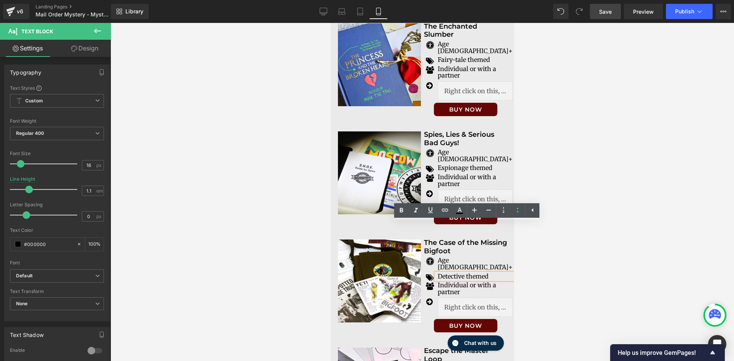
click at [487, 273] on p "Detective themed" at bounding box center [474, 276] width 75 height 7
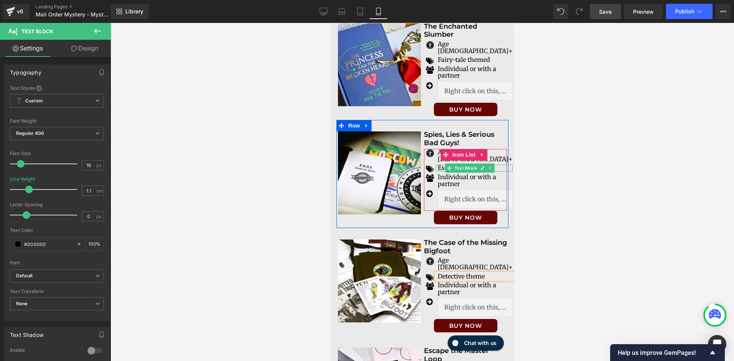
click at [496, 165] on p "Espionage themed" at bounding box center [474, 168] width 75 height 7
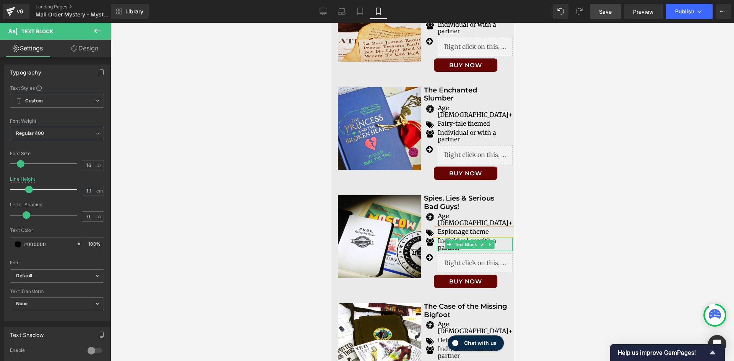
scroll to position [1672, 0]
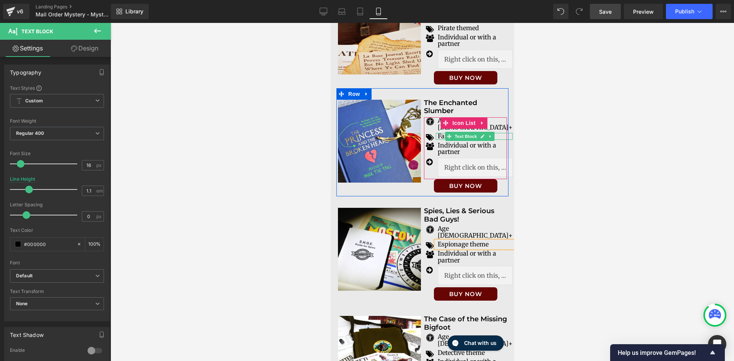
click at [492, 133] on p "Fairy-tale themed" at bounding box center [474, 136] width 75 height 7
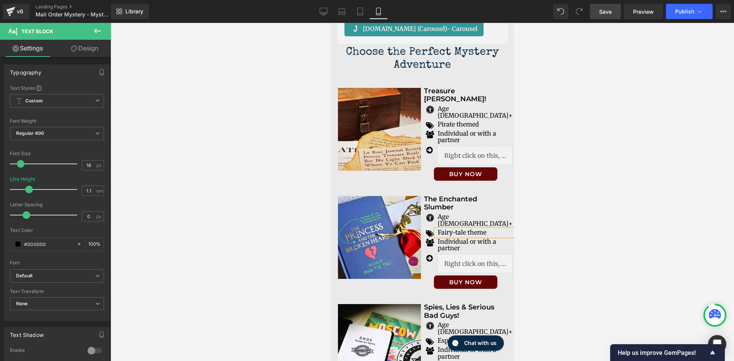
scroll to position [1519, 0]
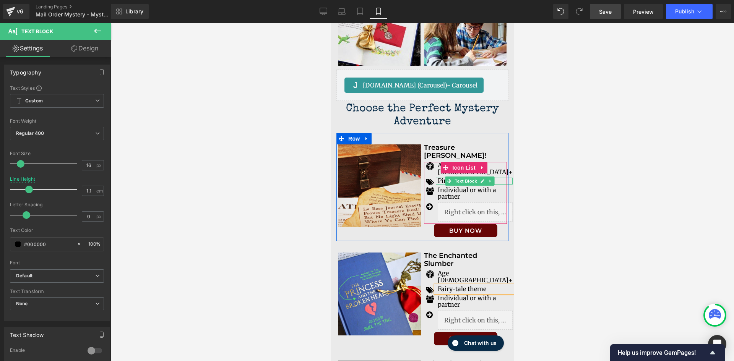
click at [496, 178] on p "Pirate themed" at bounding box center [474, 181] width 75 height 7
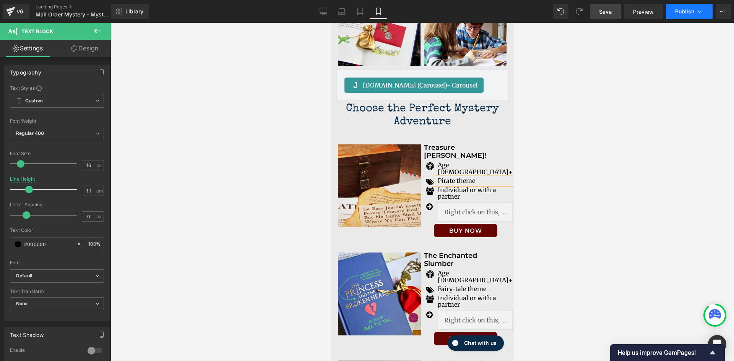
click at [697, 15] on icon at bounding box center [699, 12] width 8 height 8
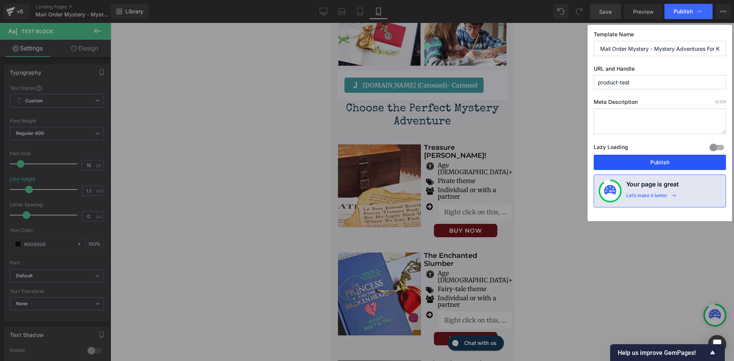
click at [661, 164] on button "Publish" at bounding box center [659, 162] width 132 height 15
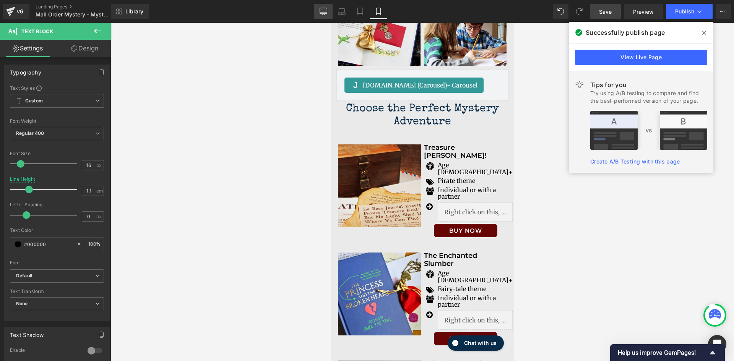
click at [322, 15] on icon at bounding box center [323, 12] width 8 height 8
type input "1.6"
type input "100"
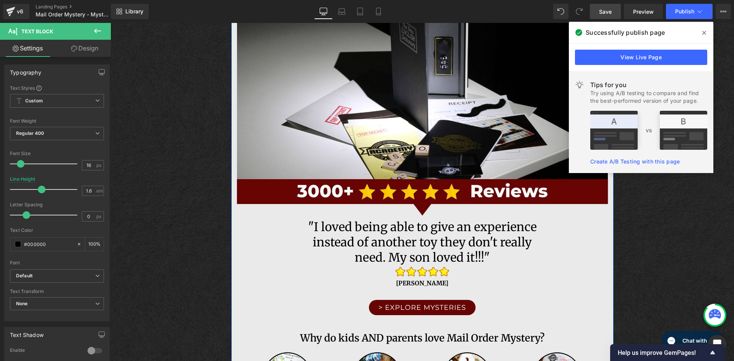
scroll to position [229, 0]
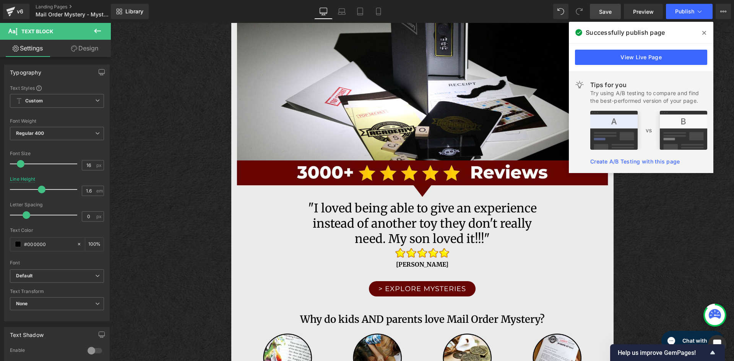
drag, startPoint x: 704, startPoint y: 31, endPoint x: 594, endPoint y: 8, distance: 112.4
click at [704, 31] on icon at bounding box center [704, 33] width 4 height 6
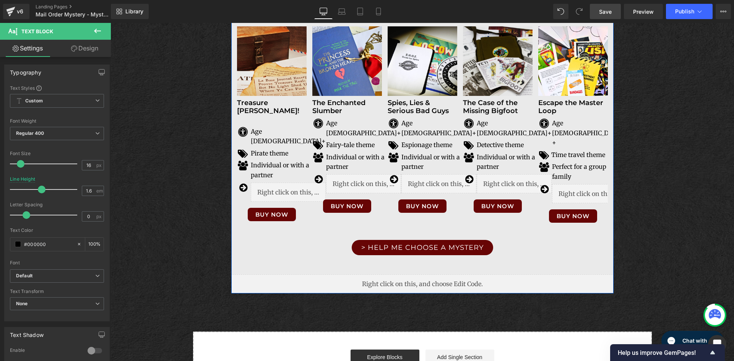
scroll to position [1278, 0]
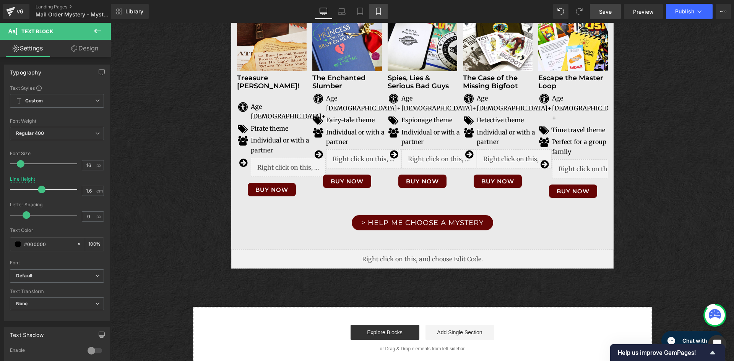
click at [385, 12] on link "Mobile" at bounding box center [378, 11] width 18 height 15
type input "1.1"
type input "100"
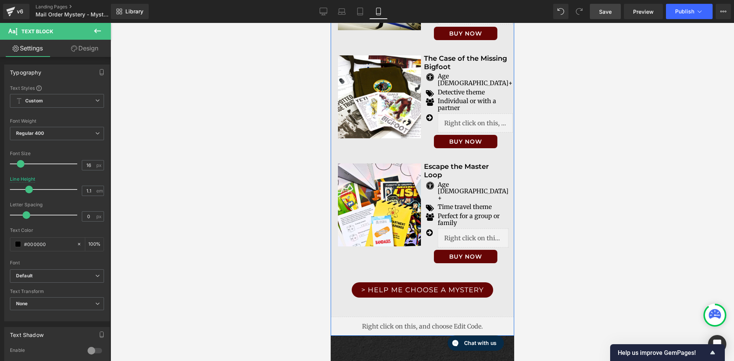
scroll to position [1945, 0]
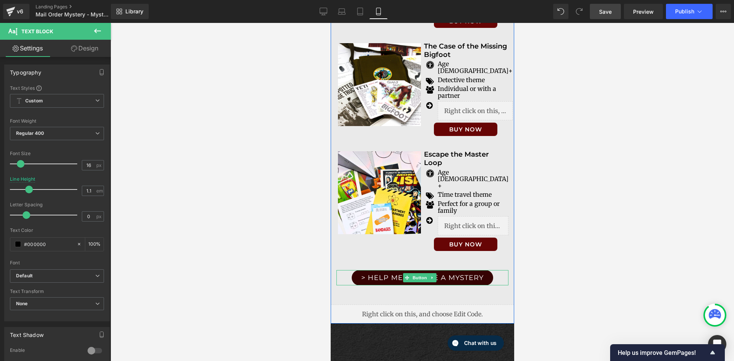
click at [460, 274] on span "> HELP ME CHOOSE A MYSTERY" at bounding box center [422, 277] width 122 height 7
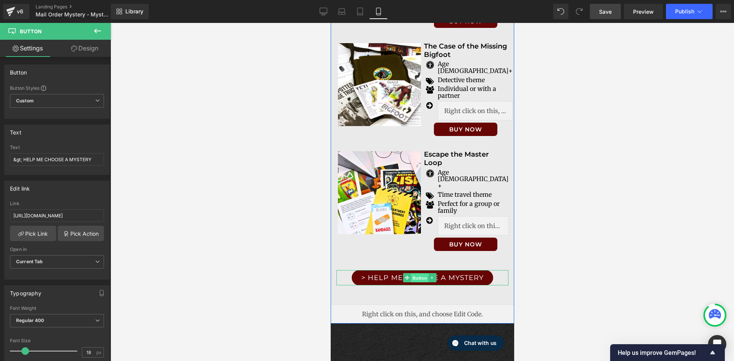
click at [411, 274] on span "Button" at bounding box center [419, 278] width 18 height 9
click at [83, 53] on link "Design" at bounding box center [84, 48] width 55 height 17
click at [0, 0] on div "Spacing" at bounding box center [0, 0] width 0 height 0
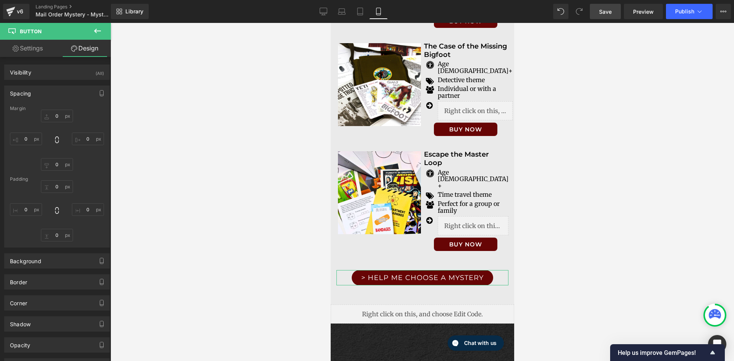
type input "40"
type input "0"
type input "40"
type input "0"
type input "10"
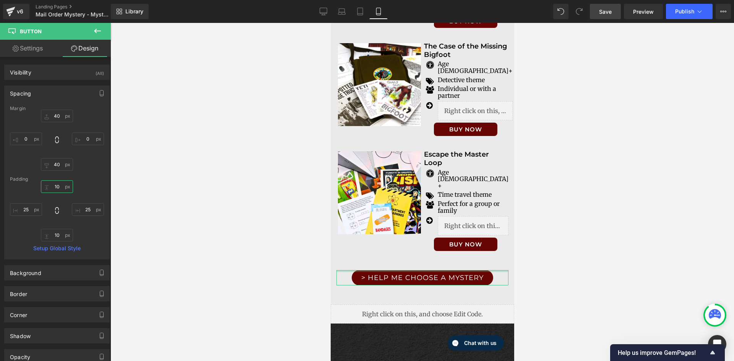
click at [61, 186] on input "10" at bounding box center [57, 186] width 32 height 13
click at [56, 237] on input "10" at bounding box center [57, 235] width 32 height 13
click at [125, 232] on div at bounding box center [421, 192] width 623 height 338
click at [687, 8] on button "Publish" at bounding box center [689, 11] width 47 height 15
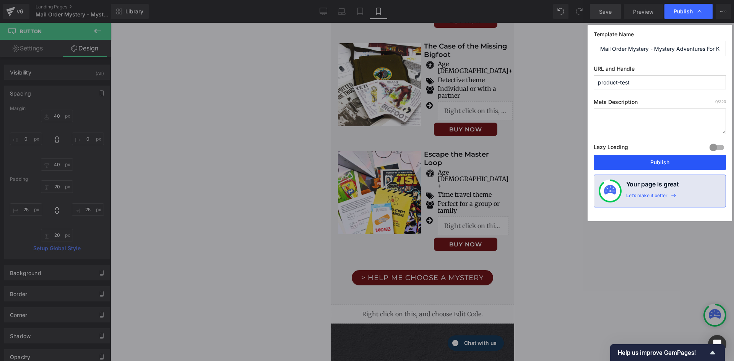
click at [659, 161] on button "Publish" at bounding box center [659, 162] width 132 height 15
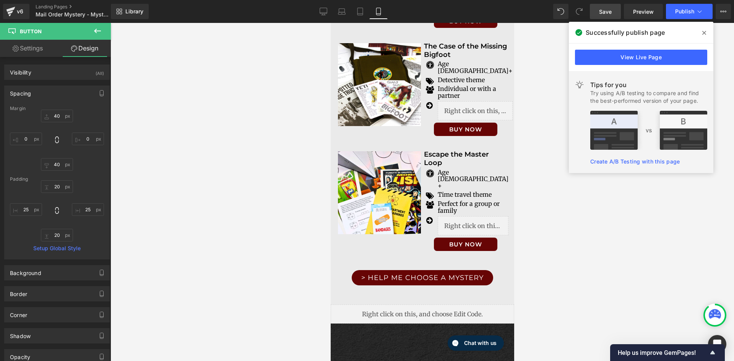
click at [607, 11] on span "Save" at bounding box center [605, 12] width 13 height 8
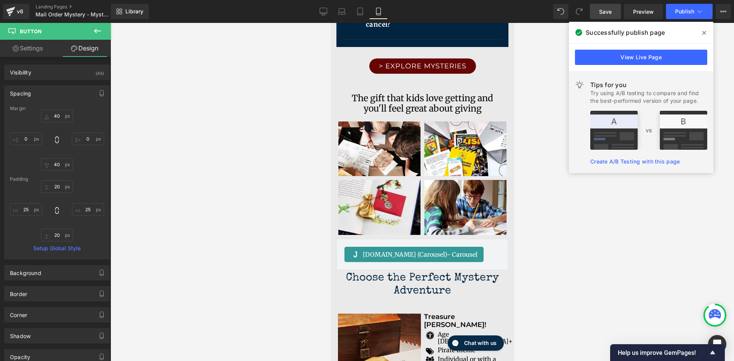
scroll to position [1438, 0]
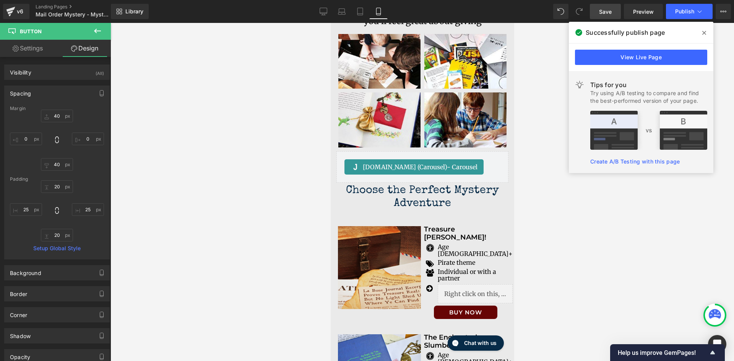
drag, startPoint x: 513, startPoint y: 321, endPoint x: 849, endPoint y: 267, distance: 340.4
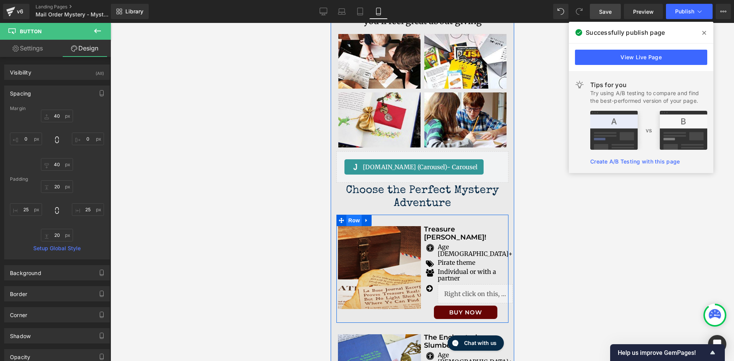
click at [357, 215] on span "Row" at bounding box center [353, 220] width 15 height 11
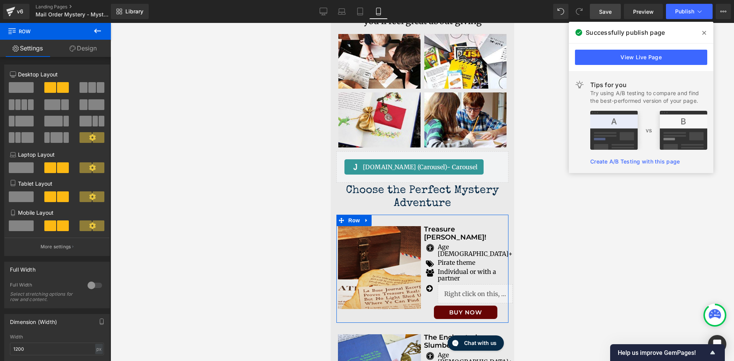
click at [83, 50] on link "Design" at bounding box center [82, 48] width 55 height 17
click at [0, 0] on div "Spacing" at bounding box center [0, 0] width 0 height 0
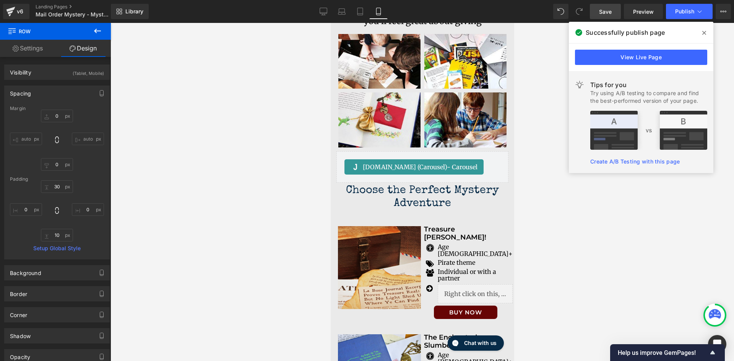
click at [97, 32] on icon at bounding box center [97, 30] width 9 height 9
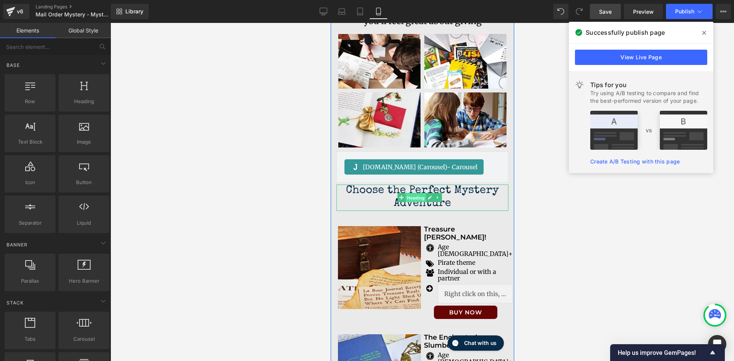
click at [419, 193] on span "Heading" at bounding box center [415, 197] width 21 height 9
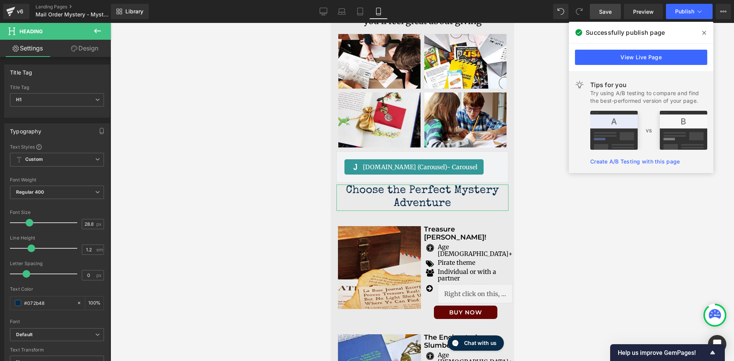
drag, startPoint x: 96, startPoint y: 50, endPoint x: 36, endPoint y: 93, distance: 73.8
click at [96, 50] on link "Design" at bounding box center [84, 48] width 55 height 17
click at [0, 0] on div "Spacing" at bounding box center [0, 0] width 0 height 0
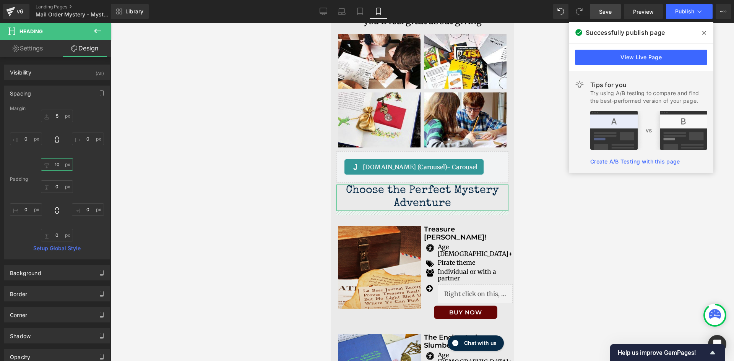
click at [59, 165] on input "10" at bounding box center [57, 164] width 32 height 13
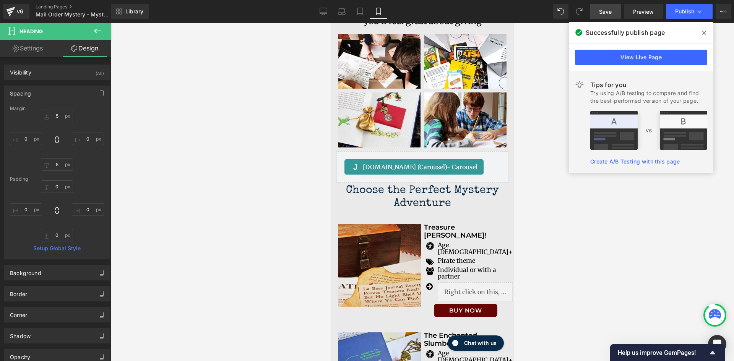
drag, startPoint x: 96, startPoint y: 28, endPoint x: 102, endPoint y: 29, distance: 6.2
click at [96, 28] on icon at bounding box center [97, 30] width 9 height 9
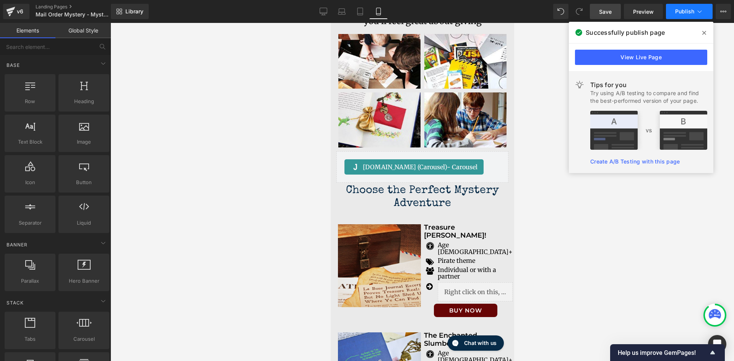
click at [682, 11] on span "Publish" at bounding box center [684, 11] width 19 height 6
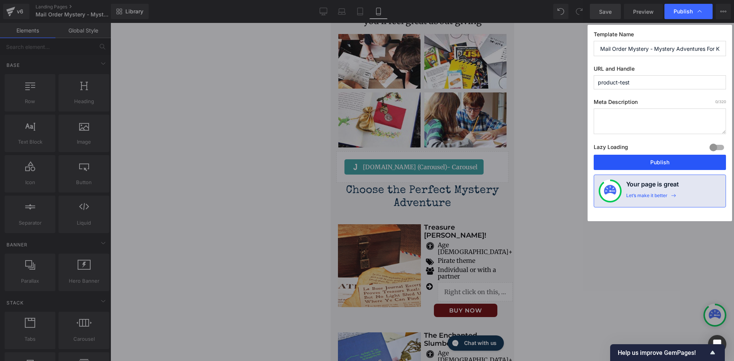
click at [673, 161] on button "Publish" at bounding box center [659, 162] width 132 height 15
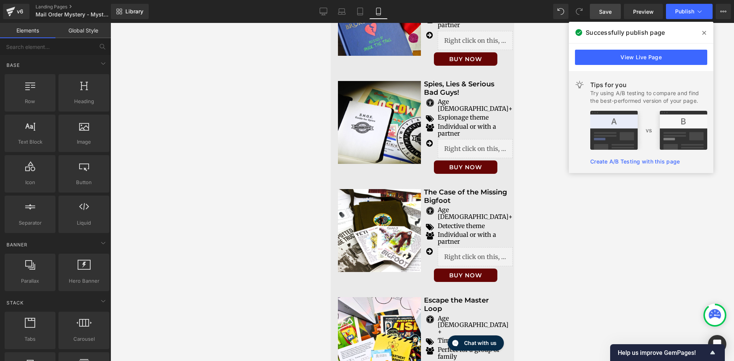
scroll to position [1860, 0]
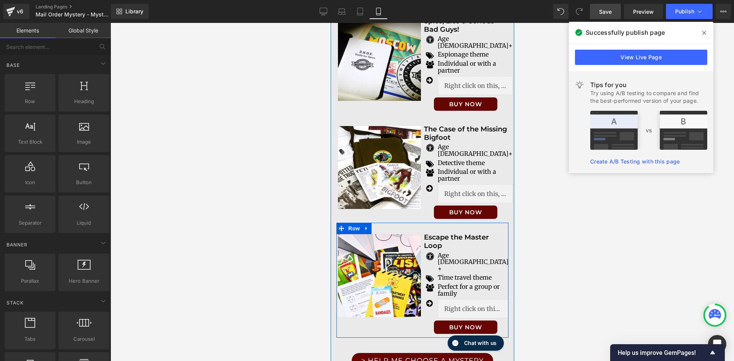
click at [462, 323] on span "Button" at bounding box center [464, 327] width 18 height 9
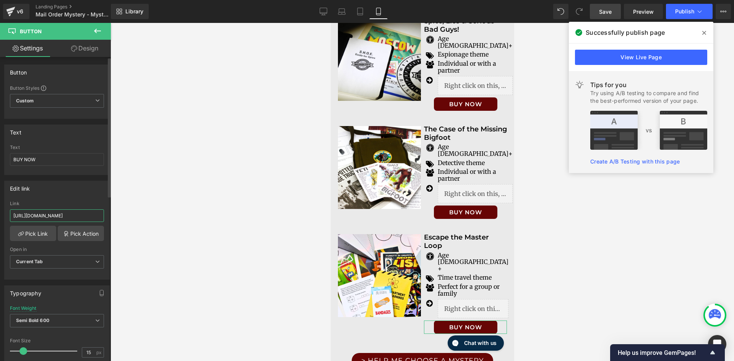
scroll to position [0, 68]
drag, startPoint x: 13, startPoint y: 217, endPoint x: 102, endPoint y: 219, distance: 88.7
click at [102, 219] on div "[URL][DOMAIN_NAME] Link [URL][DOMAIN_NAME] Pick Link Pick Action Current Tab Ne…" at bounding box center [57, 240] width 105 height 78
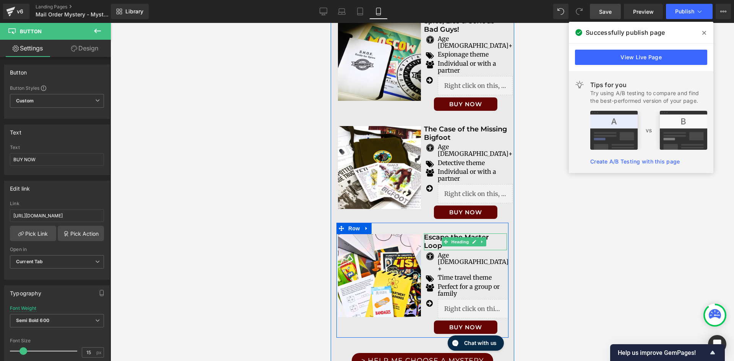
click at [427, 233] on h3 "Escape the Master Loop" at bounding box center [464, 241] width 83 height 16
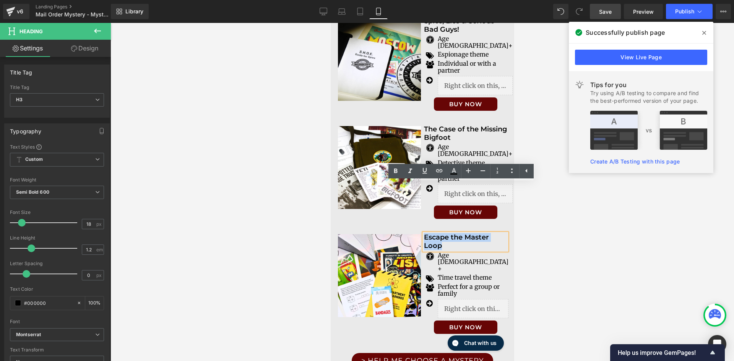
drag, startPoint x: 420, startPoint y: 188, endPoint x: 439, endPoint y: 195, distance: 19.6
click at [439, 233] on h3 "Escape the Master Loop" at bounding box center [464, 241] width 83 height 16
click at [439, 168] on icon at bounding box center [438, 170] width 9 height 9
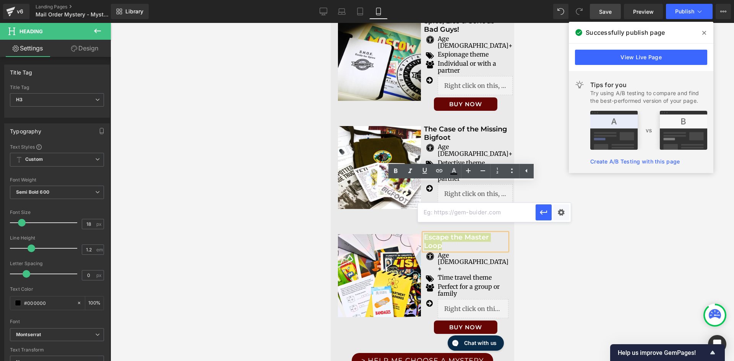
click at [443, 216] on input "text" at bounding box center [477, 212] width 118 height 19
paste input "[URL][DOMAIN_NAME]"
click at [598, 260] on div at bounding box center [421, 192] width 623 height 338
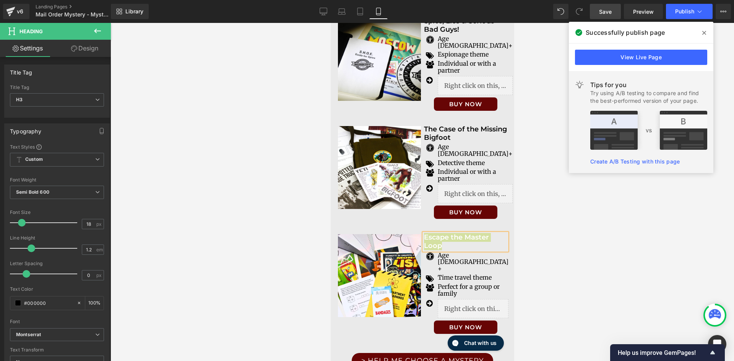
scroll to position [0, 0]
click at [688, 10] on span "Publish" at bounding box center [684, 11] width 19 height 6
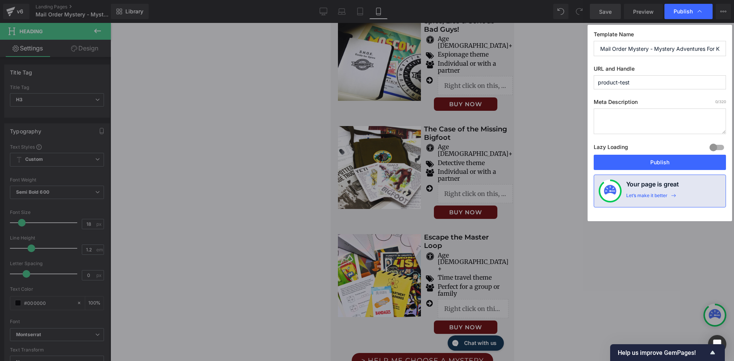
drag, startPoint x: 677, startPoint y: 163, endPoint x: 710, endPoint y: 172, distance: 34.0
click at [677, 163] on button "Publish" at bounding box center [659, 162] width 132 height 15
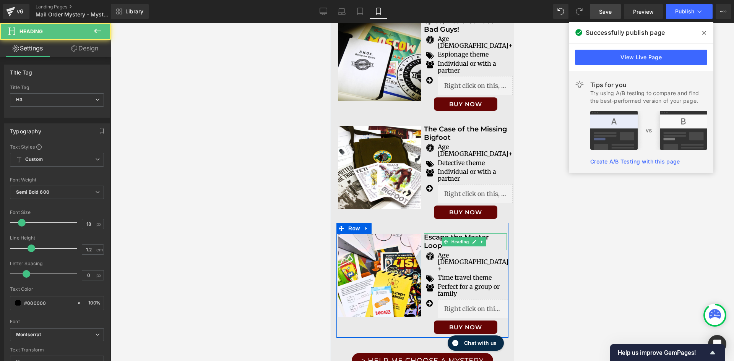
click at [425, 233] on h3 "Escape the Master Loop" at bounding box center [464, 241] width 83 height 16
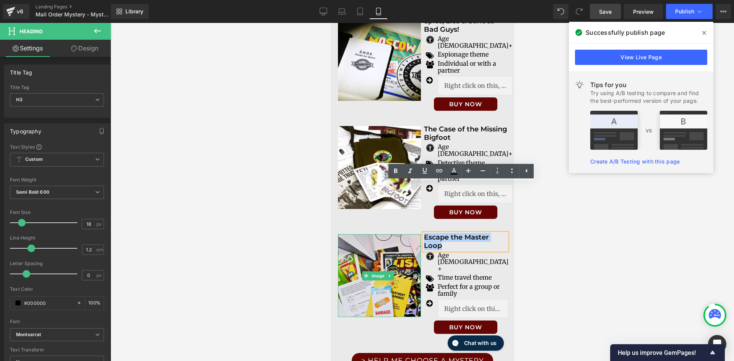
drag, startPoint x: 426, startPoint y: 195, endPoint x: 415, endPoint y: 190, distance: 12.1
click at [415, 223] on div "Image Escape the Master Loop Heading Icon Age [DEMOGRAPHIC_DATA] + Text Block I…" at bounding box center [422, 280] width 172 height 115
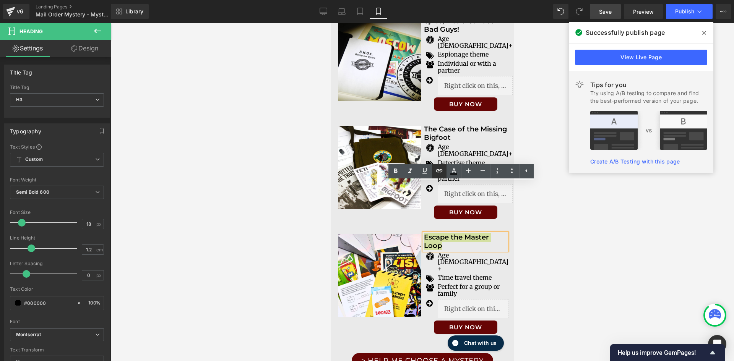
click at [440, 174] on icon at bounding box center [438, 170] width 9 height 9
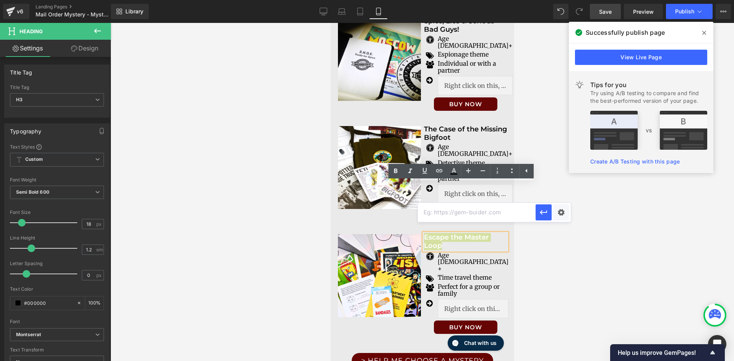
click at [466, 212] on input "text" at bounding box center [477, 212] width 118 height 19
paste input "[URL][DOMAIN_NAME]"
click at [541, 214] on icon "button" at bounding box center [542, 212] width 7 height 5
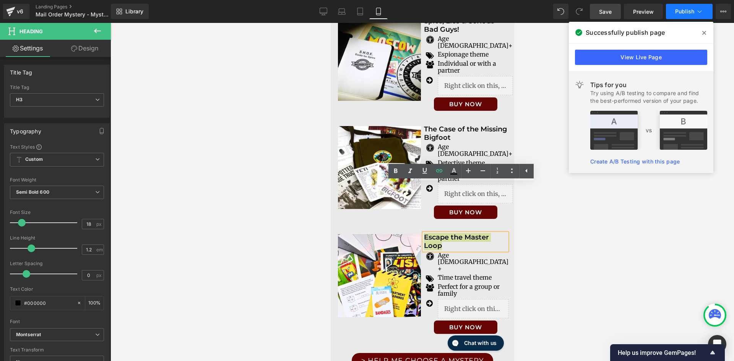
click at [688, 11] on span "Publish" at bounding box center [684, 11] width 19 height 6
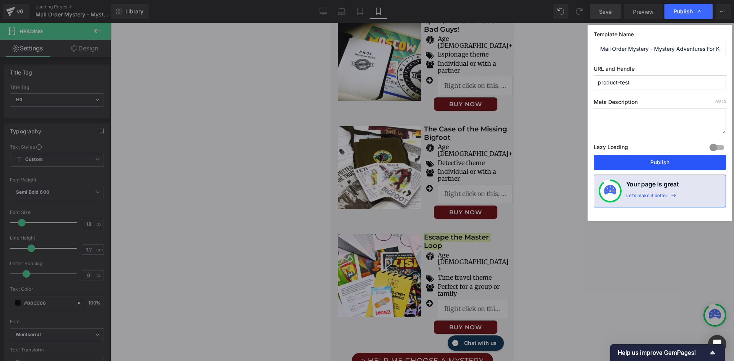
click at [679, 161] on button "Publish" at bounding box center [659, 162] width 132 height 15
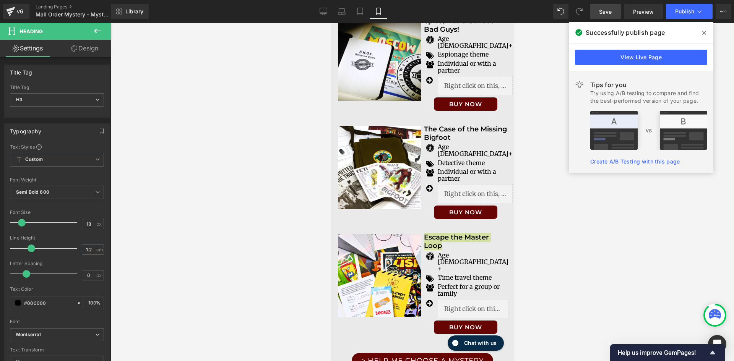
click at [704, 33] on icon at bounding box center [704, 33] width 4 height 6
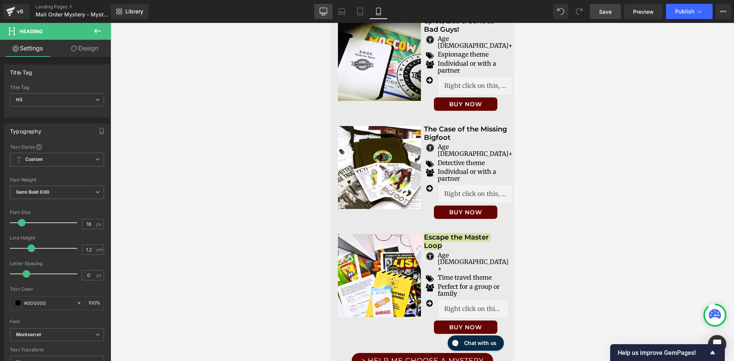
click at [315, 12] on link "Desktop" at bounding box center [323, 11] width 18 height 15
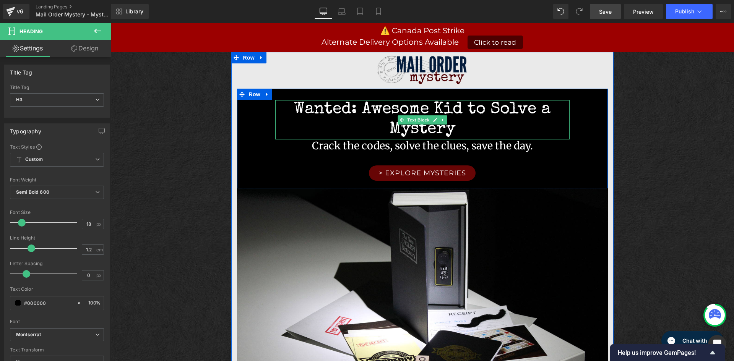
click at [333, 107] on p "Wanted: Awesome Kid to Solve a Mystery" at bounding box center [422, 119] width 294 height 39
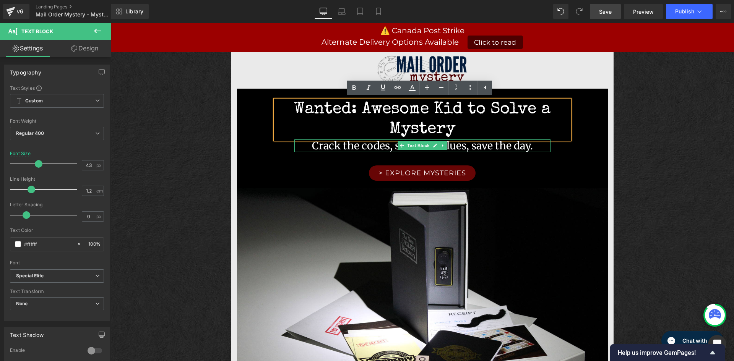
click at [340, 147] on p "Crack the codes, solve the clues, save the day." at bounding box center [422, 145] width 256 height 12
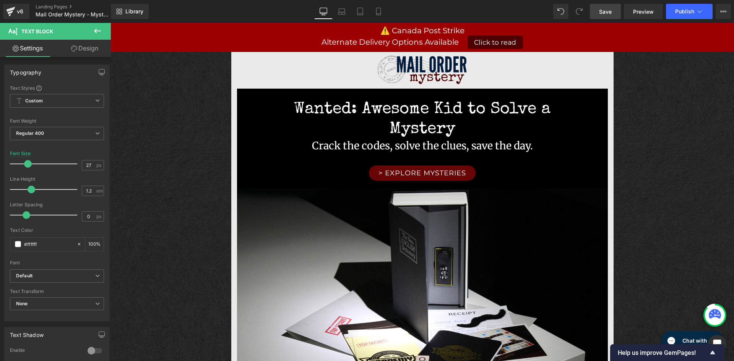
click at [94, 31] on icon at bounding box center [97, 30] width 9 height 9
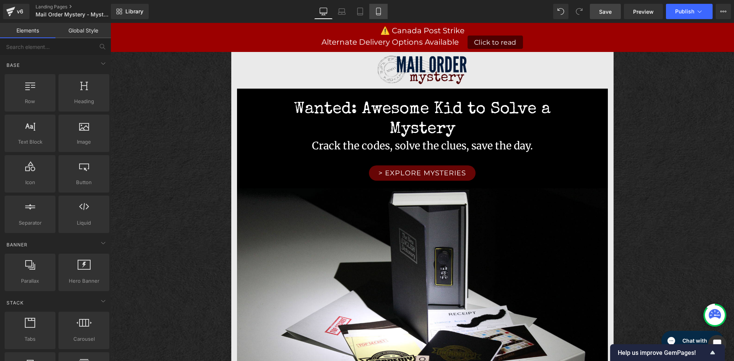
click at [378, 14] on icon at bounding box center [378, 14] width 4 height 0
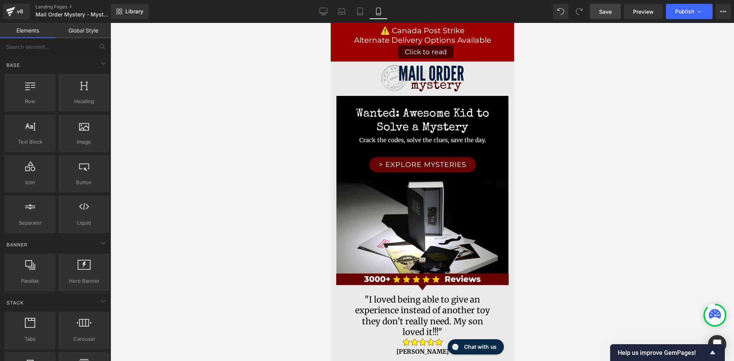
scroll to position [39, 0]
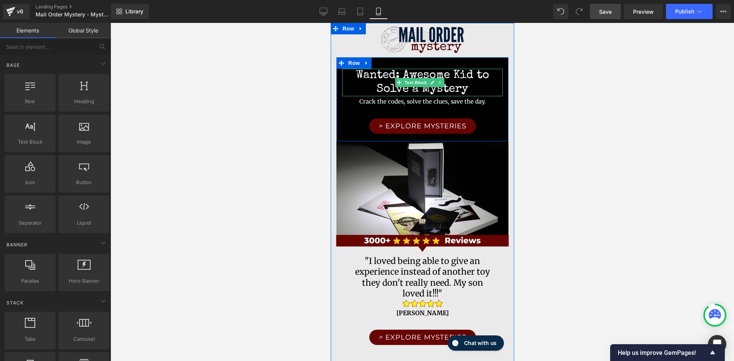
click at [387, 75] on p "Wanted: Awesome Kid to Solve a Mystery" at bounding box center [422, 83] width 160 height 28
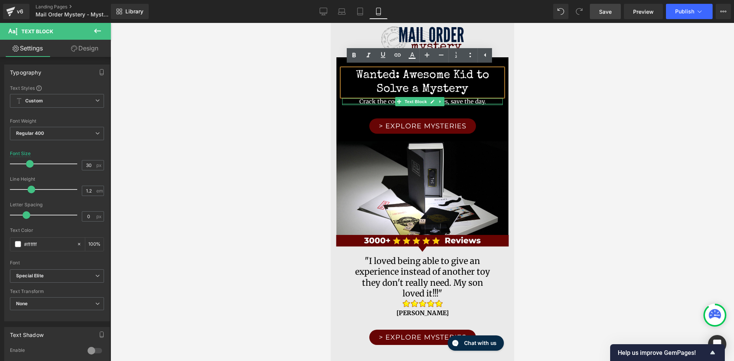
click at [371, 103] on div at bounding box center [422, 104] width 160 height 2
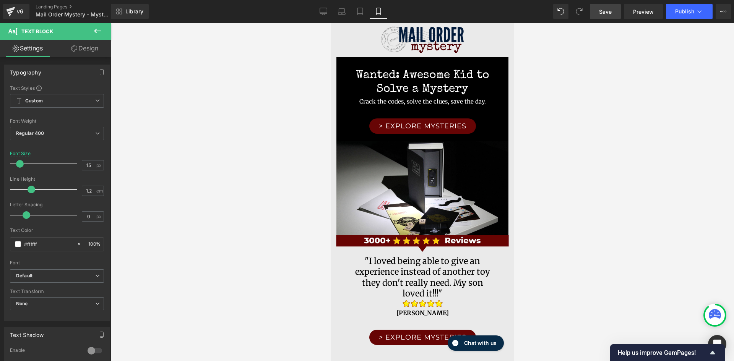
click at [541, 127] on div at bounding box center [421, 192] width 623 height 338
click at [52, 4] on link "Landing Pages" at bounding box center [80, 7] width 88 height 6
click at [601, 11] on span "Save" at bounding box center [605, 12] width 13 height 8
drag, startPoint x: 322, startPoint y: 8, endPoint x: 185, endPoint y: 40, distance: 140.9
click at [322, 8] on icon at bounding box center [323, 11] width 7 height 6
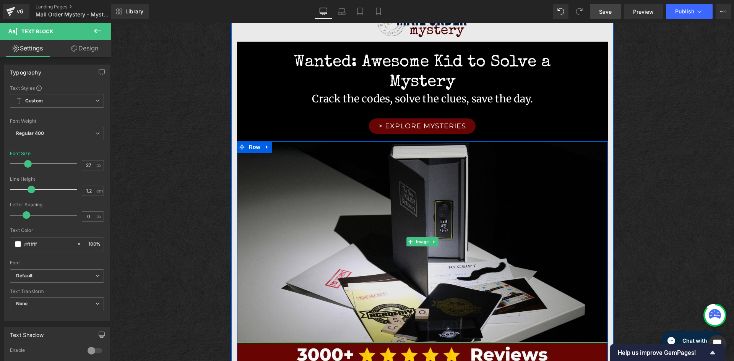
scroll to position [0, 0]
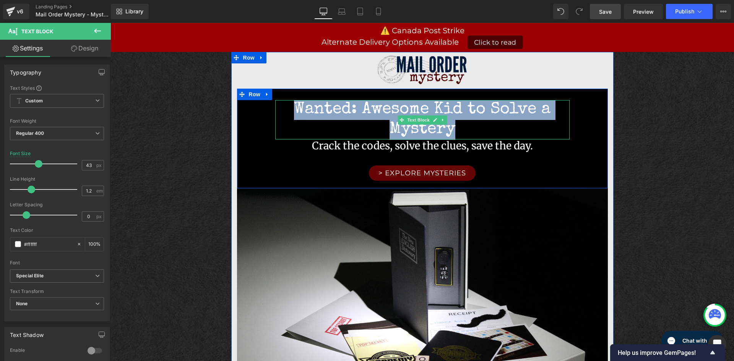
drag, startPoint x: 296, startPoint y: 109, endPoint x: 456, endPoint y: 124, distance: 160.7
click at [456, 123] on p "Wanted: Awesome Kid to Solve a Mystery" at bounding box center [422, 119] width 294 height 39
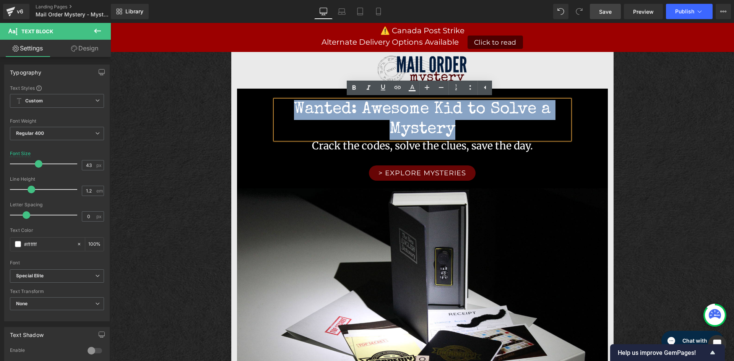
copy p "Wanted: Awesome Kid to Solve a Mystery"
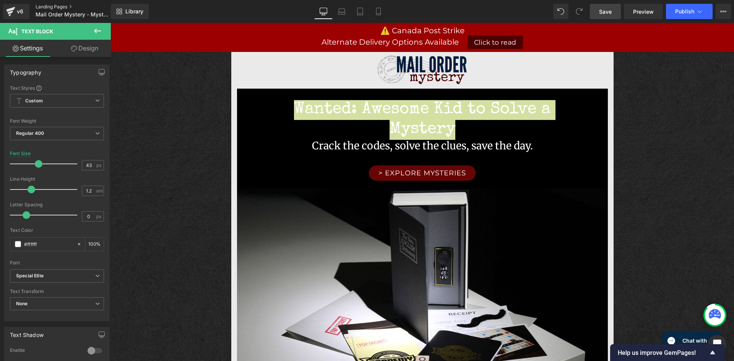
click at [58, 7] on link "Landing Pages" at bounding box center [80, 7] width 88 height 6
click at [609, 12] on span "Save" at bounding box center [605, 12] width 13 height 8
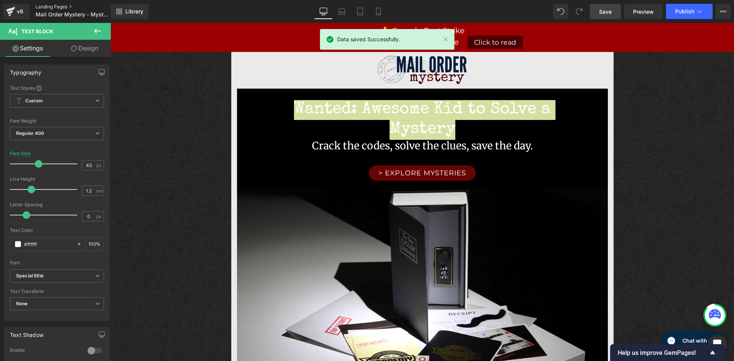
click at [52, 5] on link "Landing Pages" at bounding box center [80, 7] width 88 height 6
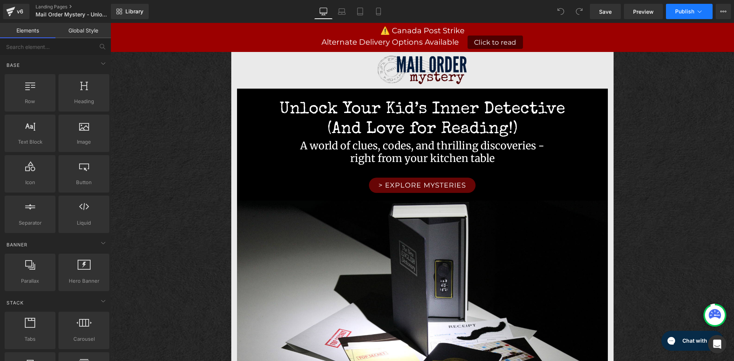
click at [700, 15] on button "Publish" at bounding box center [689, 11] width 47 height 15
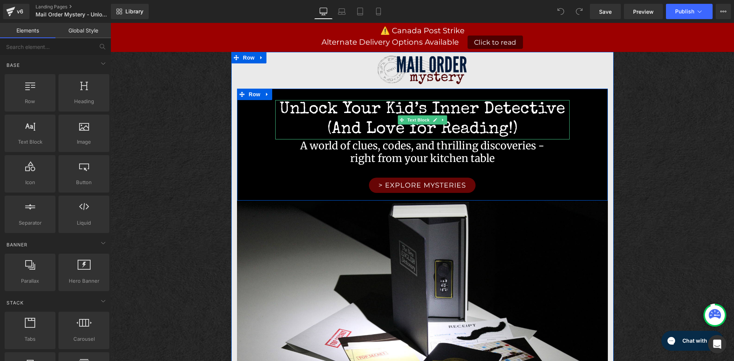
click at [292, 110] on p "Unlock Your Kid’s Inner Detective (And Love for Reading!)" at bounding box center [422, 119] width 294 height 39
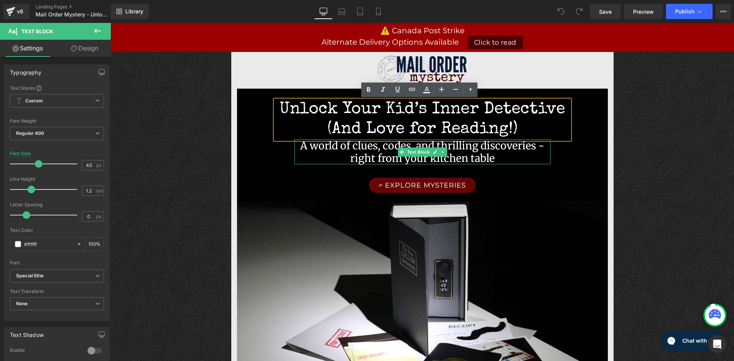
click at [323, 145] on p "A world of clues, codes, and thrilling discoveries - right from your kitchen ta…" at bounding box center [422, 151] width 256 height 25
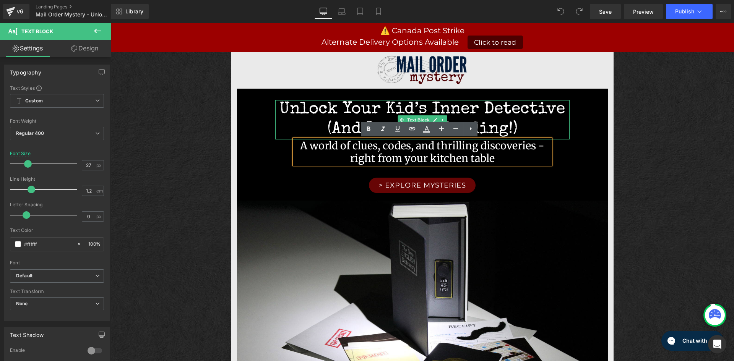
click at [324, 108] on p "Unlock Your Kid’s Inner Detective (And Love for Reading!)" at bounding box center [422, 119] width 294 height 39
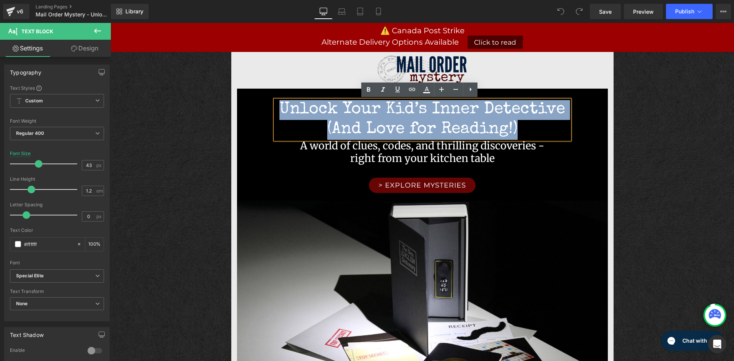
drag, startPoint x: 280, startPoint y: 108, endPoint x: 528, endPoint y: 130, distance: 249.7
click at [528, 130] on p "Unlock Your Kid’s Inner Detective (And Love for Reading!)" at bounding box center [422, 119] width 294 height 39
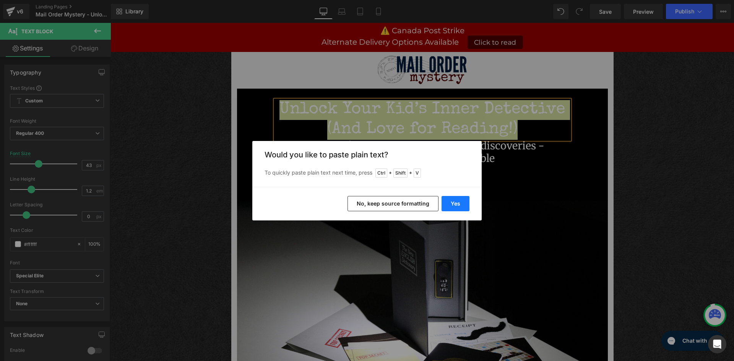
click at [457, 207] on button "Yes" at bounding box center [455, 203] width 28 height 15
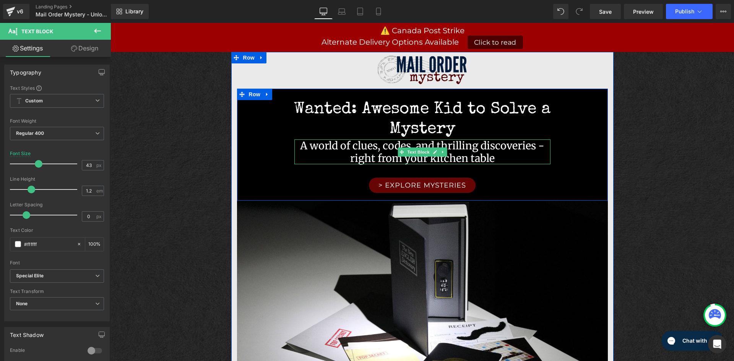
click at [500, 158] on p "A world of clues, codes, and thrilling discoveries - right from your kitchen ta…" at bounding box center [422, 151] width 256 height 25
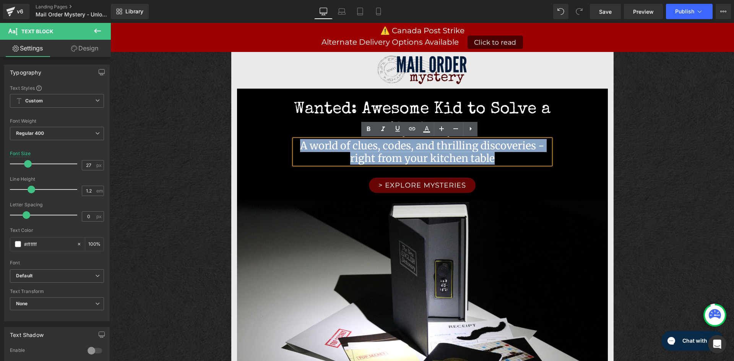
drag, startPoint x: 505, startPoint y: 159, endPoint x: 299, endPoint y: 152, distance: 205.7
click at [299, 151] on p "A world of clues, codes, and thrilling discoveries - right from your kitchen ta…" at bounding box center [422, 151] width 256 height 25
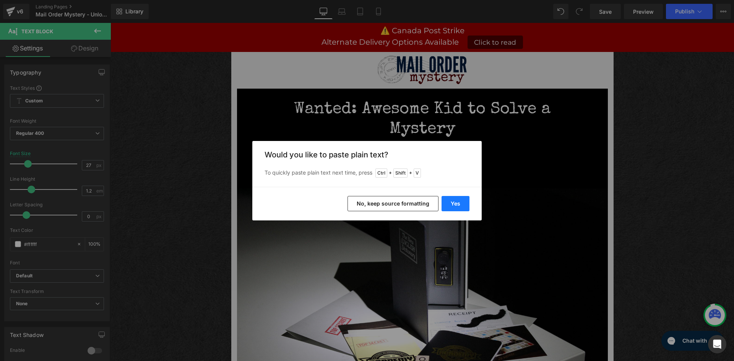
click at [459, 207] on button "Yes" at bounding box center [455, 203] width 28 height 15
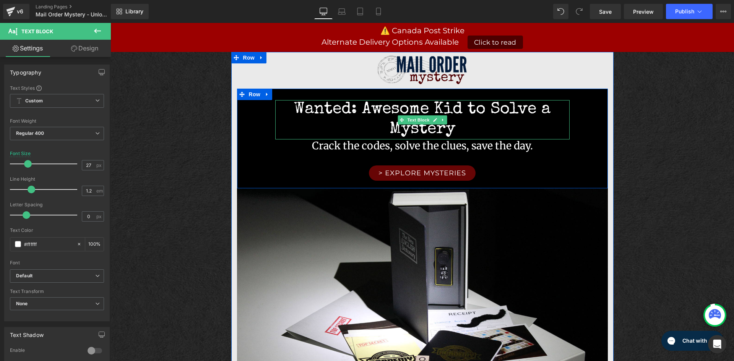
click at [332, 121] on p "Wanted: Awesome Kid to Solve a Mystery" at bounding box center [422, 119] width 294 height 39
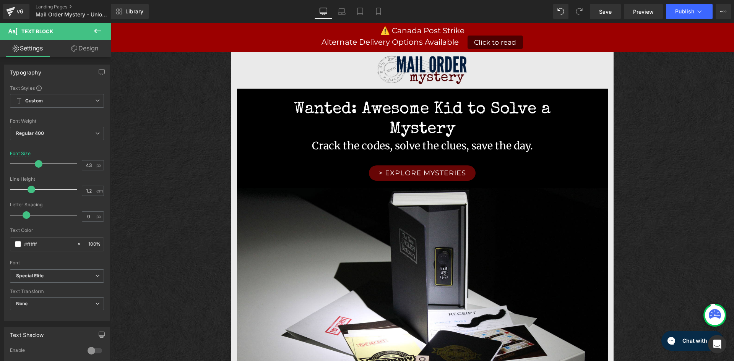
click at [78, 50] on link "Design" at bounding box center [84, 48] width 55 height 17
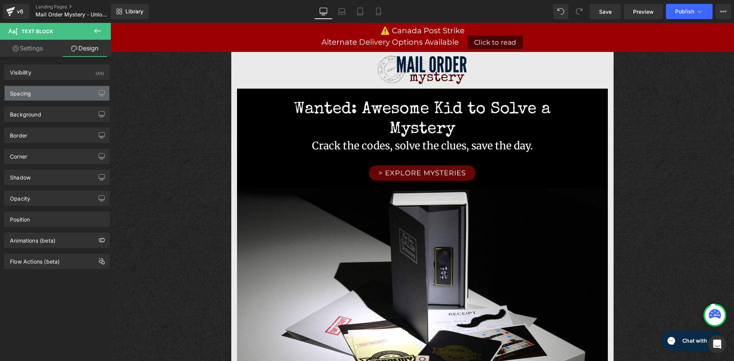
click at [42, 93] on div "Spacing" at bounding box center [57, 93] width 105 height 15
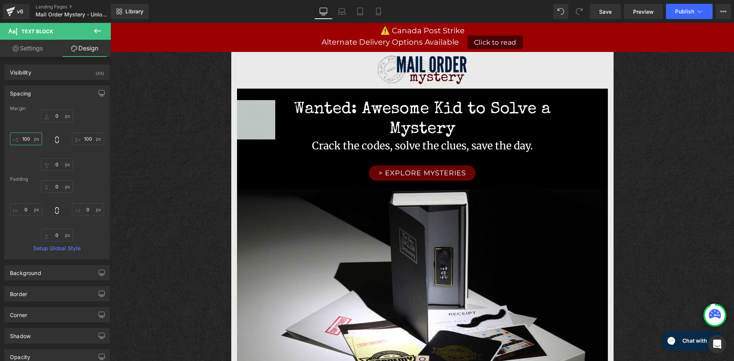
click at [24, 140] on input "100" at bounding box center [26, 139] width 32 height 13
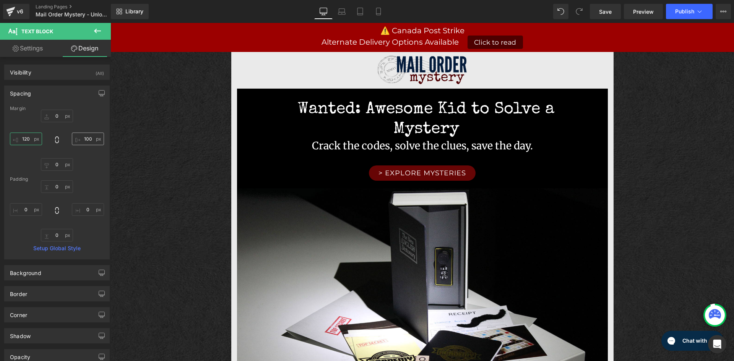
type input "120"
click at [88, 141] on input "100" at bounding box center [88, 139] width 32 height 13
type input "120"
click at [25, 139] on input "120" at bounding box center [26, 139] width 32 height 13
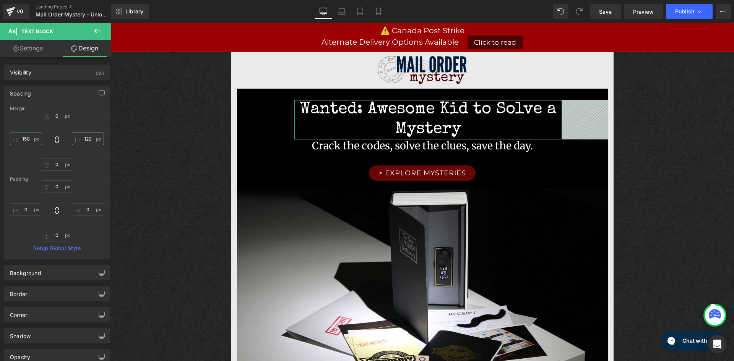
type input "150"
click at [90, 136] on input "120" at bounding box center [88, 139] width 32 height 13
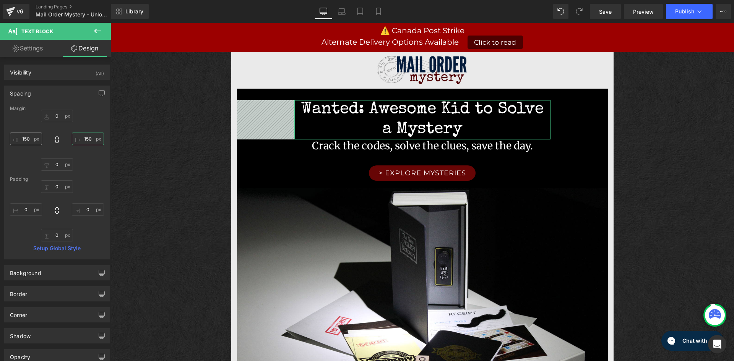
type input "150"
click at [23, 139] on input "150" at bounding box center [26, 139] width 32 height 13
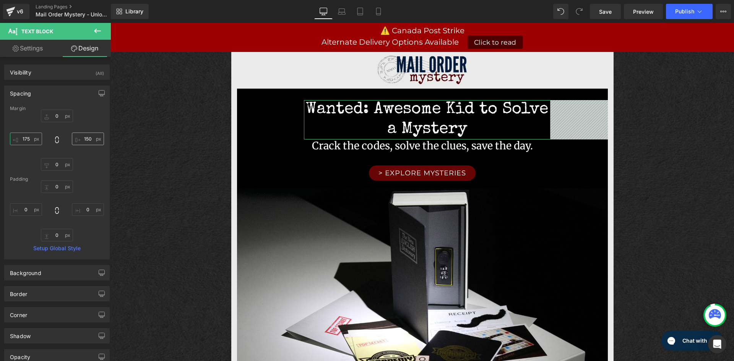
type input "175"
click at [89, 143] on input "150" at bounding box center [88, 139] width 32 height 13
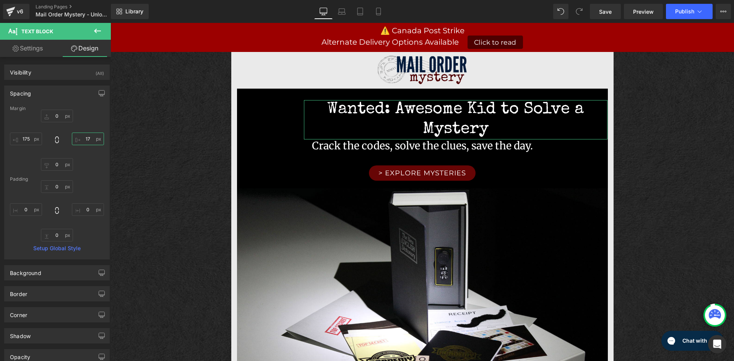
type input "175"
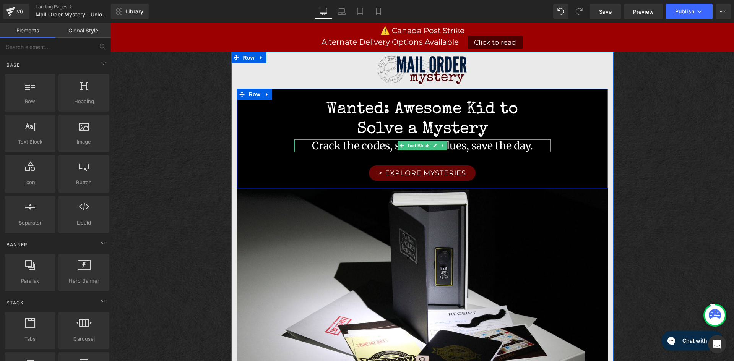
click at [374, 147] on p "Crack the codes, solve the clues, save the day." at bounding box center [422, 145] width 256 height 12
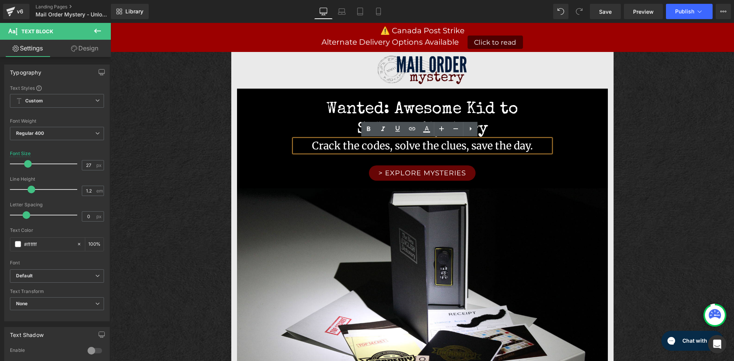
click at [82, 50] on link "Design" at bounding box center [84, 48] width 55 height 17
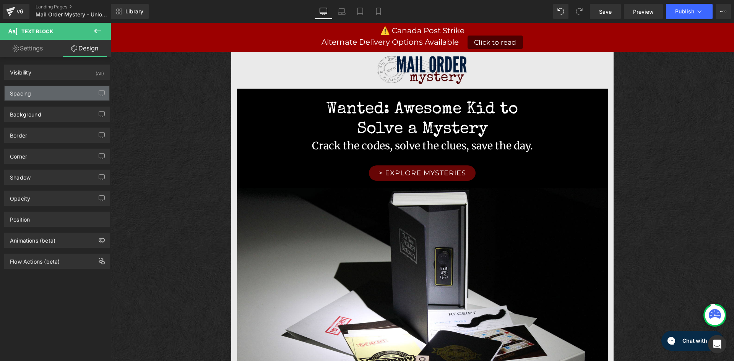
click at [51, 96] on div "Spacing" at bounding box center [57, 93] width 105 height 15
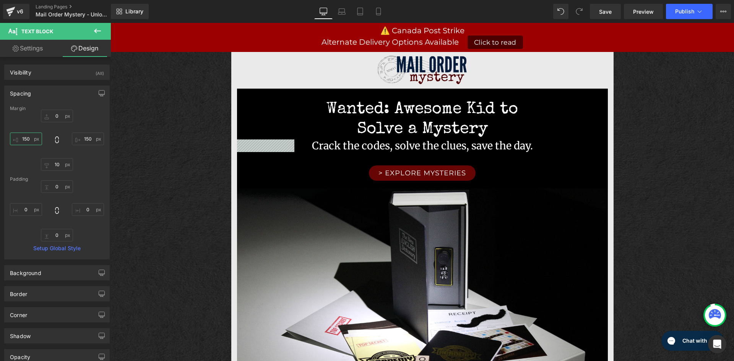
click at [26, 141] on input "150" at bounding box center [26, 139] width 32 height 13
type input "75"
click at [86, 146] on div "0 150 10 75" at bounding box center [57, 140] width 94 height 61
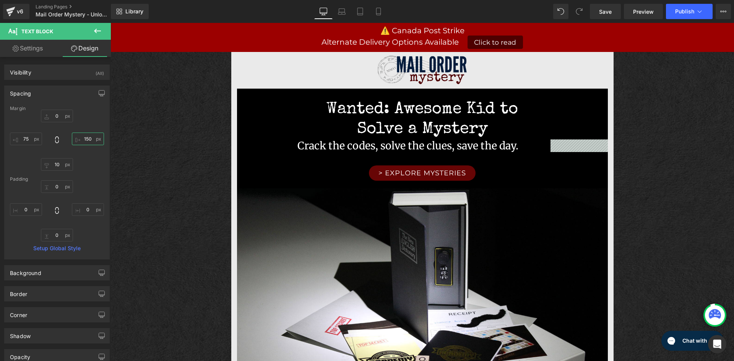
click at [87, 138] on input "150" at bounding box center [88, 139] width 32 height 13
type input "75"
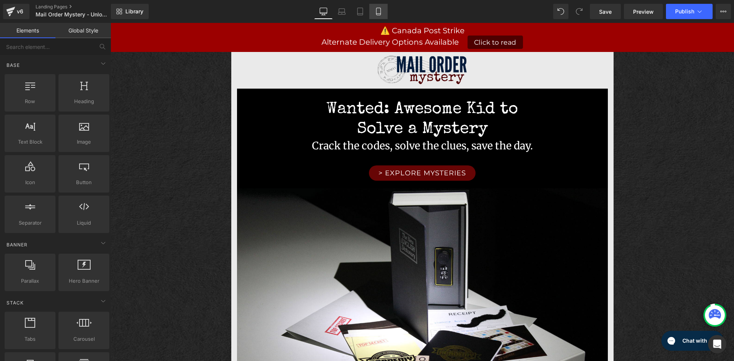
click at [378, 14] on icon at bounding box center [378, 12] width 8 height 8
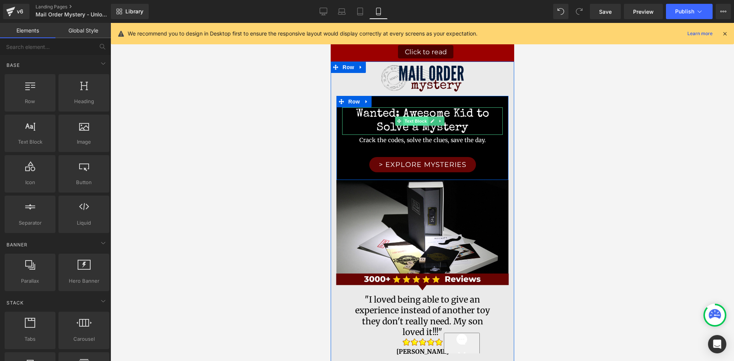
click at [414, 122] on span "Text Block" at bounding box center [414, 121] width 25 height 9
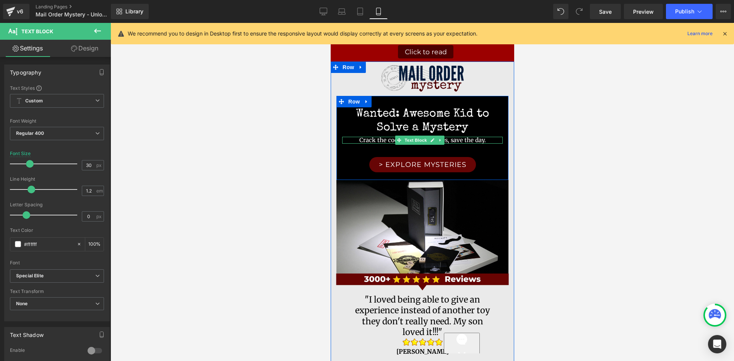
click at [452, 139] on p "Crack the codes, solve the clues, save the day." at bounding box center [422, 140] width 160 height 7
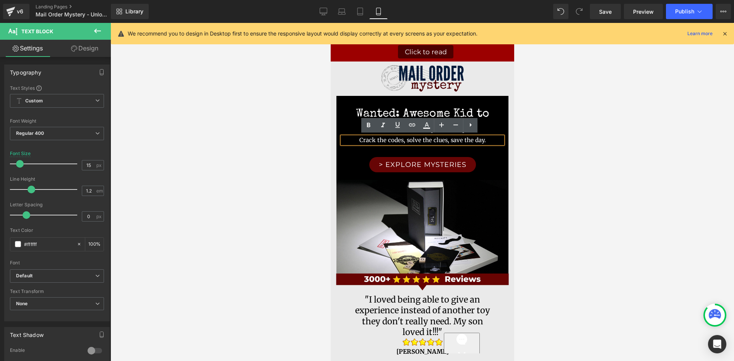
click at [596, 163] on div at bounding box center [421, 192] width 623 height 338
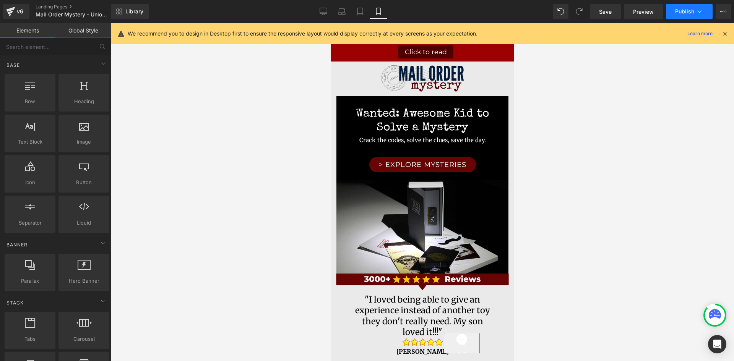
click at [679, 12] on span "Publish" at bounding box center [684, 11] width 19 height 6
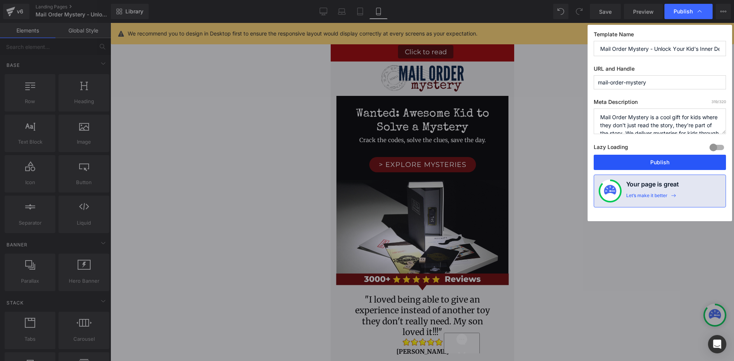
click at [666, 163] on button "Publish" at bounding box center [659, 162] width 132 height 15
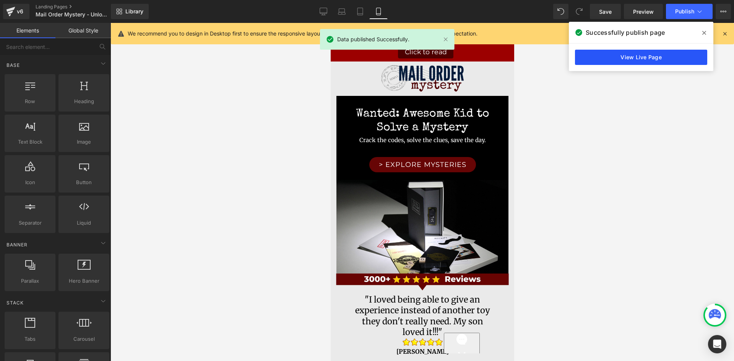
click at [637, 60] on link "View Live Page" at bounding box center [641, 57] width 132 height 15
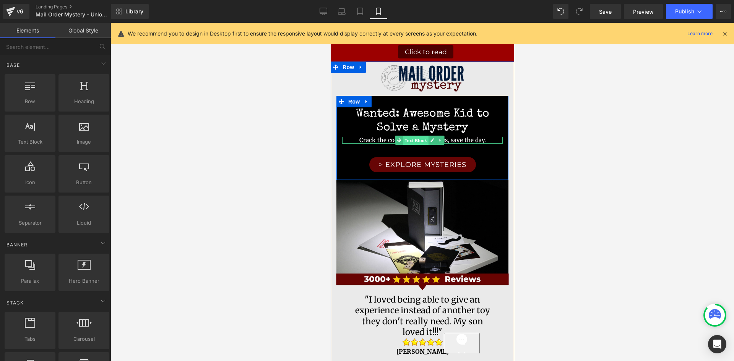
click at [411, 139] on span "Text Block" at bounding box center [414, 140] width 25 height 9
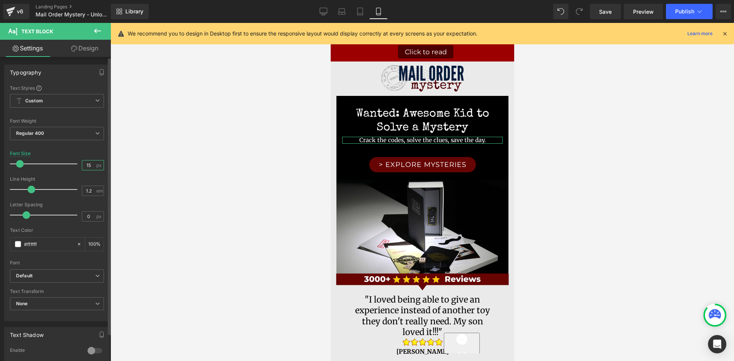
click at [89, 168] on input "15" at bounding box center [88, 165] width 13 height 10
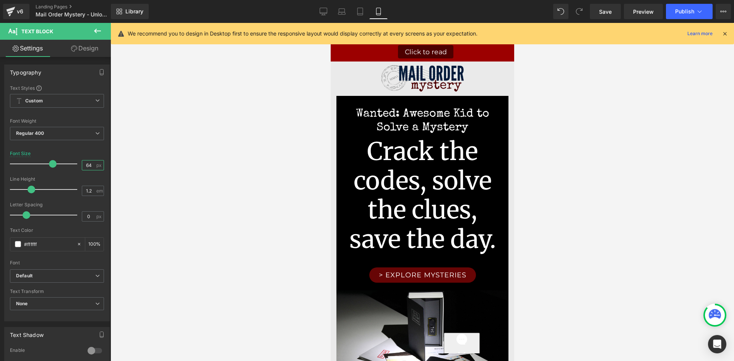
type input "6"
type input "14"
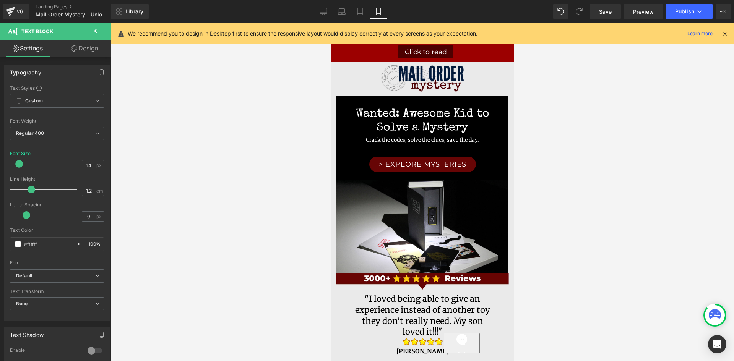
click at [128, 176] on div at bounding box center [421, 192] width 623 height 338
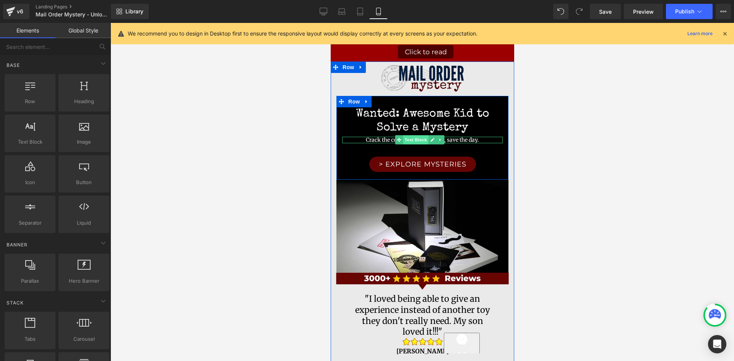
click at [405, 139] on span "Text Block" at bounding box center [414, 139] width 25 height 9
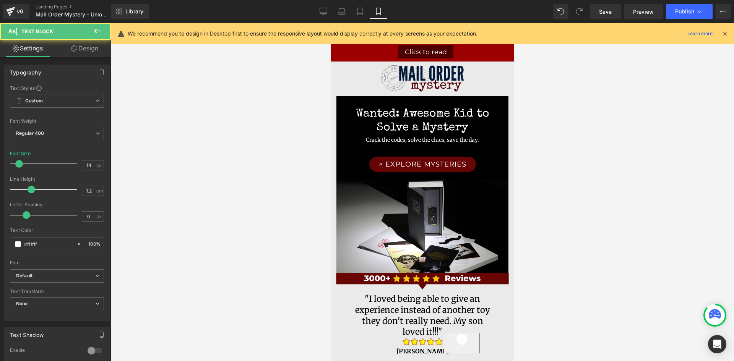
click at [241, 172] on div at bounding box center [421, 192] width 623 height 338
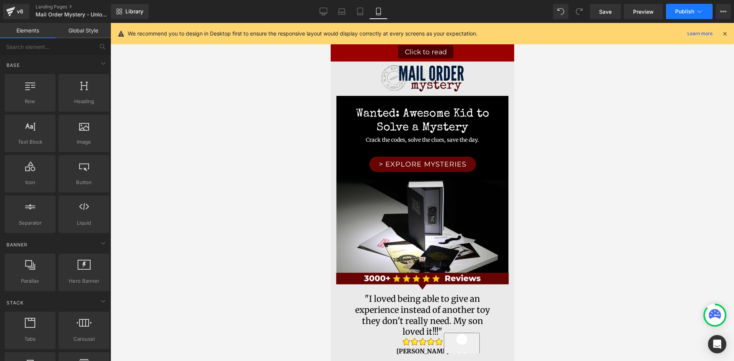
click at [680, 13] on span "Publish" at bounding box center [684, 11] width 19 height 6
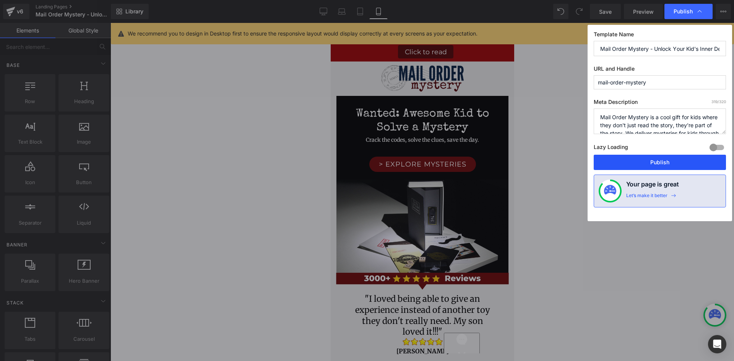
click at [673, 162] on button "Publish" at bounding box center [659, 162] width 132 height 15
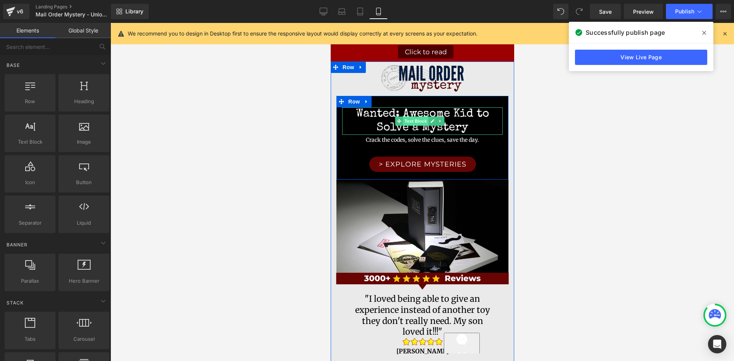
click at [416, 121] on span "Text Block" at bounding box center [414, 121] width 25 height 9
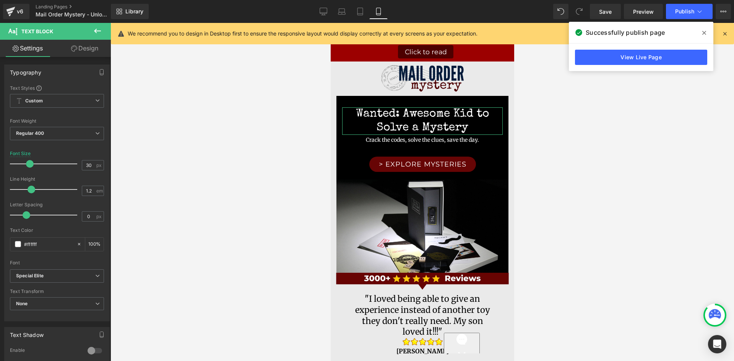
click at [78, 47] on link "Design" at bounding box center [84, 48] width 55 height 17
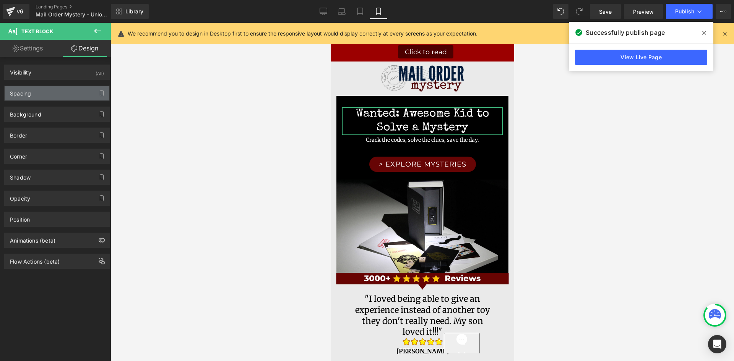
click at [45, 96] on div "Spacing" at bounding box center [57, 93] width 105 height 15
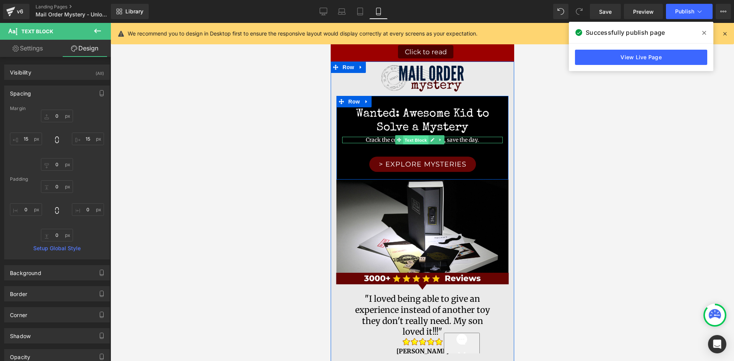
click at [415, 141] on span "Text Block" at bounding box center [414, 140] width 25 height 9
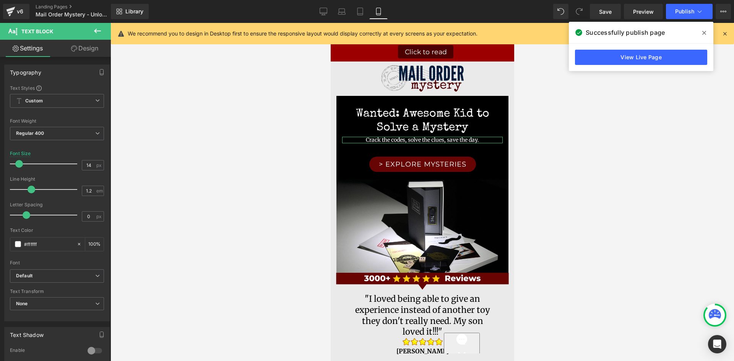
click at [96, 51] on link "Design" at bounding box center [84, 48] width 55 height 17
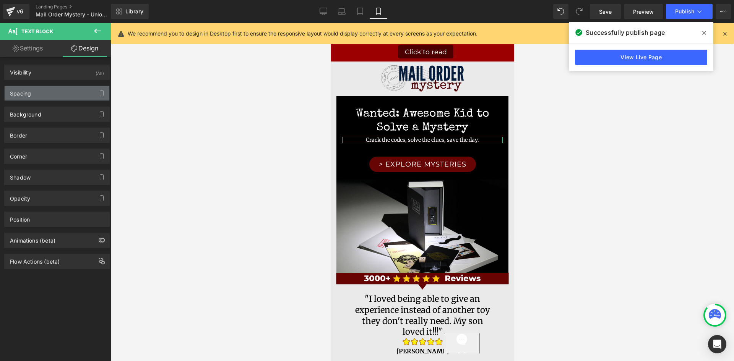
click at [65, 100] on div "Spacing" at bounding box center [57, 93] width 105 height 15
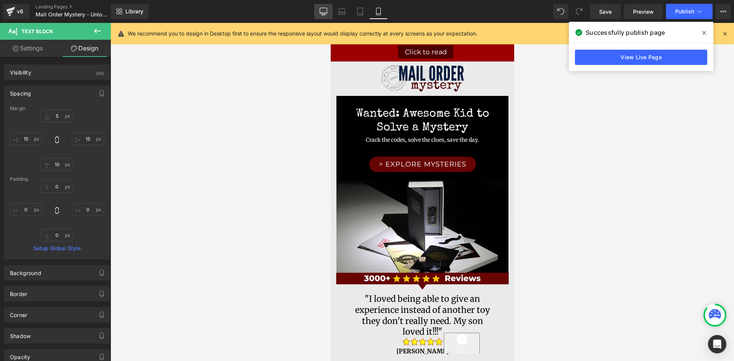
click at [320, 10] on icon at bounding box center [323, 11] width 7 height 6
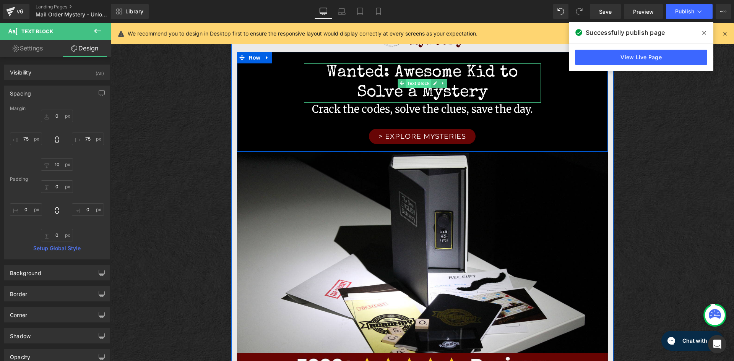
click at [407, 83] on span "Text Block" at bounding box center [417, 83] width 25 height 9
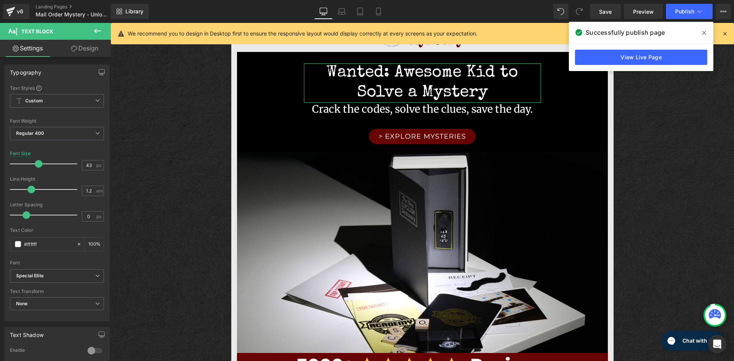
click at [90, 50] on link "Design" at bounding box center [84, 48] width 55 height 17
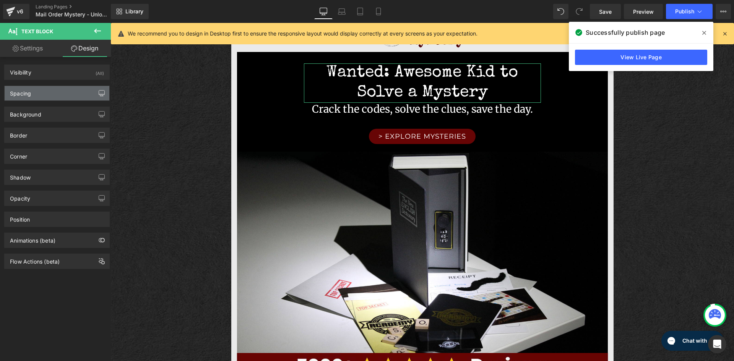
click at [96, 90] on button "button" at bounding box center [102, 93] width 12 height 15
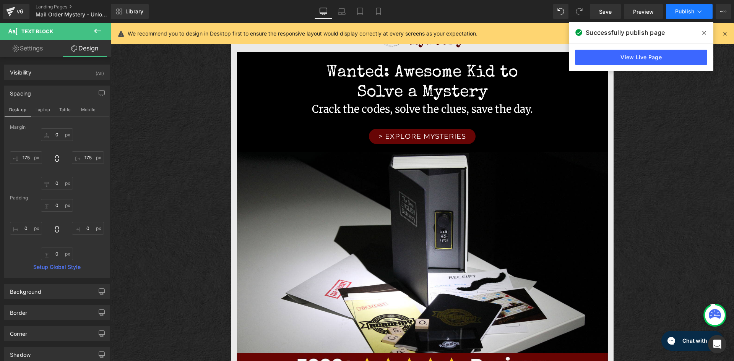
click at [701, 13] on icon at bounding box center [699, 12] width 8 height 8
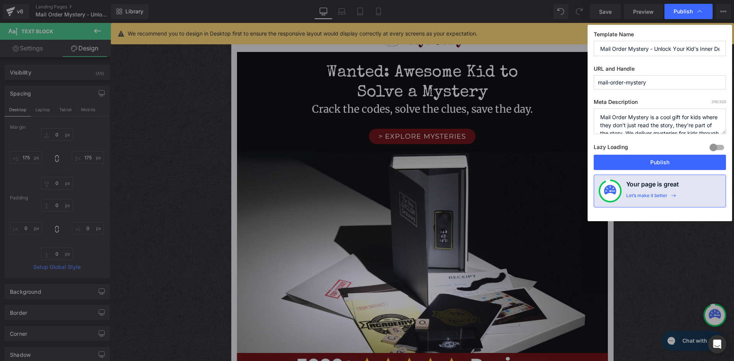
scroll to position [0, 20]
drag, startPoint x: 655, startPoint y: 49, endPoint x: 733, endPoint y: 50, distance: 78.3
click at [733, 50] on div "Publish Template Name Mail Order Mystery - Unlock Your Kid's Inner Detective UR…" at bounding box center [367, 180] width 734 height 361
click at [697, 48] on input "Mail Order Mystery - Wanted: Awesome Kids to Solve a Mystery" at bounding box center [659, 48] width 132 height 15
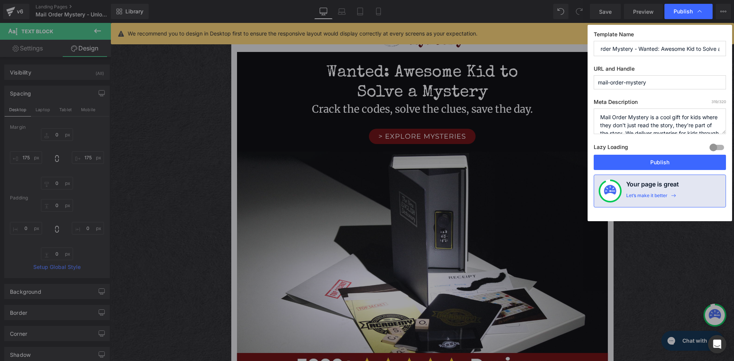
type input "Mail Order Mystery - Wanted: Awesome Kid to Solve a Mystery"
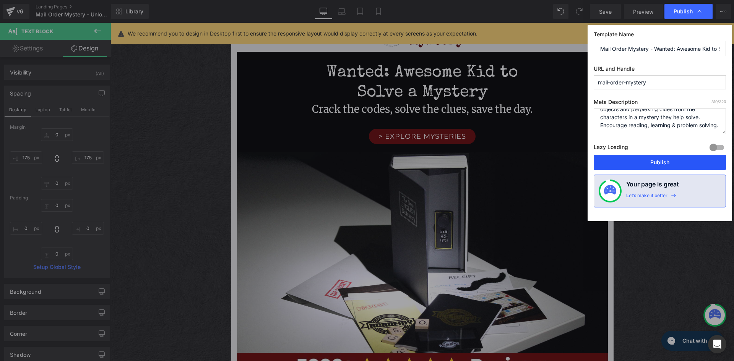
drag, startPoint x: 600, startPoint y: 118, endPoint x: 695, endPoint y: 164, distance: 105.6
click at [696, 162] on div "Template Name Mail Order Mystery - Wanted: Awesome Kid to Solve a Mystery URL a…" at bounding box center [659, 123] width 144 height 196
click at [685, 161] on button "Publish" at bounding box center [659, 162] width 132 height 15
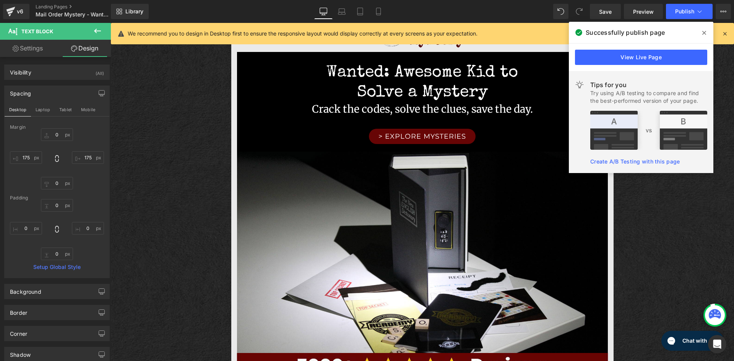
click at [703, 34] on icon at bounding box center [704, 33] width 4 height 6
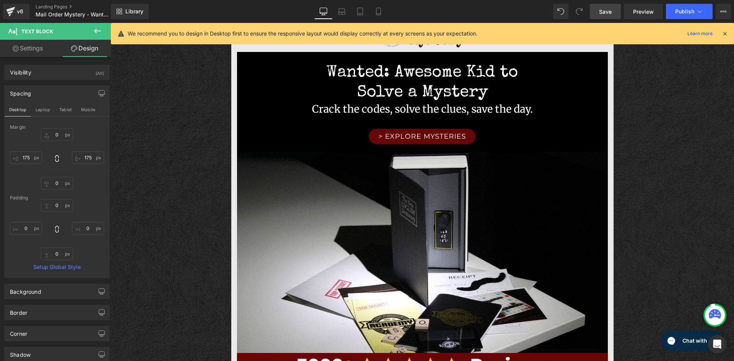
drag, startPoint x: 609, startPoint y: 12, endPoint x: 514, endPoint y: 35, distance: 97.9
click at [609, 12] on span "Save" at bounding box center [605, 12] width 13 height 8
click at [50, 7] on link "Landing Pages" at bounding box center [80, 7] width 88 height 6
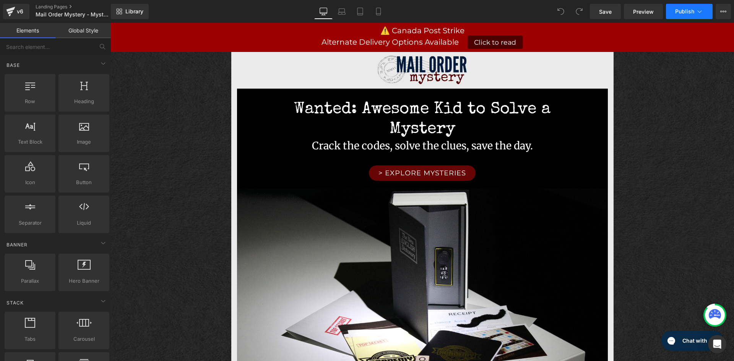
click at [686, 13] on span "Publish" at bounding box center [684, 11] width 19 height 6
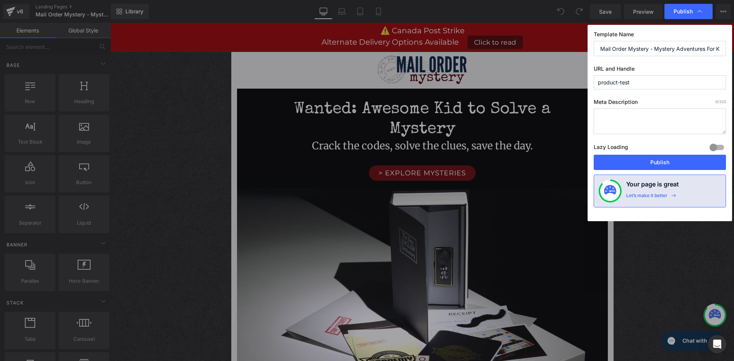
click at [605, 119] on textarea at bounding box center [659, 122] width 132 height 26
paste textarea "Mail Order Mystery is a cool gift for kids where they don't just read the story…"
type textarea "Mail Order Mystery is a cool gift for kids where they don't just read the story…"
drag, startPoint x: 634, startPoint y: 82, endPoint x: 583, endPoint y: 85, distance: 51.3
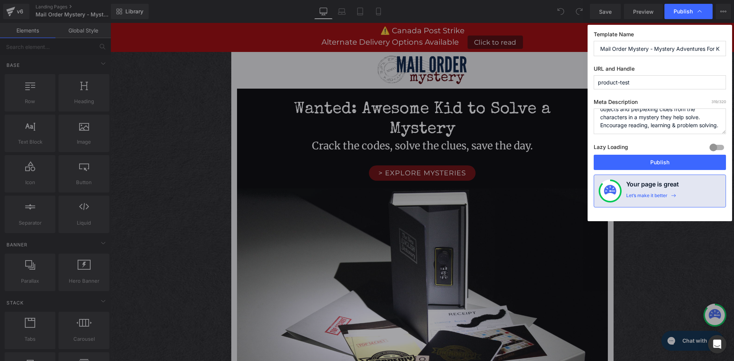
click at [585, 83] on div "Publish Template Name Mail Order Mystery - Mystery Adventures For Kids URL and …" at bounding box center [367, 180] width 734 height 361
type input "mystery-adventures-for-kids"
drag, startPoint x: 661, startPoint y: 161, endPoint x: 574, endPoint y: 136, distance: 90.6
click at [661, 161] on button "Publish" at bounding box center [659, 162] width 132 height 15
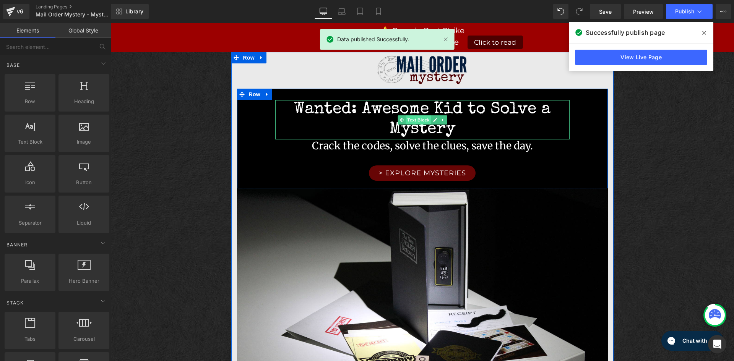
click at [419, 120] on span "Text Block" at bounding box center [417, 119] width 25 height 9
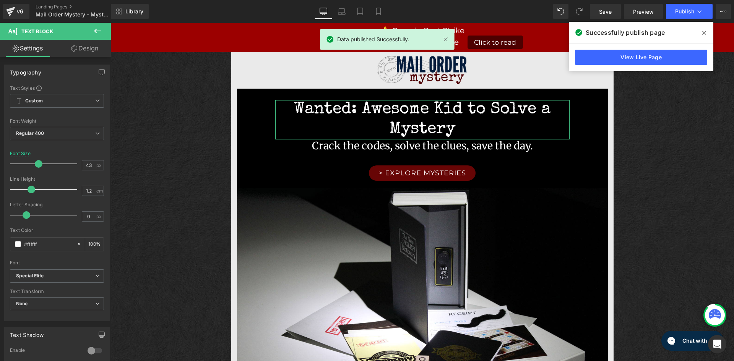
click at [88, 44] on link "Design" at bounding box center [84, 48] width 55 height 17
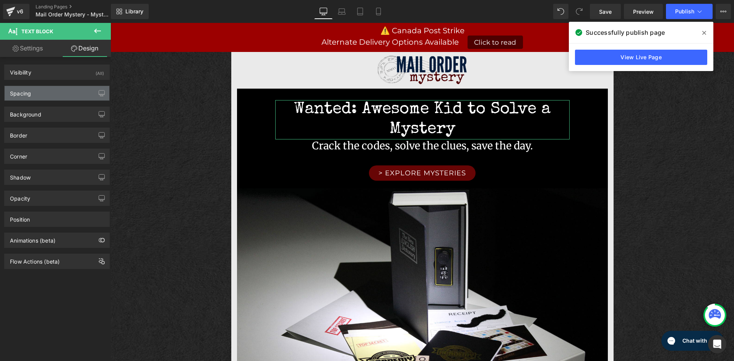
click at [37, 96] on div "Spacing" at bounding box center [57, 93] width 105 height 15
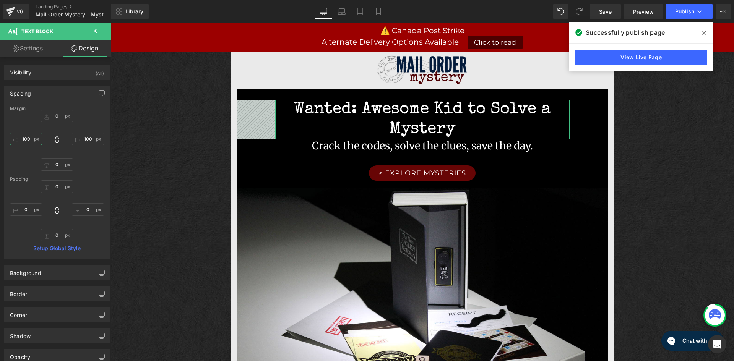
click at [29, 140] on input "100" at bounding box center [26, 139] width 32 height 13
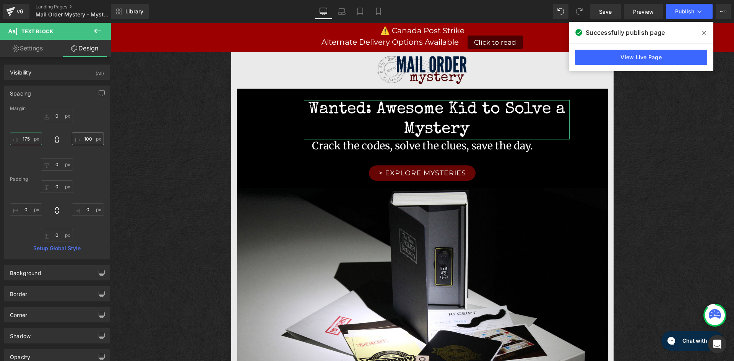
type input "175"
drag, startPoint x: 85, startPoint y: 139, endPoint x: 93, endPoint y: 144, distance: 9.6
click at [85, 139] on input "100" at bounding box center [88, 139] width 32 height 13
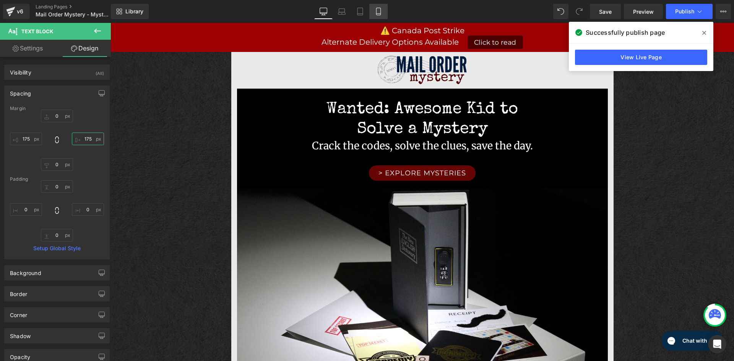
type input "175"
click at [380, 10] on icon at bounding box center [378, 11] width 4 height 7
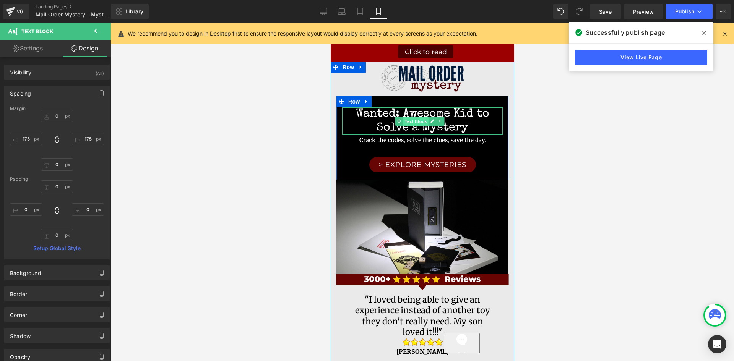
click at [418, 121] on span "Text Block" at bounding box center [414, 121] width 25 height 9
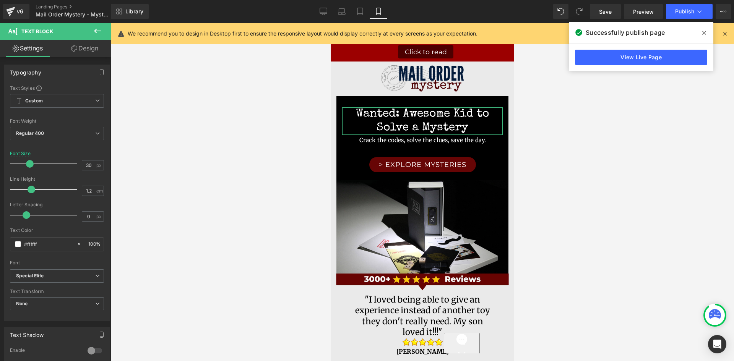
click at [84, 47] on link "Design" at bounding box center [84, 48] width 55 height 17
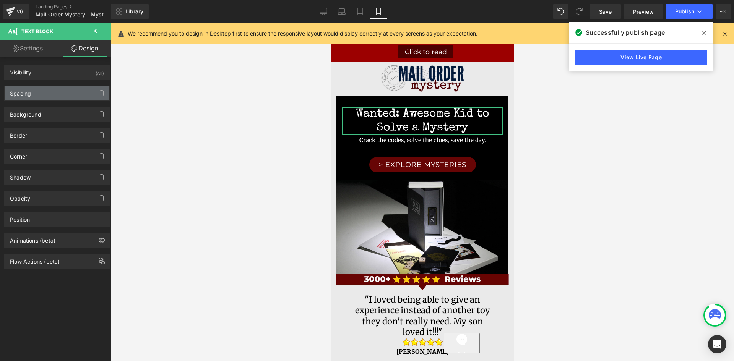
click at [17, 94] on div "Spacing" at bounding box center [20, 91] width 21 height 11
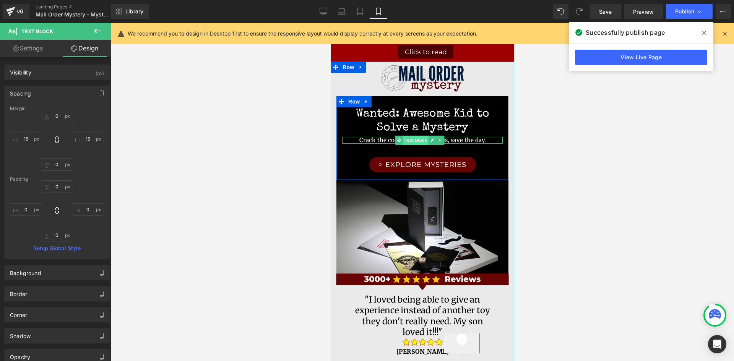
click at [414, 141] on span "Text Block" at bounding box center [414, 140] width 25 height 9
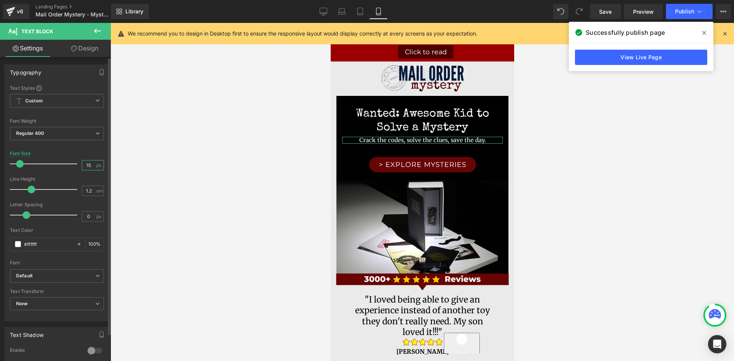
click at [90, 166] on input "15" at bounding box center [88, 165] width 13 height 10
drag, startPoint x: 89, startPoint y: 165, endPoint x: 77, endPoint y: 167, distance: 12.7
click at [77, 167] on div "Font Size 15 px" at bounding box center [57, 164] width 94 height 26
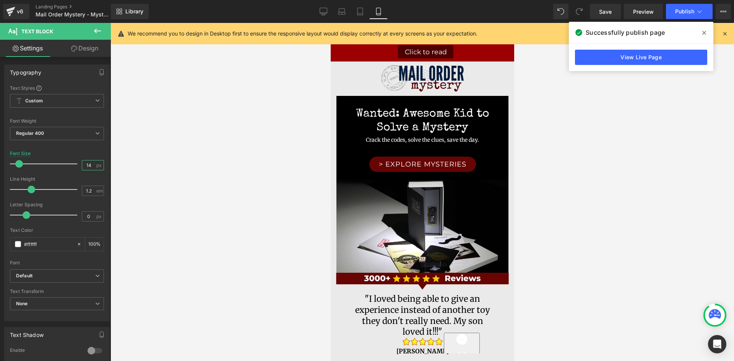
type input "14"
click at [98, 29] on icon at bounding box center [97, 30] width 9 height 9
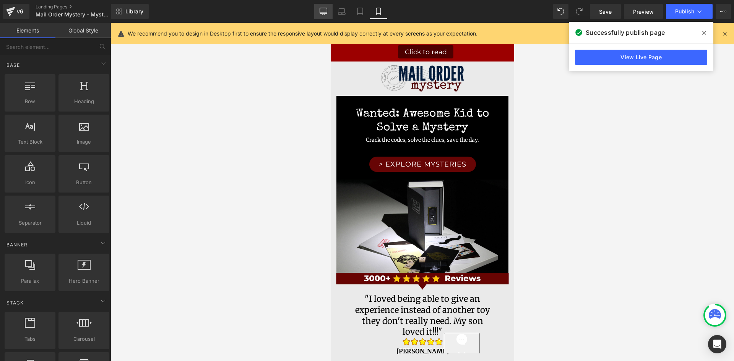
click at [325, 13] on icon at bounding box center [323, 13] width 7 height 0
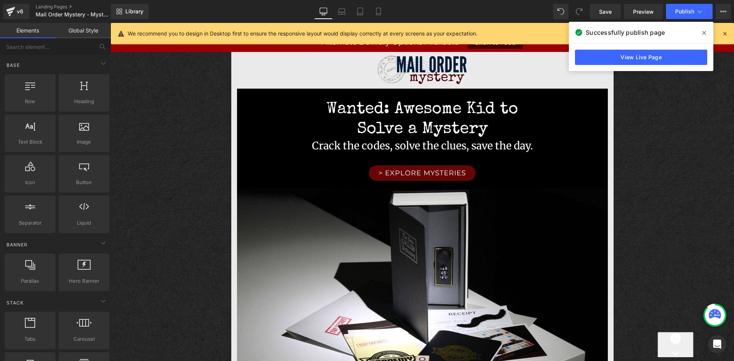
scroll to position [29, 0]
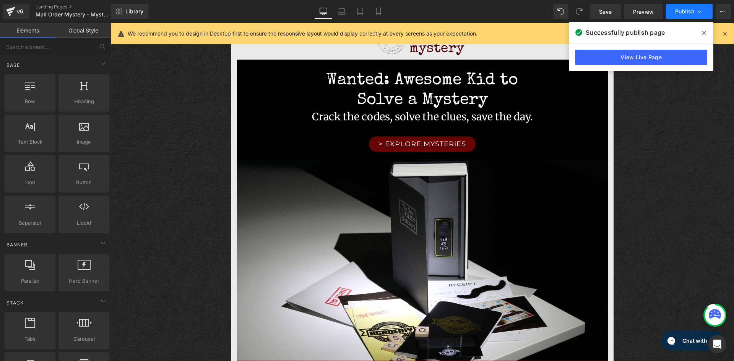
click at [700, 13] on icon at bounding box center [699, 12] width 8 height 8
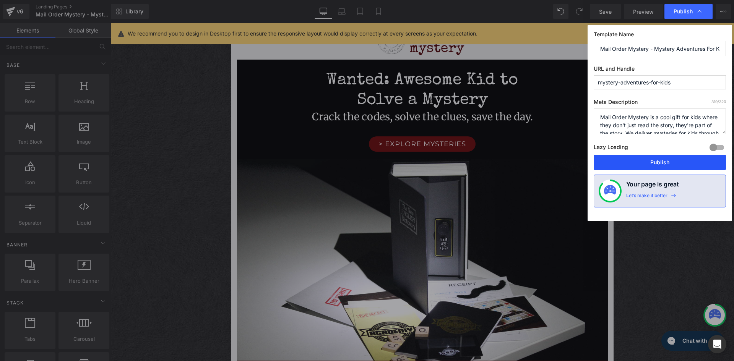
click at [665, 164] on button "Publish" at bounding box center [659, 162] width 132 height 15
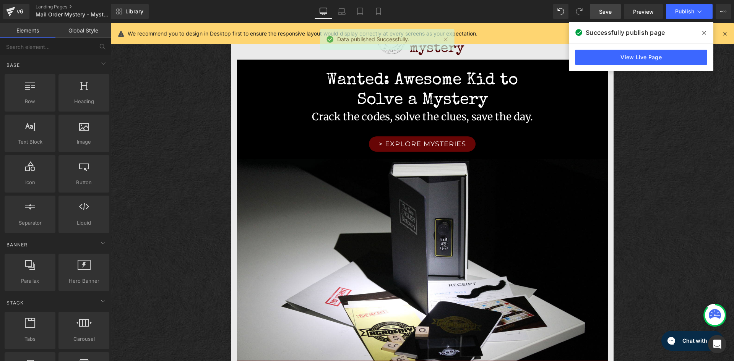
click at [607, 16] on link "Save" at bounding box center [604, 11] width 31 height 15
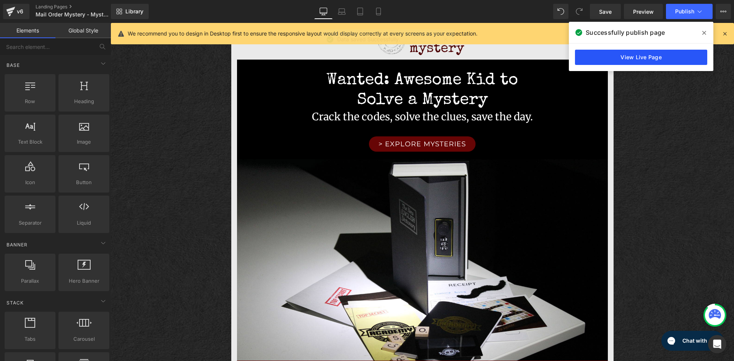
click at [634, 57] on link "View Live Page" at bounding box center [641, 57] width 132 height 15
